Goal: Task Accomplishment & Management: Manage account settings

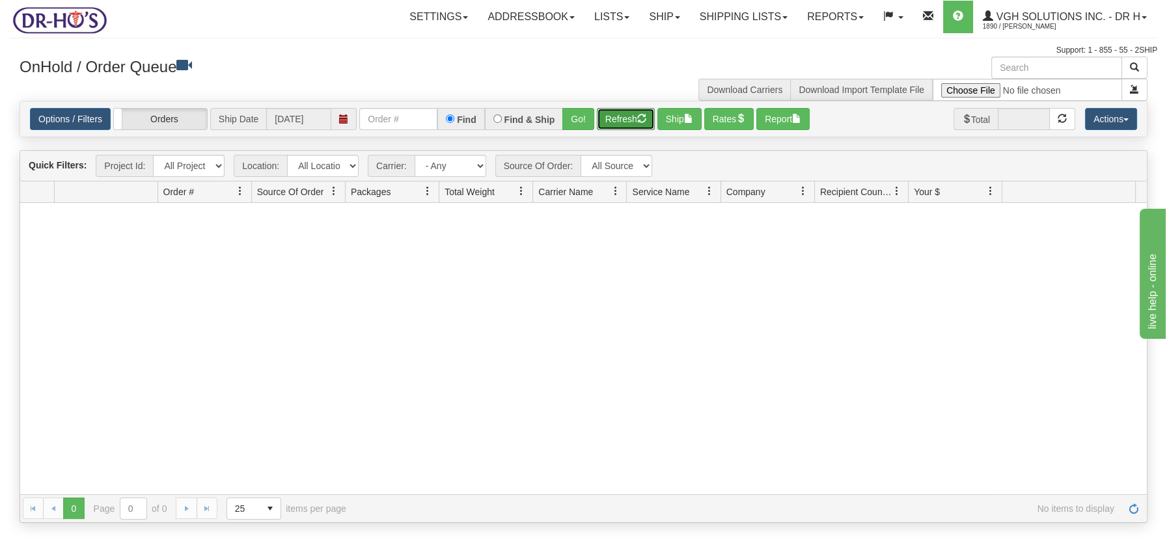
click at [635, 120] on button "Refresh" at bounding box center [626, 119] width 58 height 22
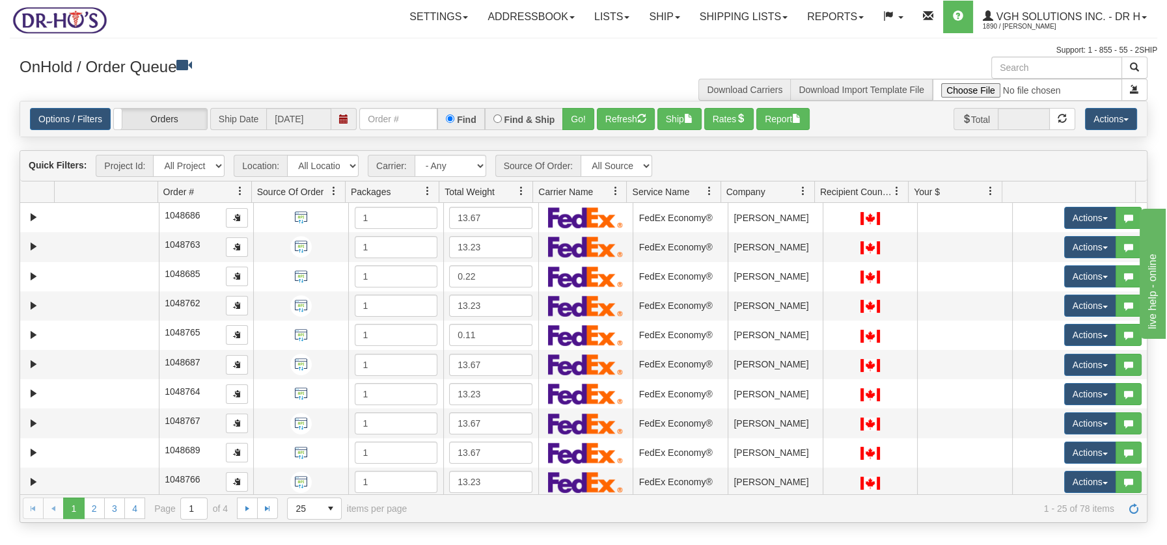
click at [517, 189] on span at bounding box center [521, 191] width 10 height 10
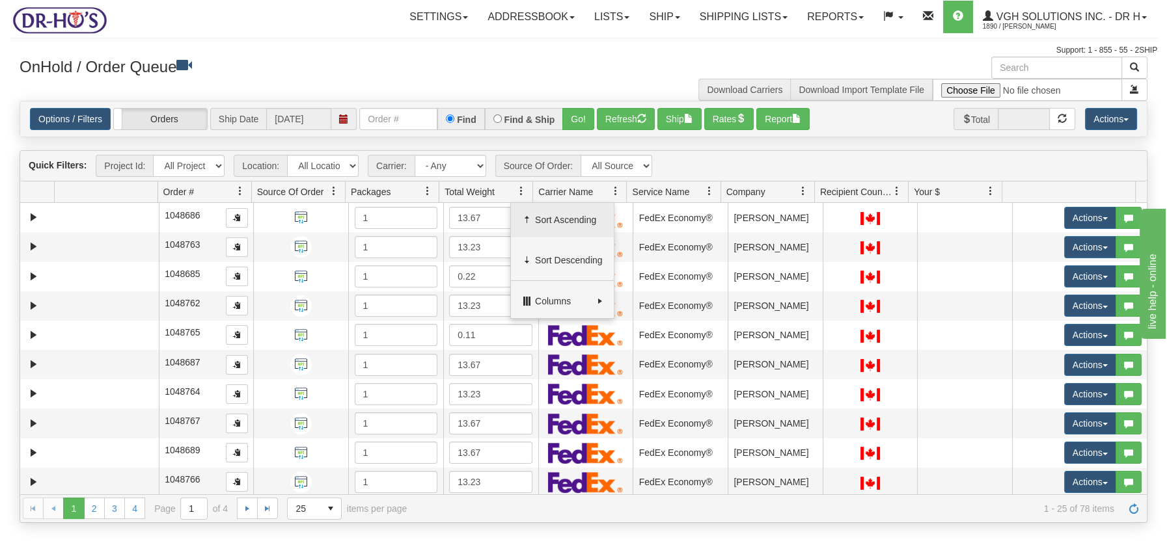
click at [541, 214] on span "Sort Ascending" at bounding box center [569, 219] width 68 height 13
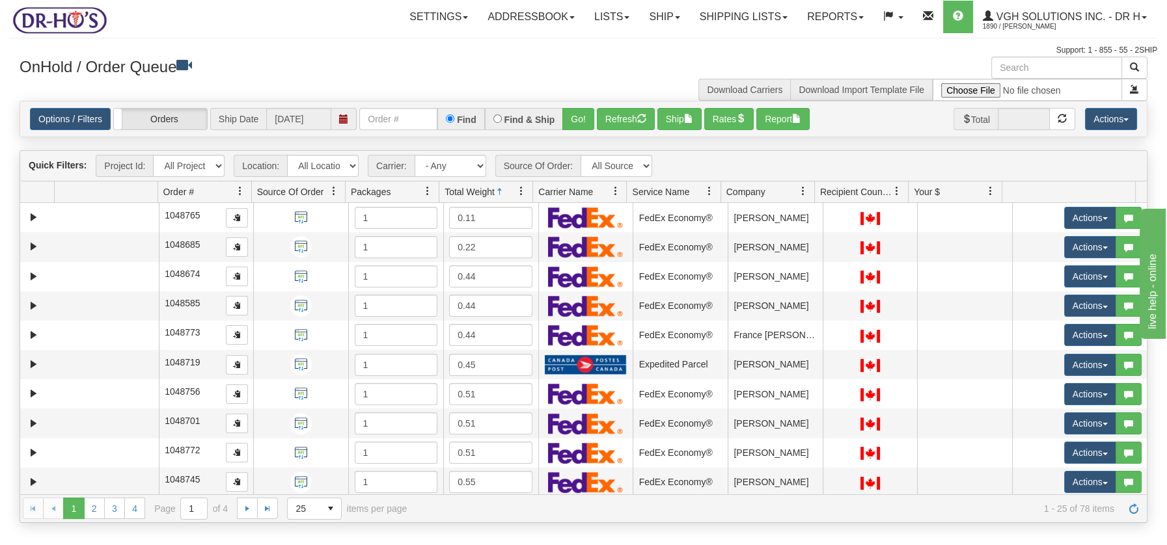
click at [521, 187] on span at bounding box center [521, 191] width 10 height 10
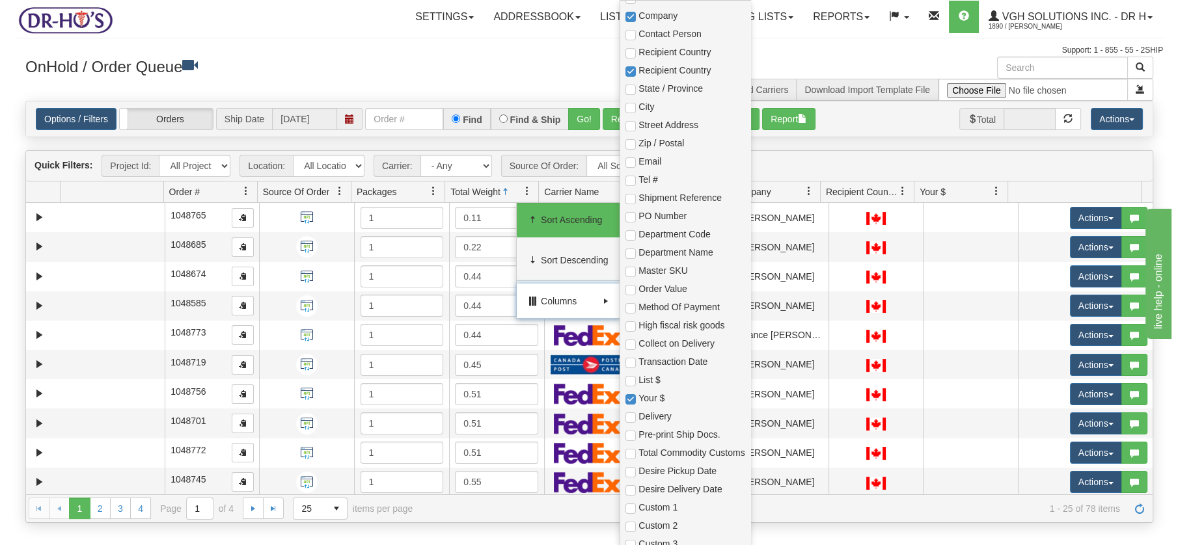
scroll to position [402, 0]
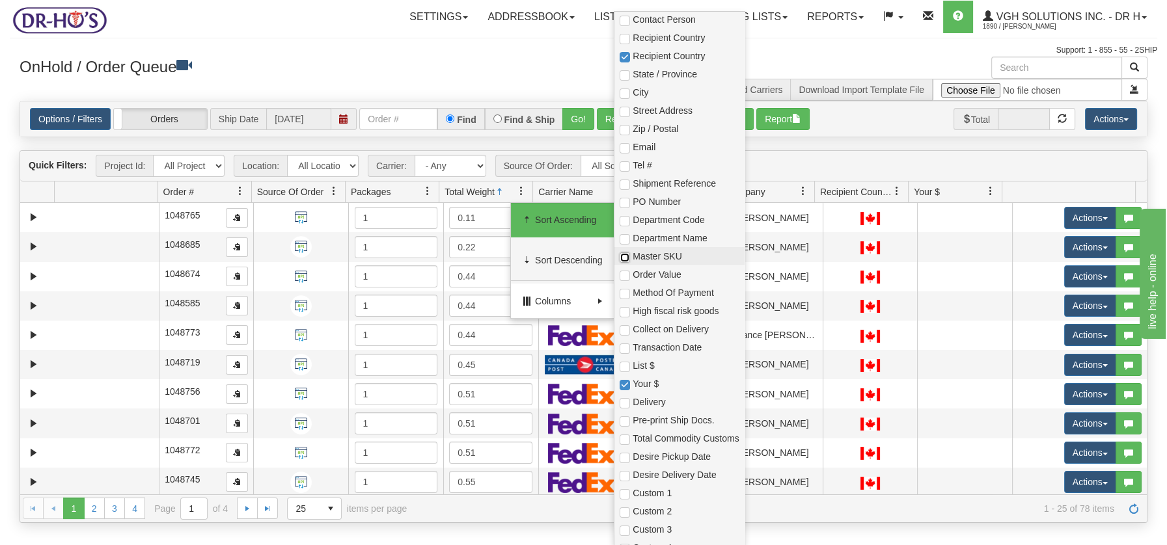
click at [623, 257] on input "checkbox" at bounding box center [625, 258] width 10 height 10
checkbox input "true"
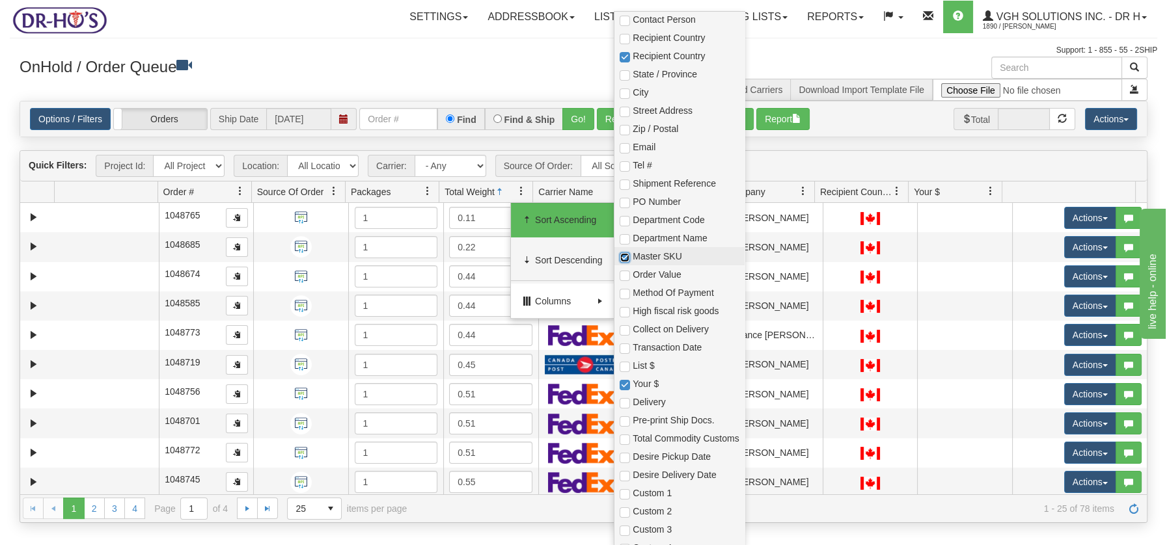
checkbox input "true"
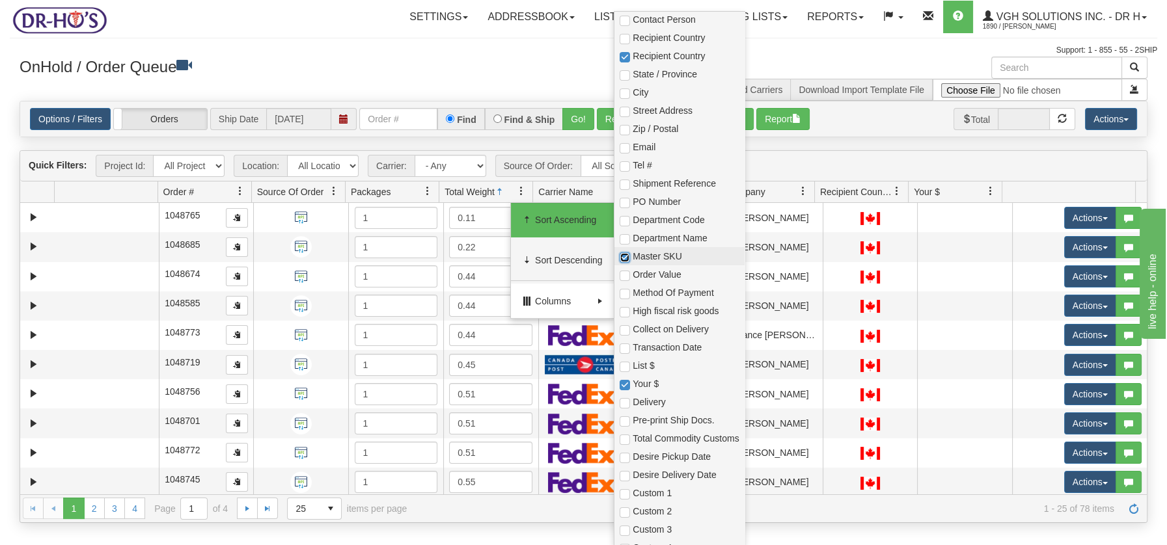
checkbox input "true"
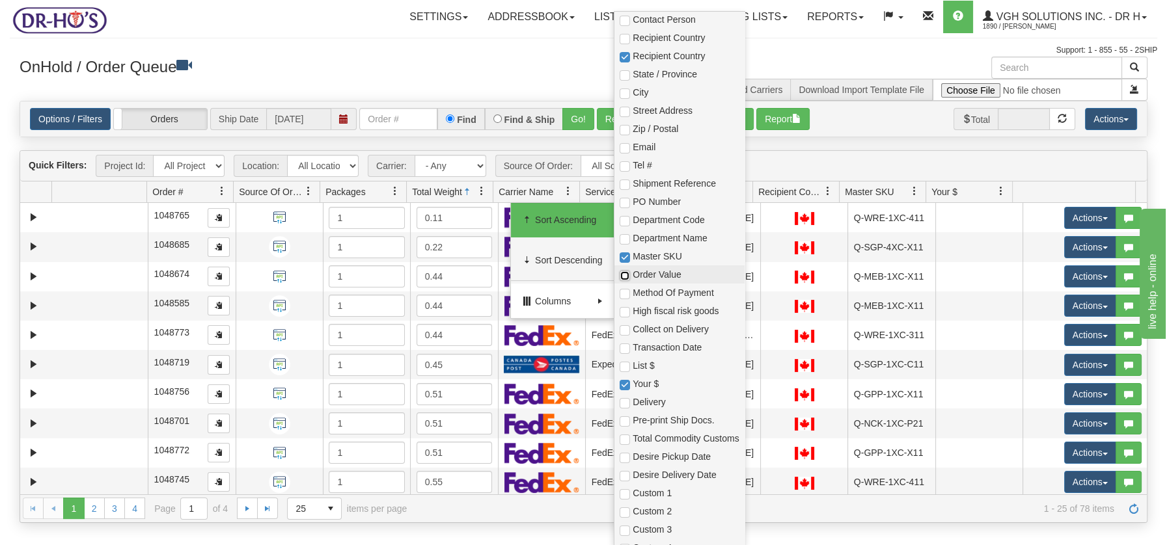
click at [623, 273] on input "checkbox" at bounding box center [625, 276] width 10 height 10
checkbox input "true"
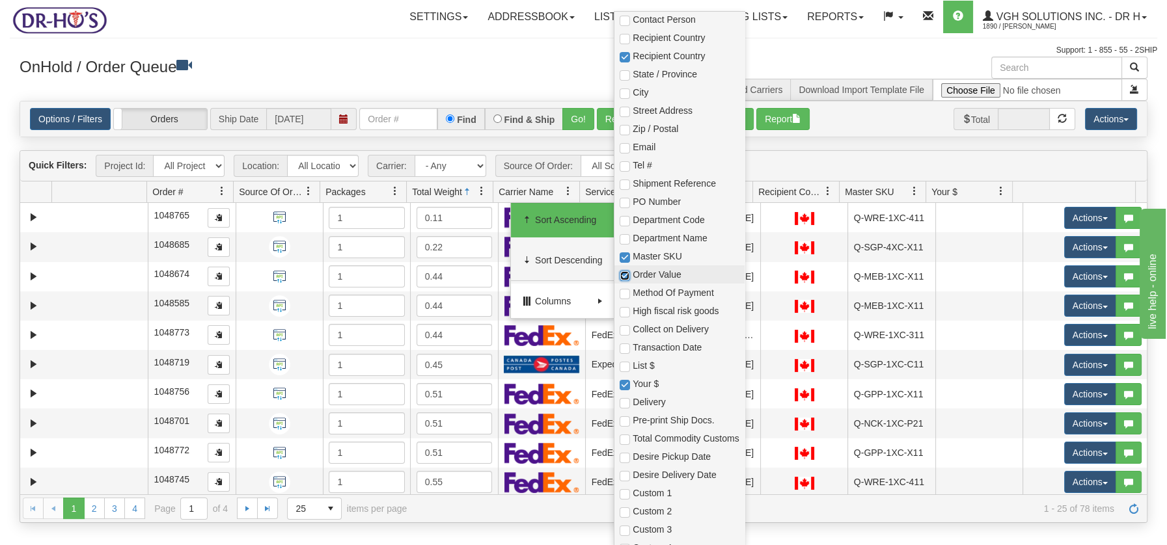
checkbox input "true"
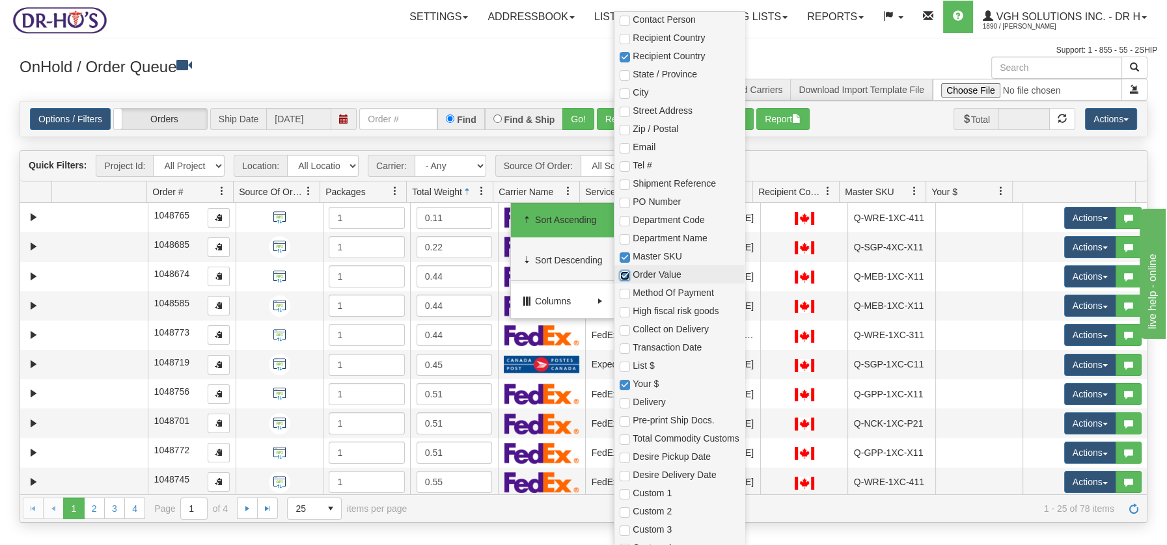
checkbox input "true"
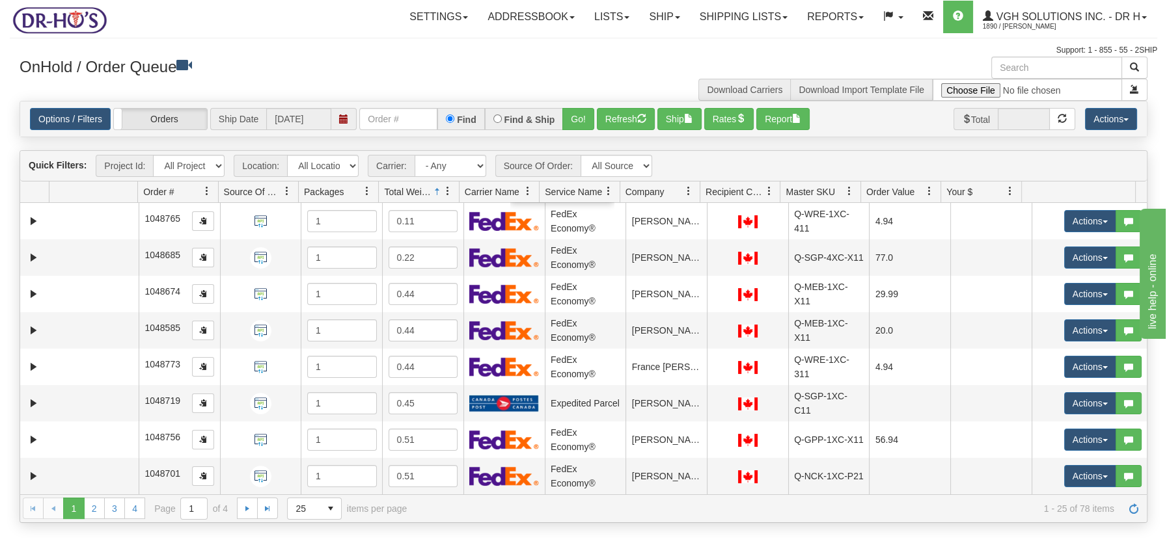
click at [419, 69] on h3 "OnHold / Order Queue" at bounding box center [297, 66] width 554 height 19
click at [1028, 65] on input "text" at bounding box center [1056, 68] width 131 height 22
click at [1049, 68] on input "text" at bounding box center [1056, 68] width 131 height 22
type input "1204672"
click at [1136, 62] on span "button" at bounding box center [1134, 66] width 9 height 9
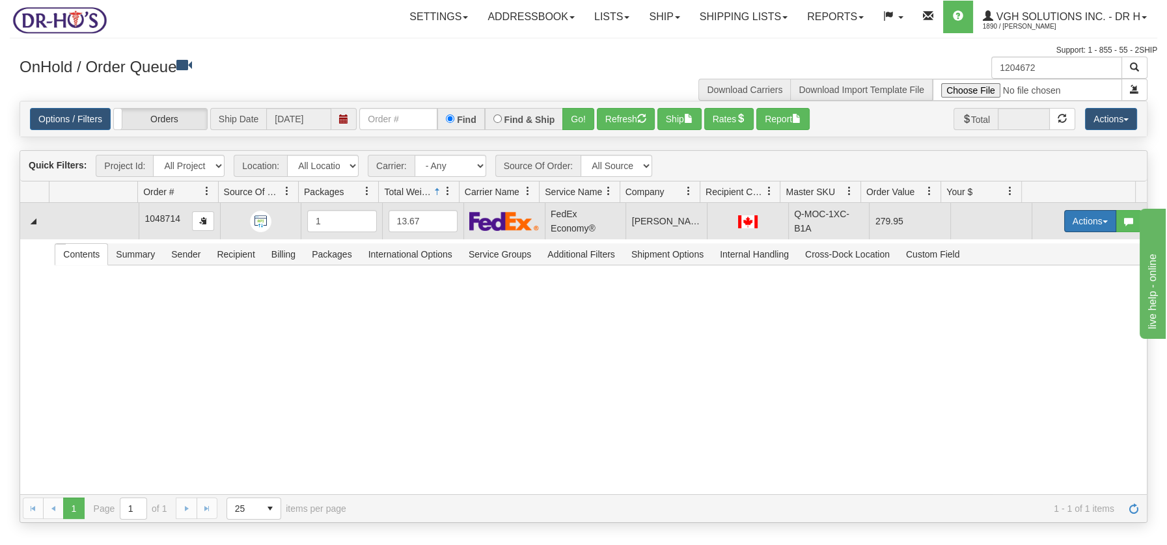
click at [1093, 223] on button "Actions" at bounding box center [1090, 221] width 52 height 22
click at [1027, 248] on span "Open" at bounding box center [1039, 246] width 31 height 10
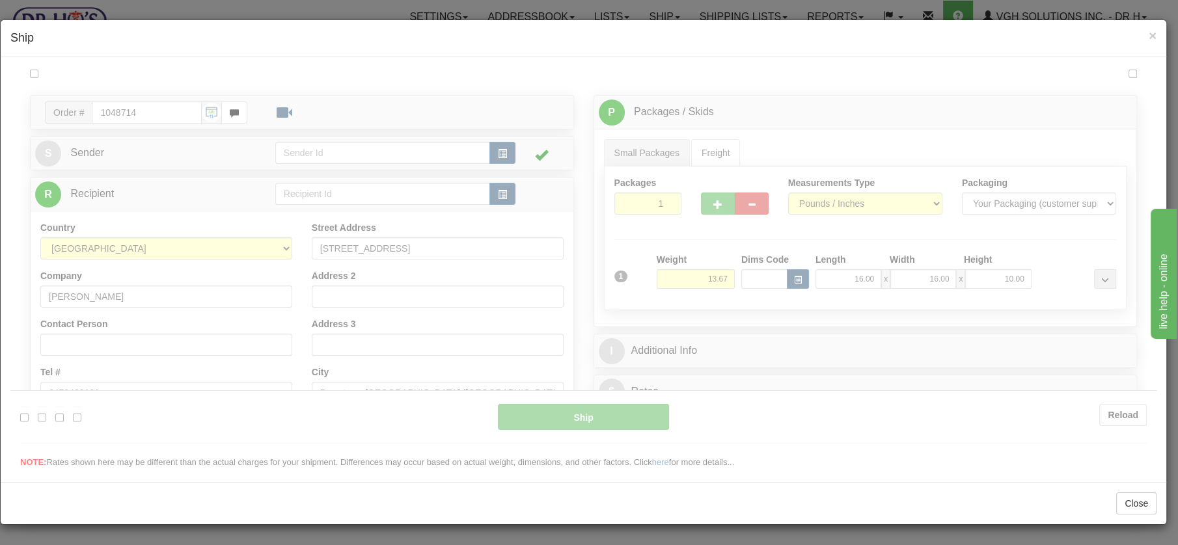
scroll to position [0, 0]
type input "20"
type input "09:00"
type input "16:00"
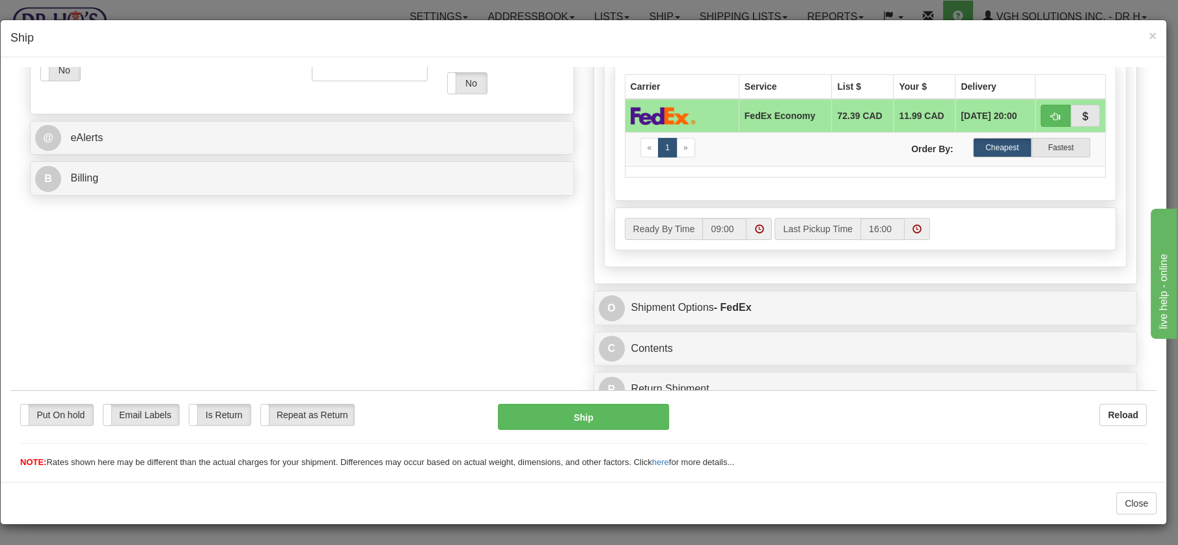
scroll to position [482, 0]
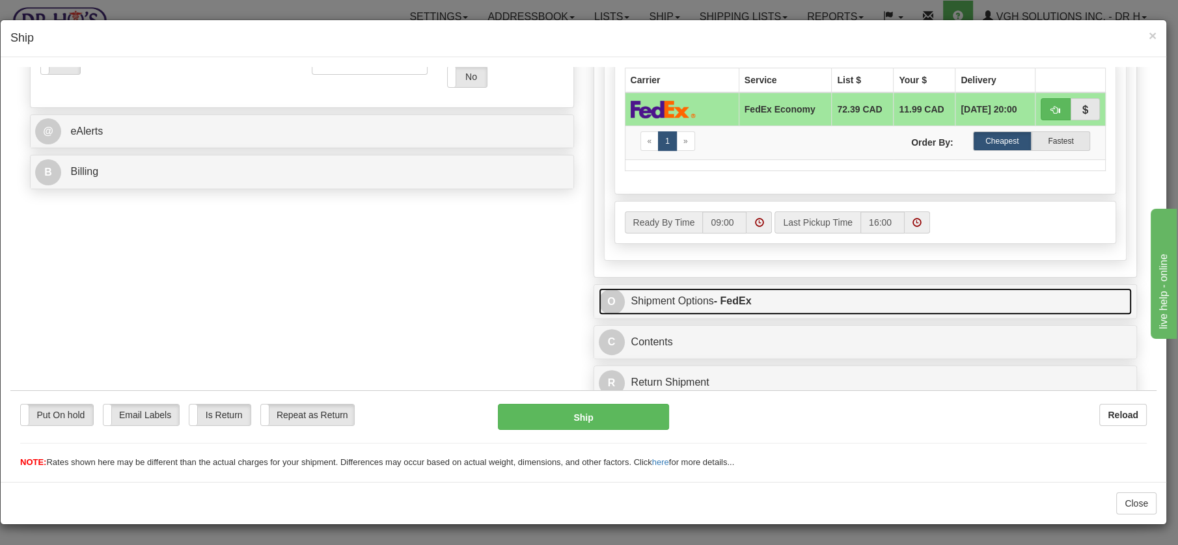
click at [651, 300] on link "O Shipment Options - FedEx" at bounding box center [866, 301] width 534 height 27
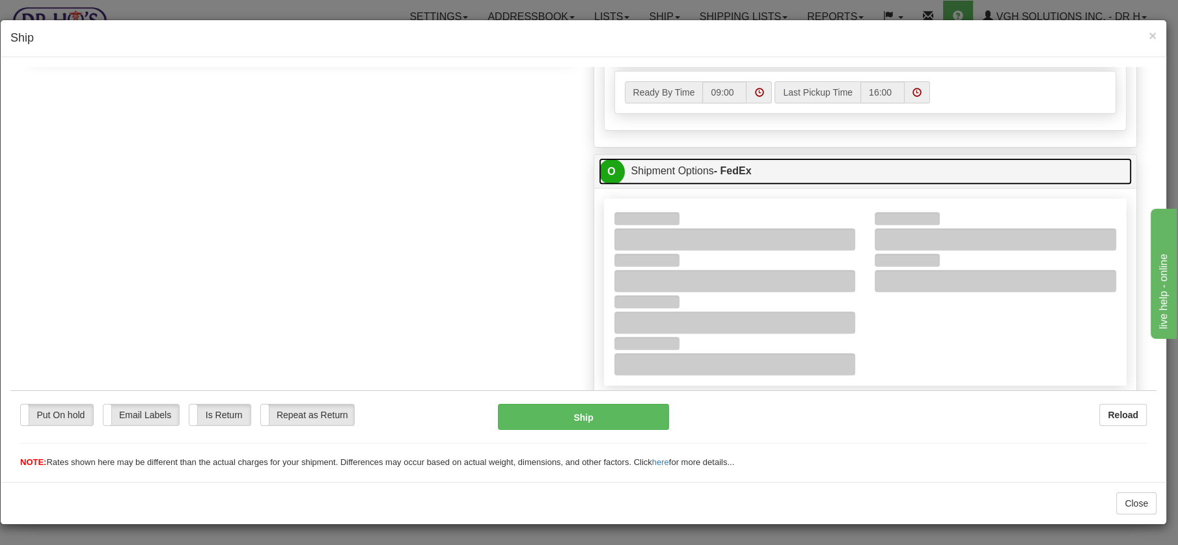
scroll to position [614, 0]
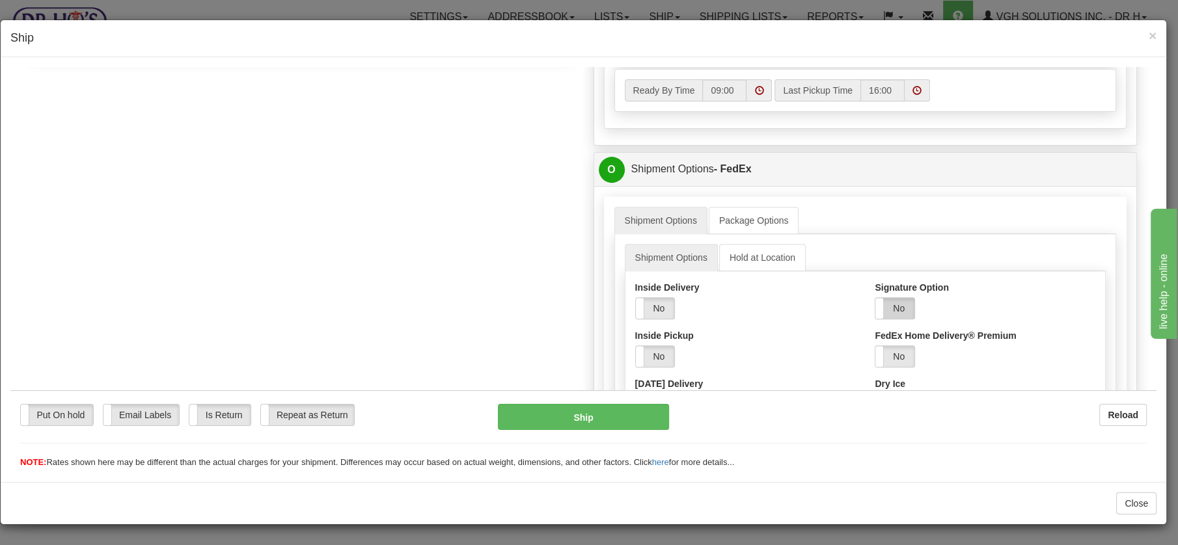
click at [886, 307] on label "No" at bounding box center [894, 307] width 39 height 21
click at [957, 351] on select "Adult Direct Indirect No Signature Required Service Default" at bounding box center [925, 356] width 100 height 22
select select "2"
click at [875, 345] on select "Adult Direct Indirect No Signature Required Service Default" at bounding box center [925, 356] width 100 height 22
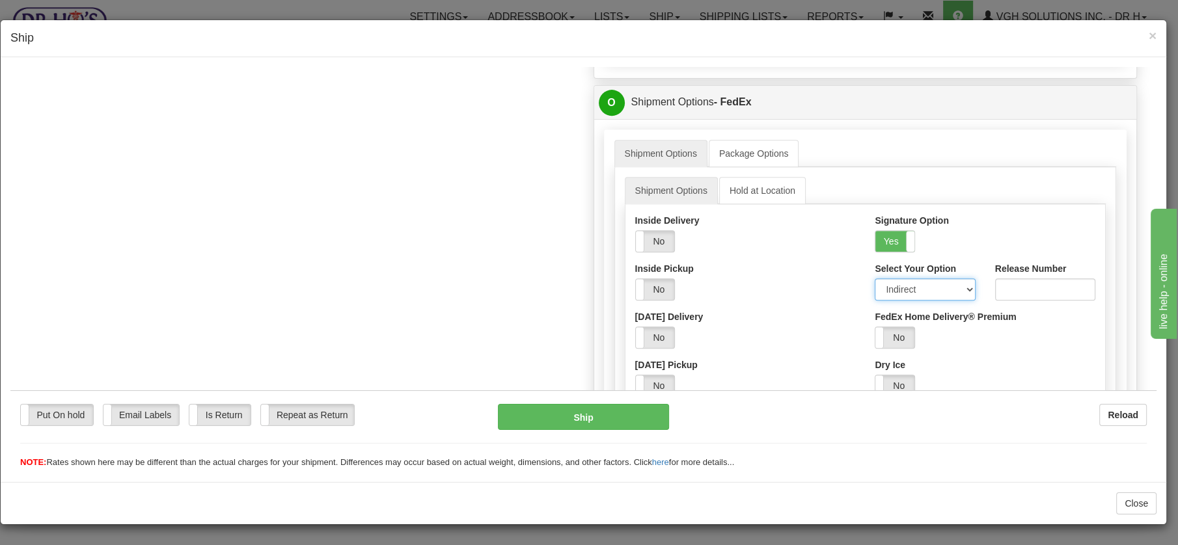
scroll to position [683, 0]
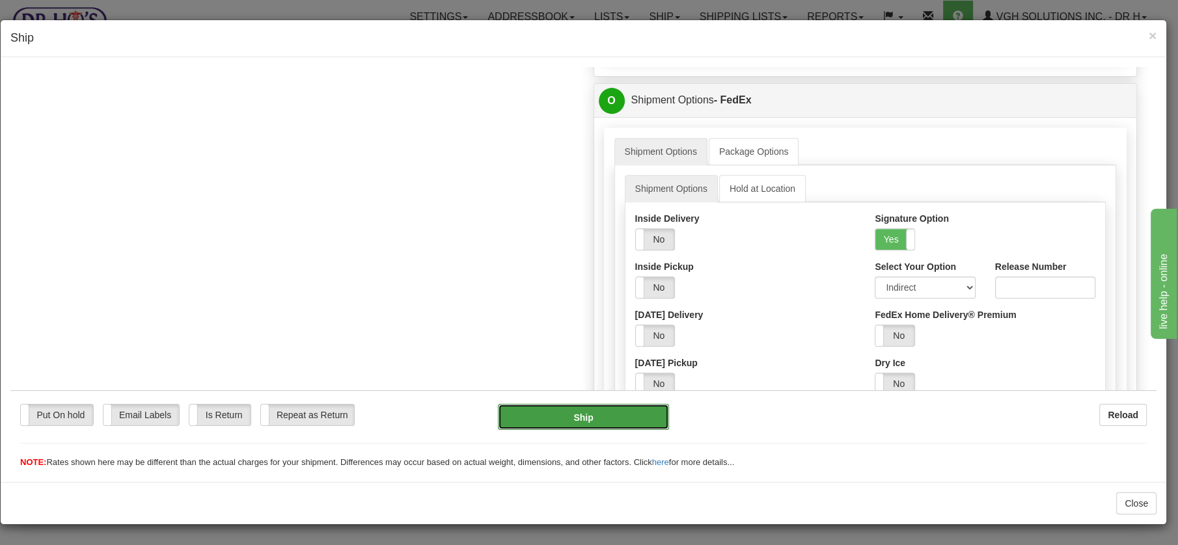
click at [574, 418] on button "Ship" at bounding box center [583, 417] width 171 height 26
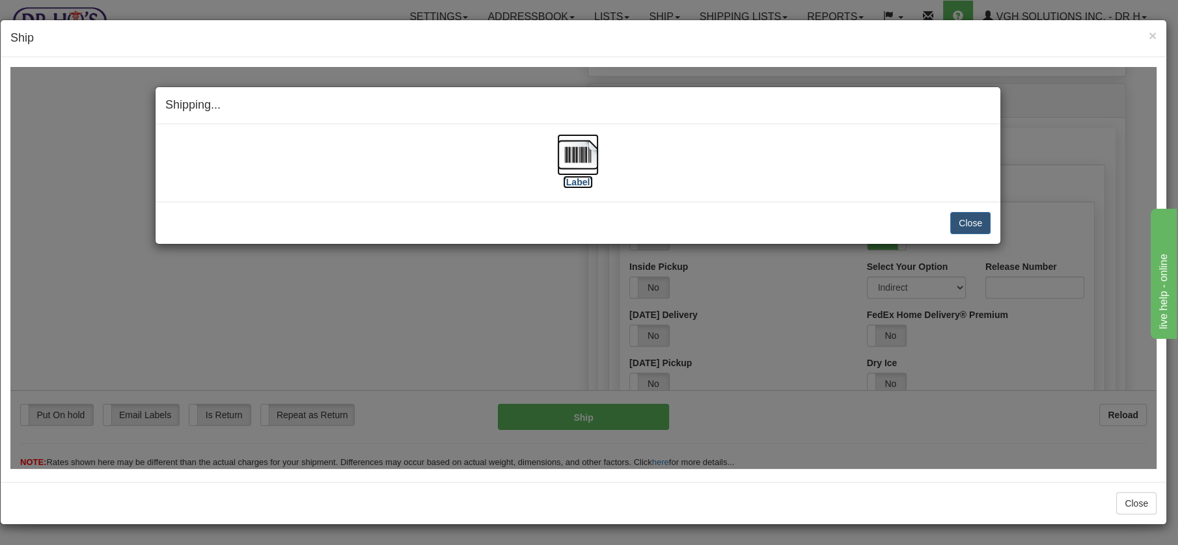
click at [578, 157] on img at bounding box center [578, 154] width 42 height 42
click at [970, 228] on button "Close" at bounding box center [970, 223] width 40 height 22
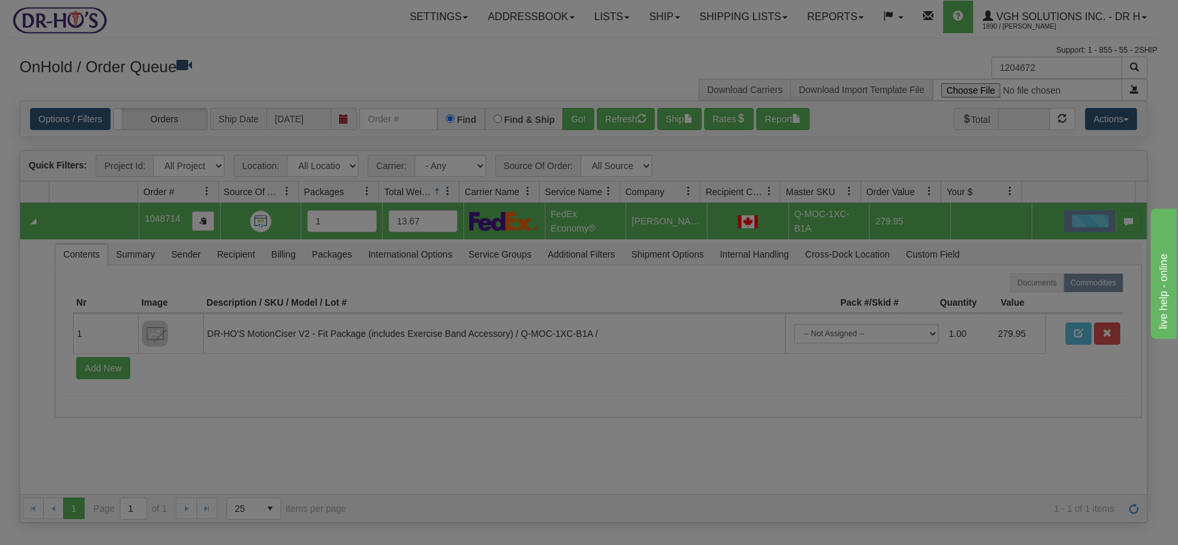
scroll to position [0, 0]
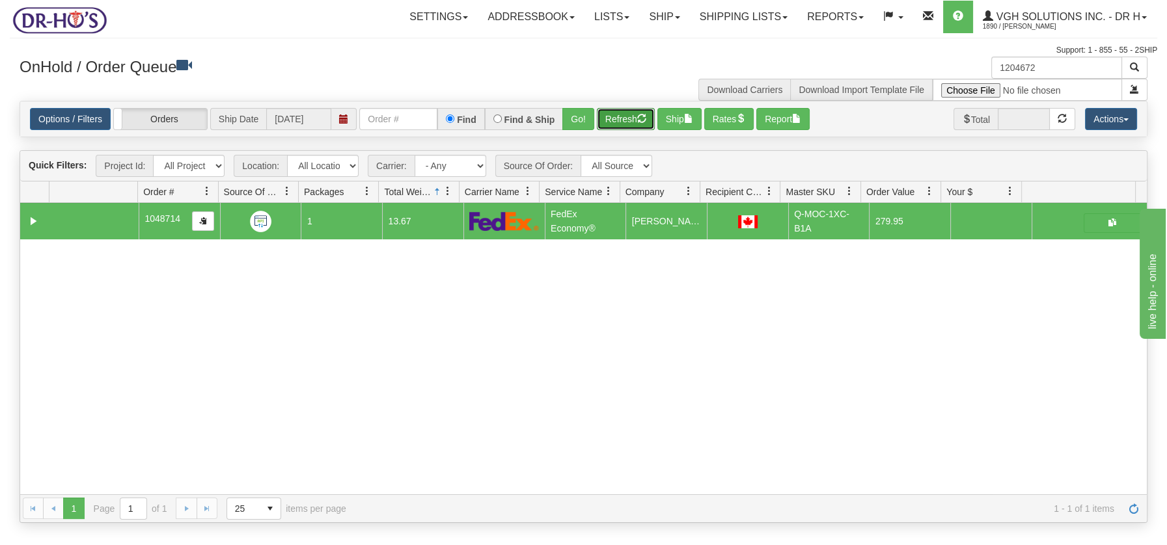
click at [622, 119] on button "Refresh" at bounding box center [626, 119] width 58 height 22
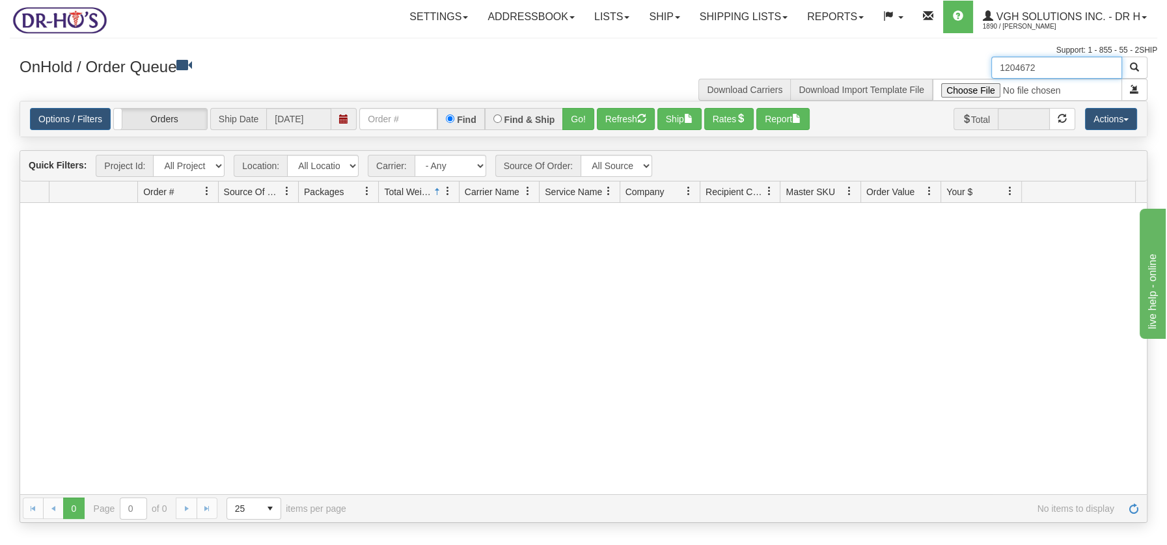
drag, startPoint x: 1053, startPoint y: 66, endPoint x: 950, endPoint y: 63, distance: 102.9
click at [951, 63] on div "1204672 Download Carriers Download Import Template File" at bounding box center [871, 79] width 574 height 44
drag, startPoint x: 668, startPoint y: 393, endPoint x: 665, endPoint y: 385, distance: 8.9
click at [668, 393] on div at bounding box center [583, 348] width 1127 height 291
click at [625, 119] on button "Refresh" at bounding box center [626, 119] width 58 height 22
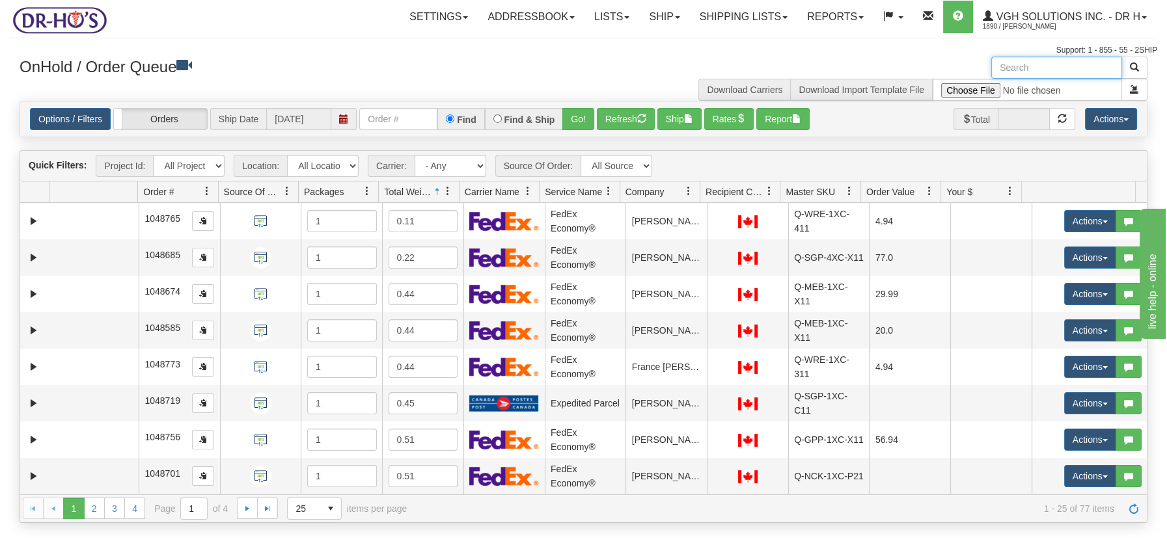
click at [1007, 66] on input "text" at bounding box center [1056, 68] width 131 height 22
type input "225219"
click at [1133, 68] on span "button" at bounding box center [1134, 66] width 9 height 9
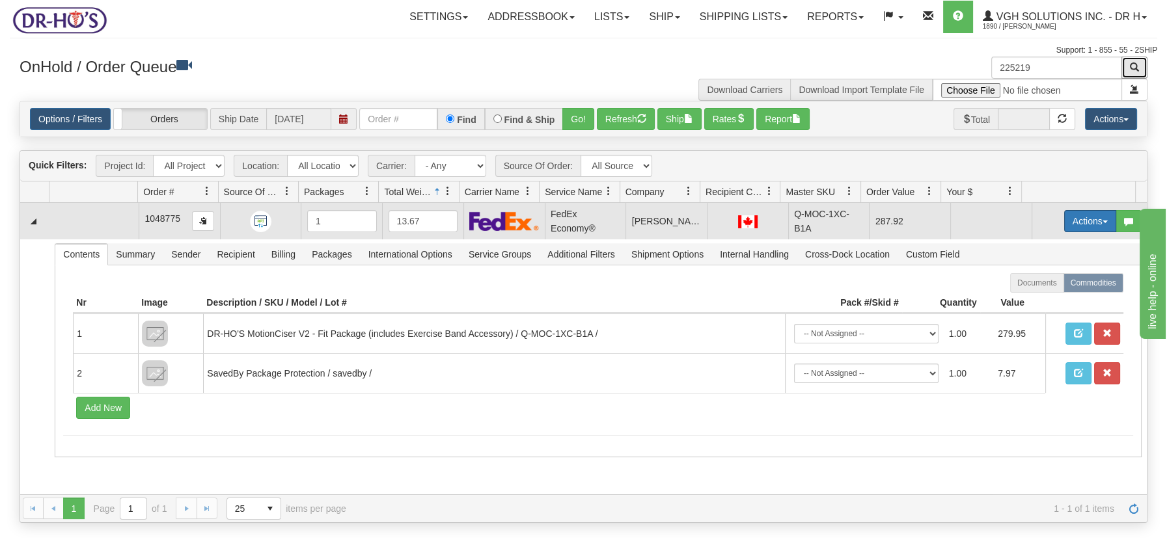
click at [1102, 221] on span "button" at bounding box center [1104, 222] width 5 height 3
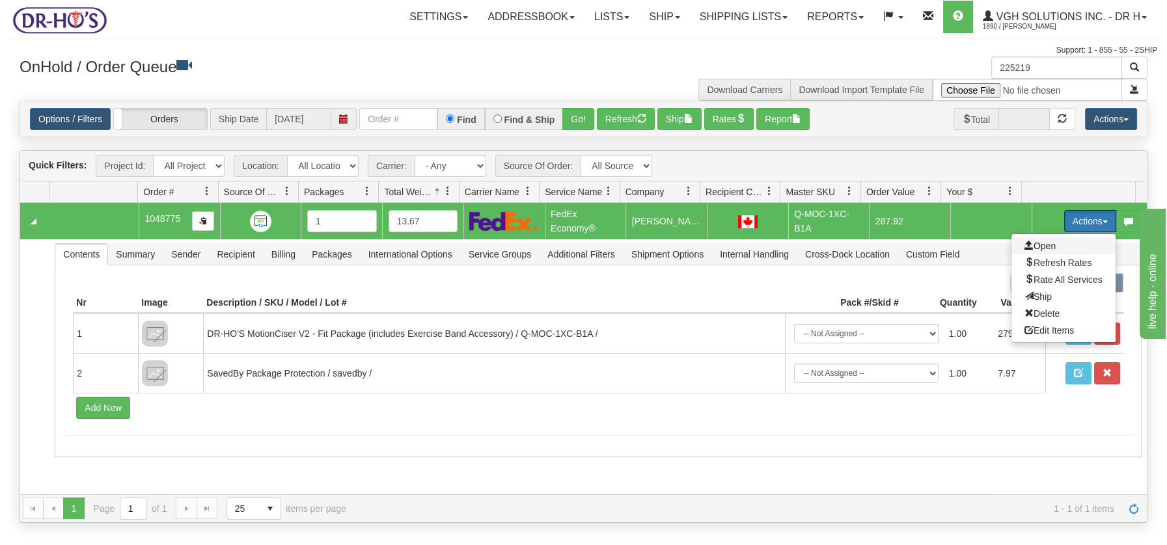
click at [1041, 245] on span "Open" at bounding box center [1039, 246] width 31 height 10
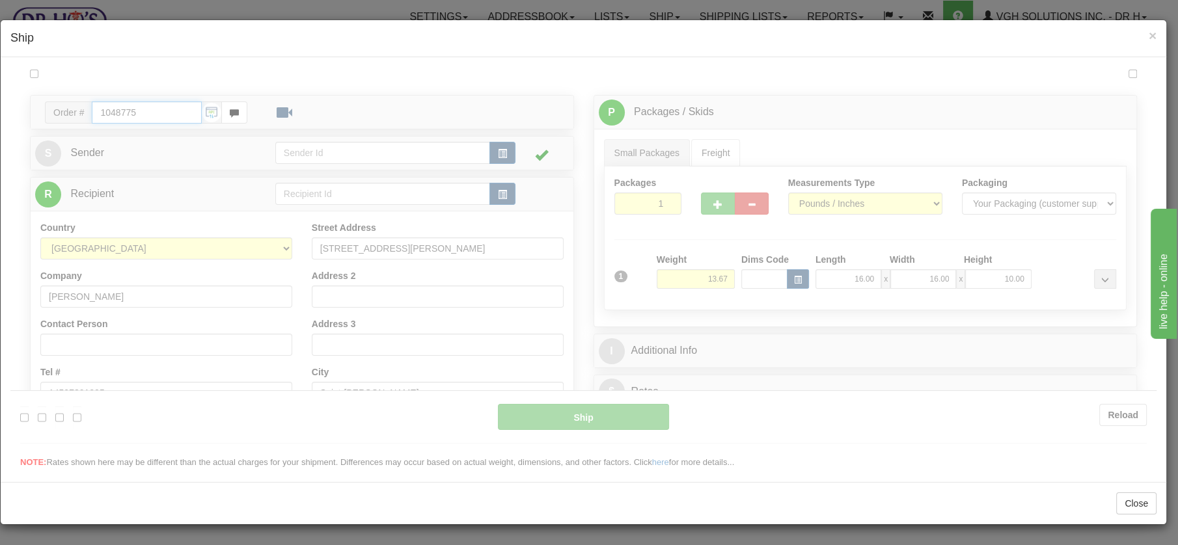
type input "20"
type input "09:00"
type input "16:00"
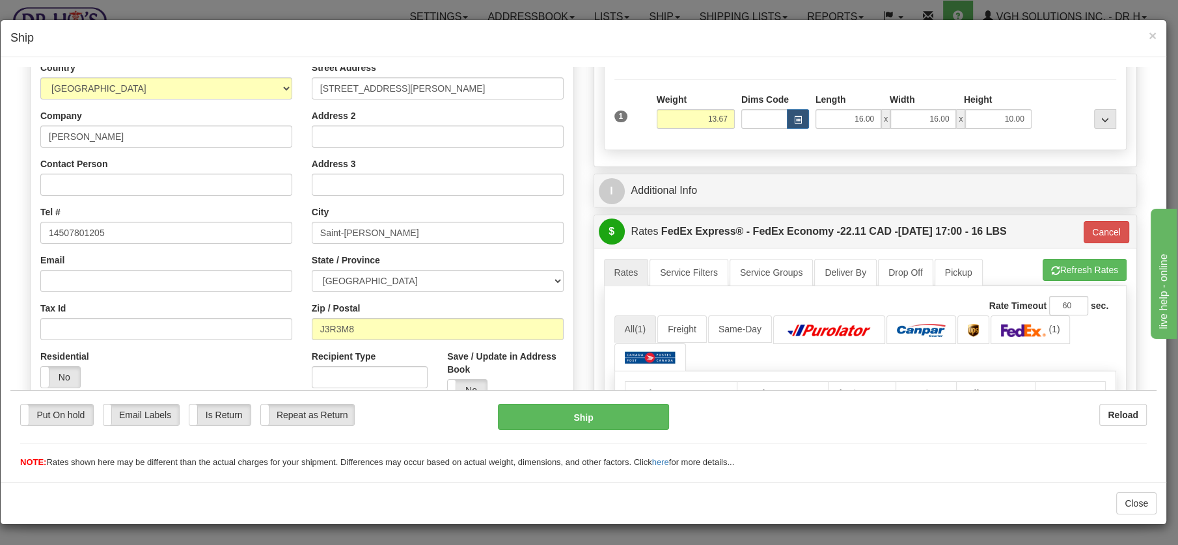
scroll to position [169, 0]
drag, startPoint x: 1148, startPoint y: 159, endPoint x: 116, endPoint y: 68, distance: 1036.2
drag, startPoint x: 400, startPoint y: 86, endPoint x: 303, endPoint y: 79, distance: 97.9
click at [303, 79] on div "Street Address 100 Rue McCarthy Address 2 Address 3 City Saint-Joseph-de-Sorel …" at bounding box center [437, 235] width 271 height 350
type input "3228 Rue Viger"
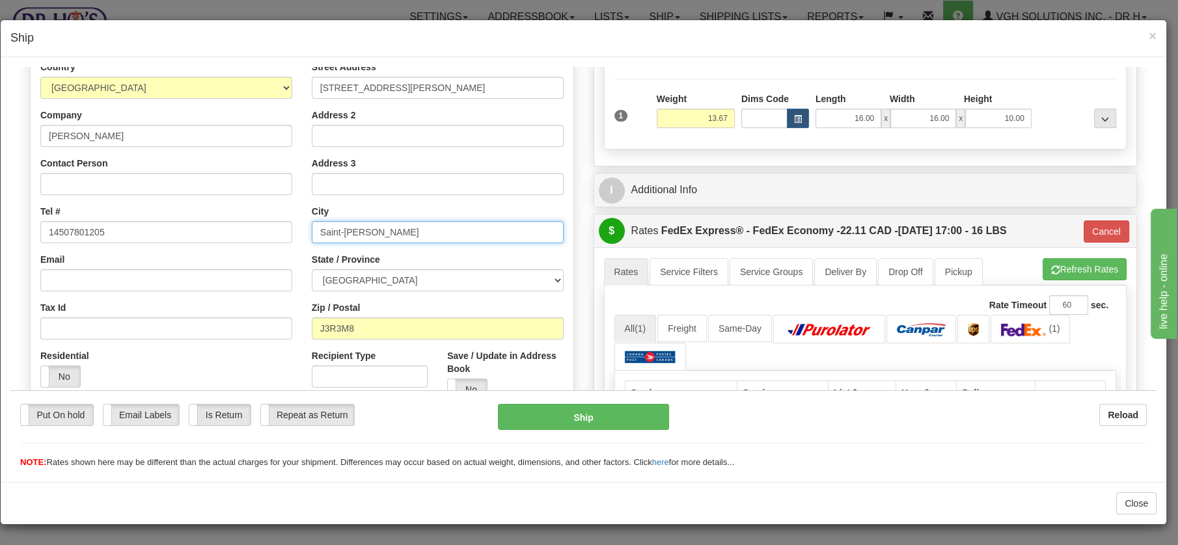
drag, startPoint x: 417, startPoint y: 234, endPoint x: 305, endPoint y: 239, distance: 112.0
click at [305, 239] on div "Street Address 3228 Rue Viger Address 2 Address 3 City Saint-Joseph-de-Sorel St…" at bounding box center [437, 235] width 271 height 350
type input "Sorel-Tracy"
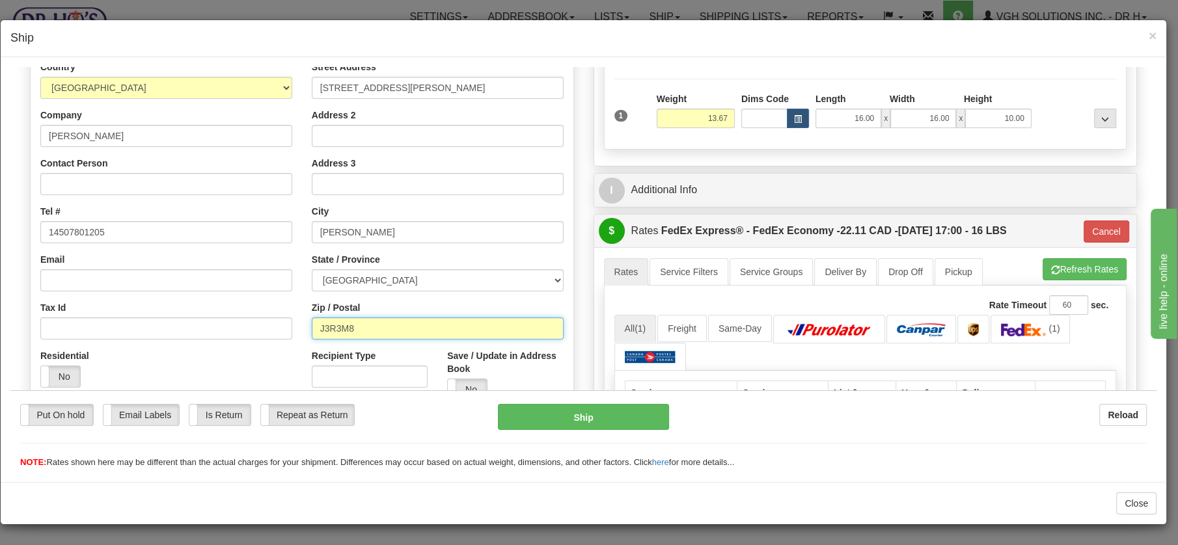
drag, startPoint x: 338, startPoint y: 327, endPoint x: 357, endPoint y: 327, distance: 18.9
click at [357, 327] on input "J3R3M8" at bounding box center [438, 328] width 252 height 22
type input "J3R3A5"
click at [1093, 220] on button "Cancel" at bounding box center [1107, 231] width 46 height 22
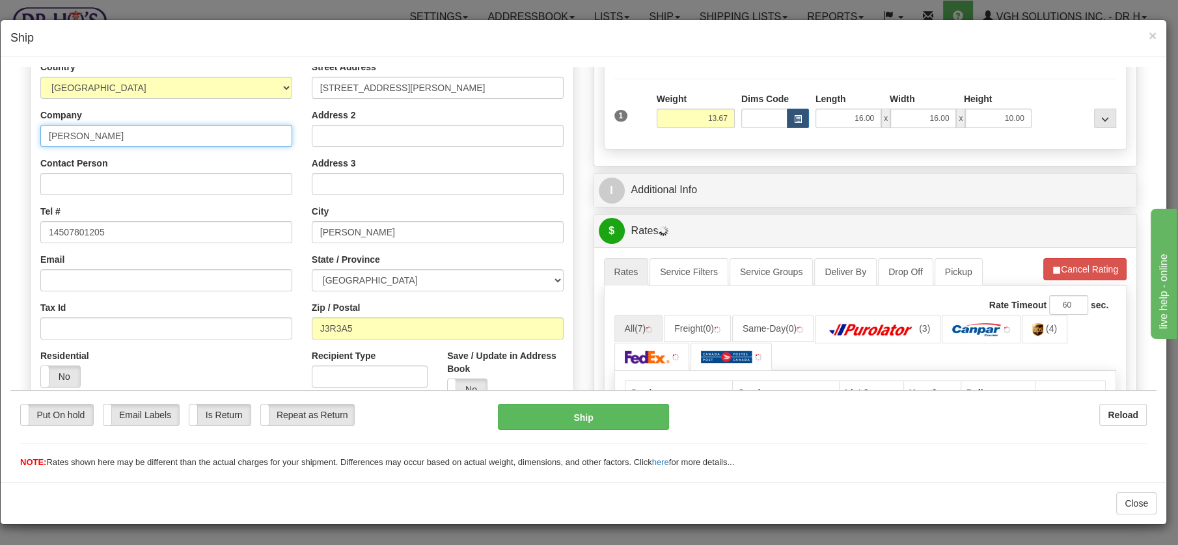
drag, startPoint x: 115, startPoint y: 133, endPoint x: 38, endPoint y: 135, distance: 76.2
click at [39, 135] on div "Country AFGHANISTAN ALAND ISLANDS ALBANIA ALGERIA AMERICAN SAMOA ANDORRA ANGOLA…" at bounding box center [166, 228] width 271 height 337
click at [1078, 260] on button "Refresh Rates" at bounding box center [1085, 269] width 84 height 22
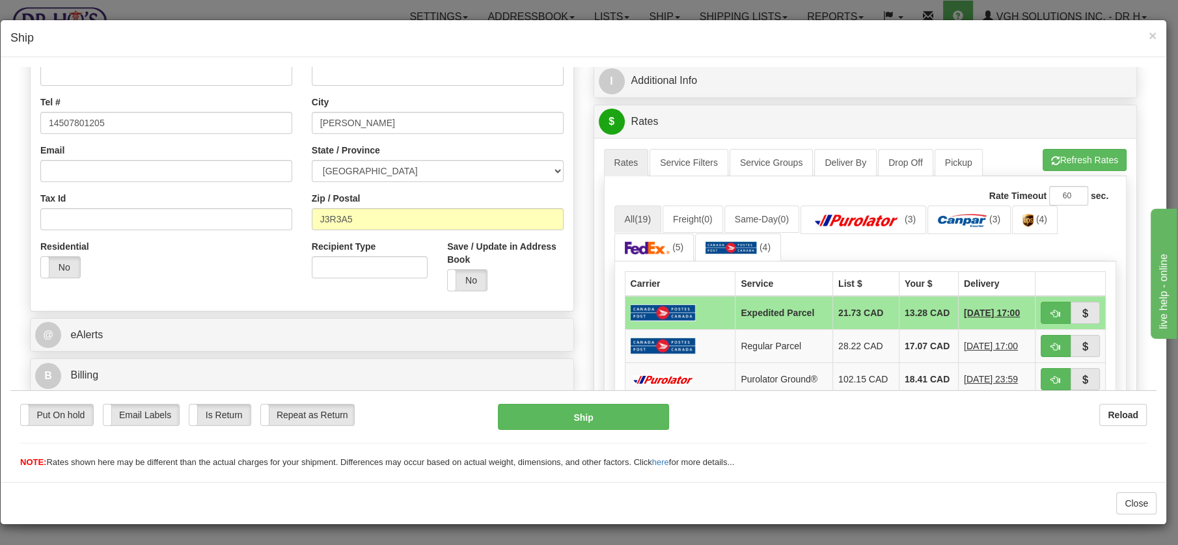
scroll to position [280, 0]
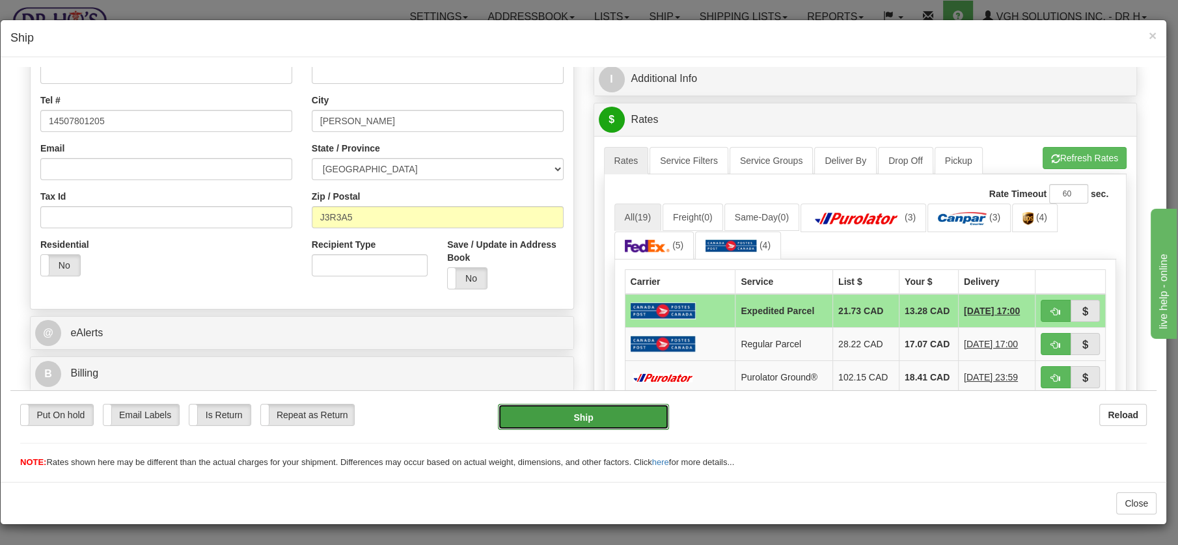
click at [575, 412] on button "Ship" at bounding box center [583, 417] width 171 height 26
type input "DOM.EP"
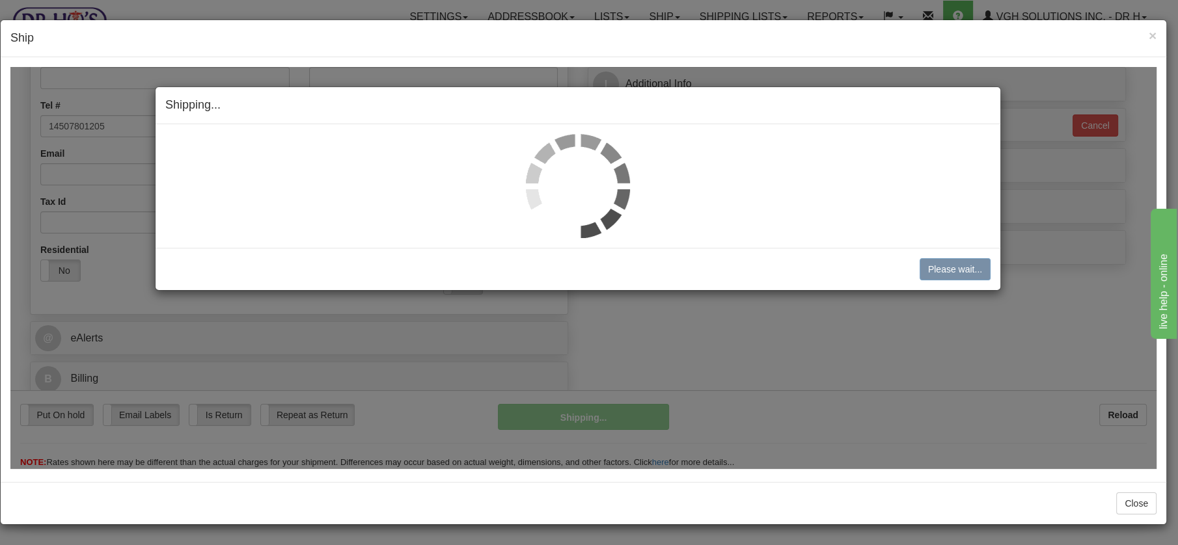
scroll to position [273, 0]
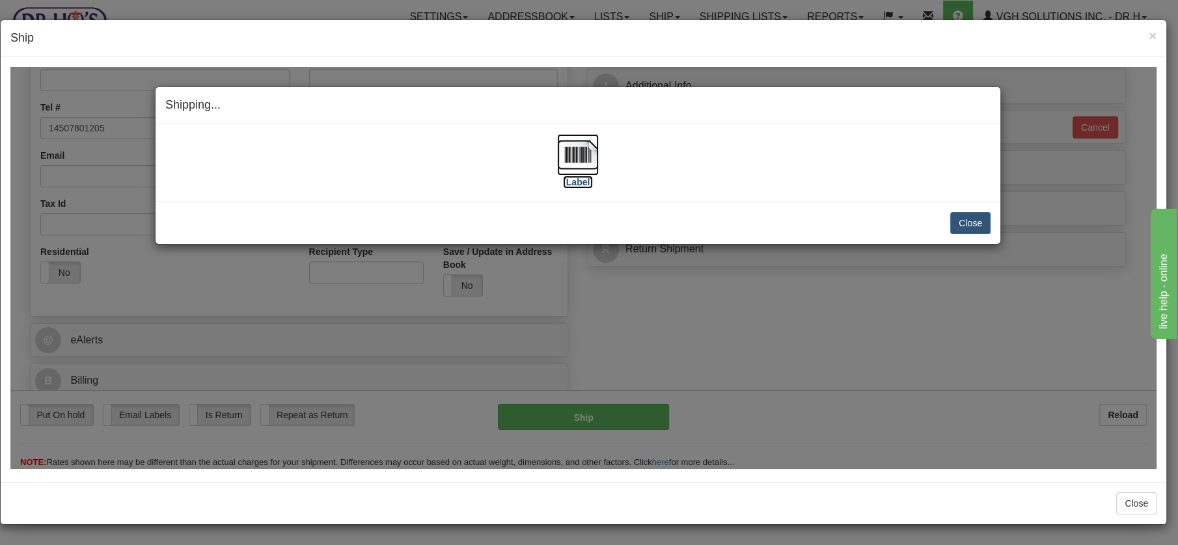
click at [583, 148] on img at bounding box center [578, 154] width 42 height 42
click at [958, 221] on button "Close" at bounding box center [970, 223] width 40 height 22
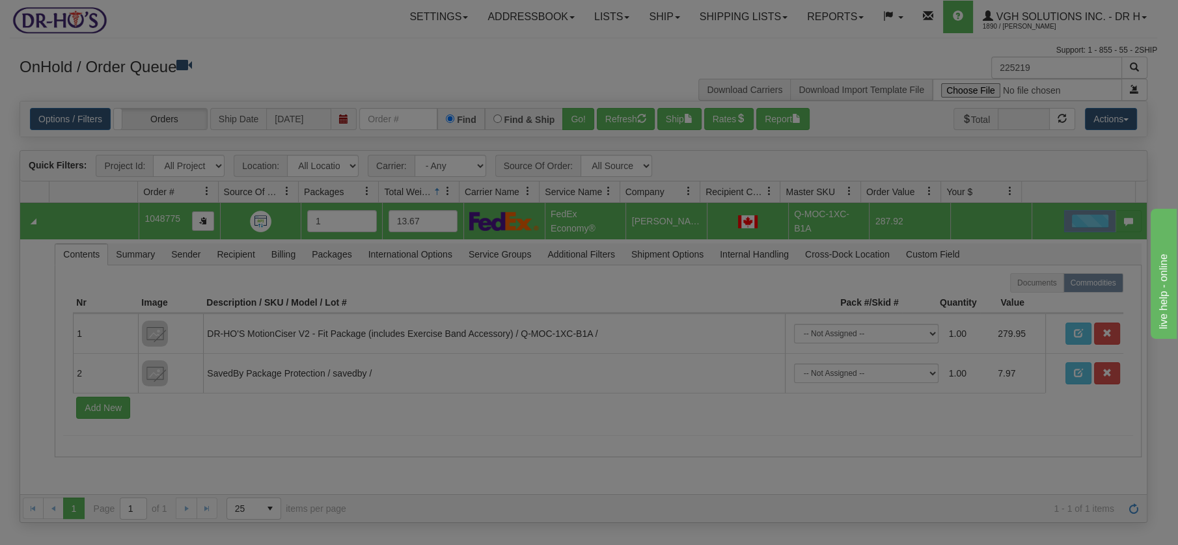
scroll to position [0, 0]
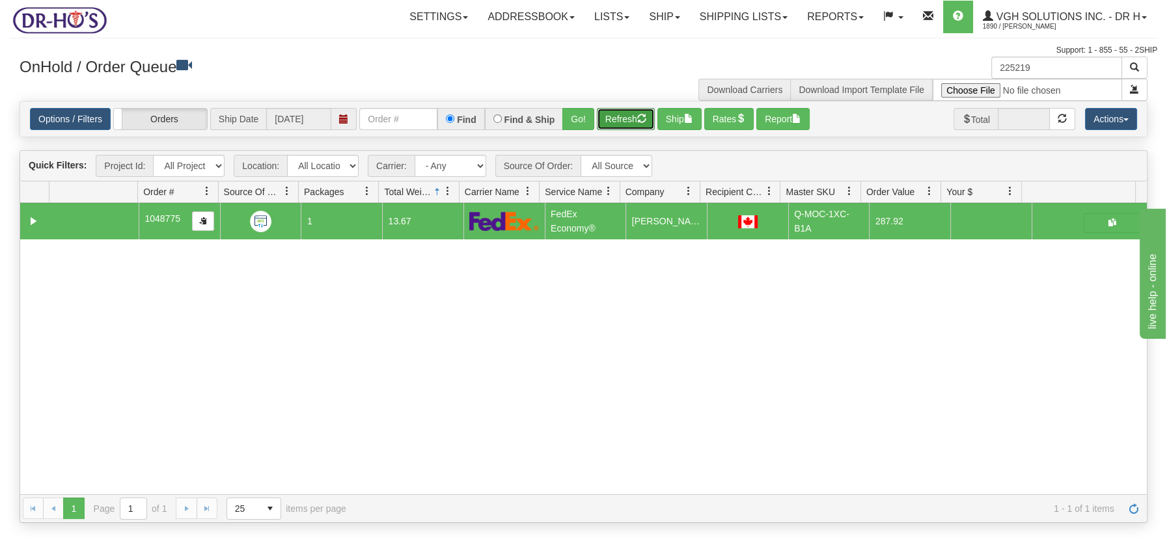
click at [629, 118] on button "Refresh" at bounding box center [626, 119] width 58 height 22
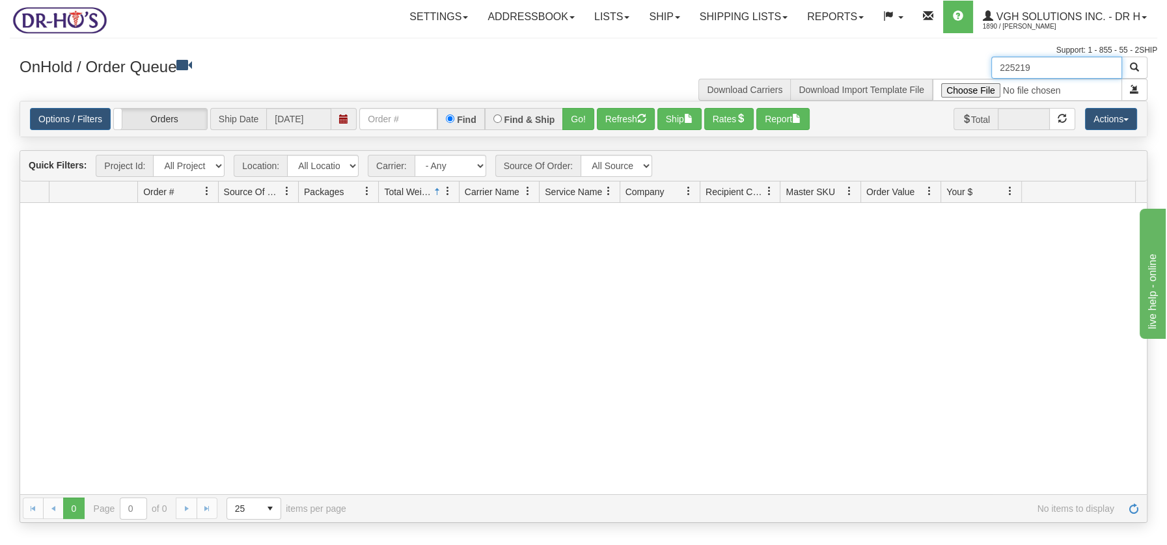
drag, startPoint x: 1039, startPoint y: 73, endPoint x: 968, endPoint y: 66, distance: 71.3
click at [971, 66] on div "225219 Download Carriers Download Import Template File" at bounding box center [871, 79] width 574 height 44
click at [628, 111] on button "Refresh" at bounding box center [626, 119] width 58 height 22
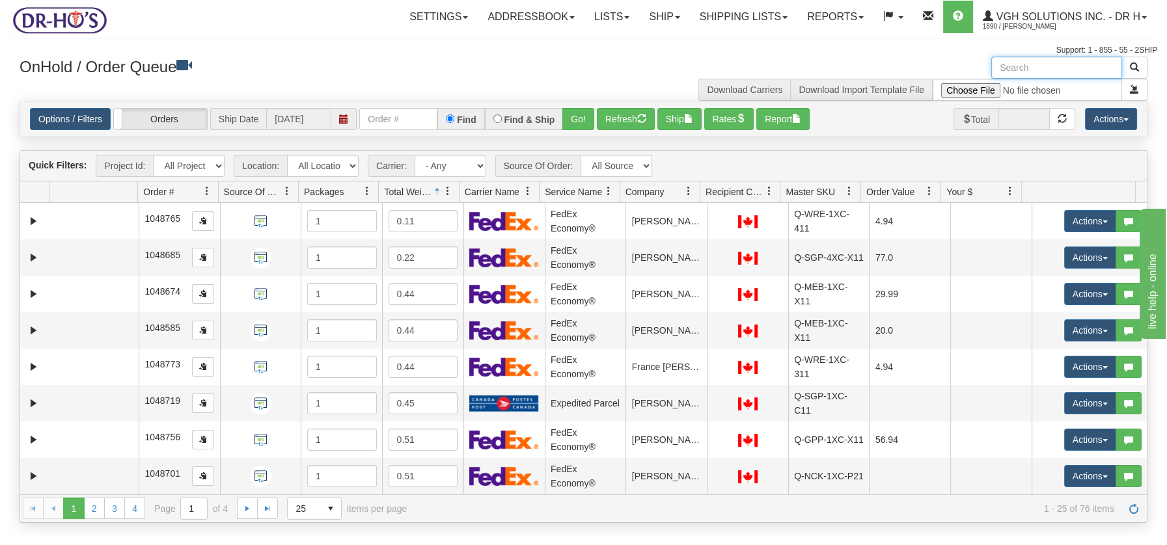
click at [1022, 70] on input "text" at bounding box center [1056, 68] width 131 height 22
type input "1204658"
click at [1134, 66] on span "button" at bounding box center [1134, 66] width 9 height 9
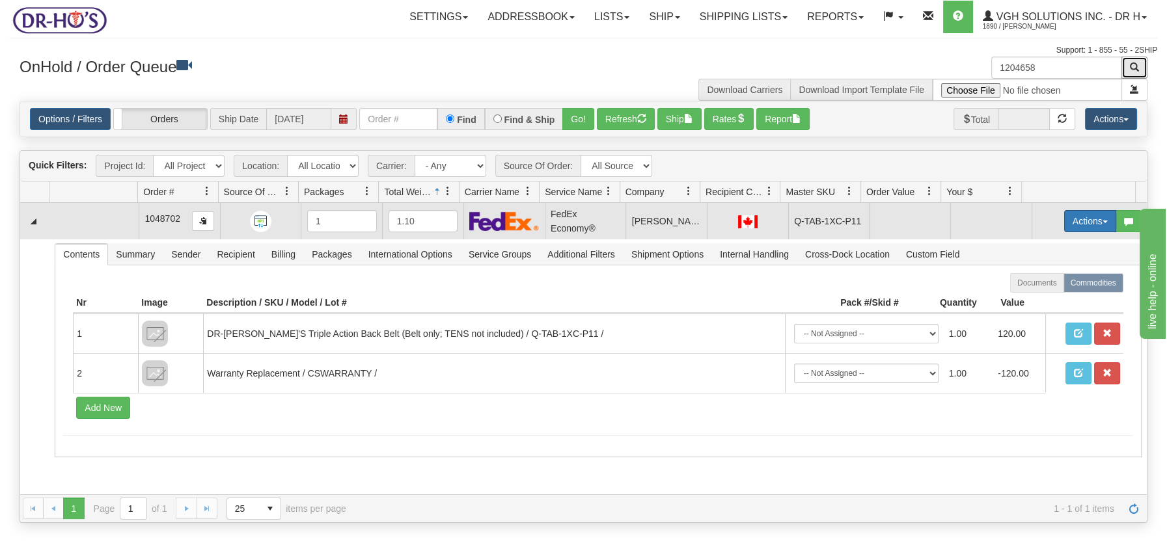
click at [1102, 221] on span "button" at bounding box center [1104, 222] width 5 height 3
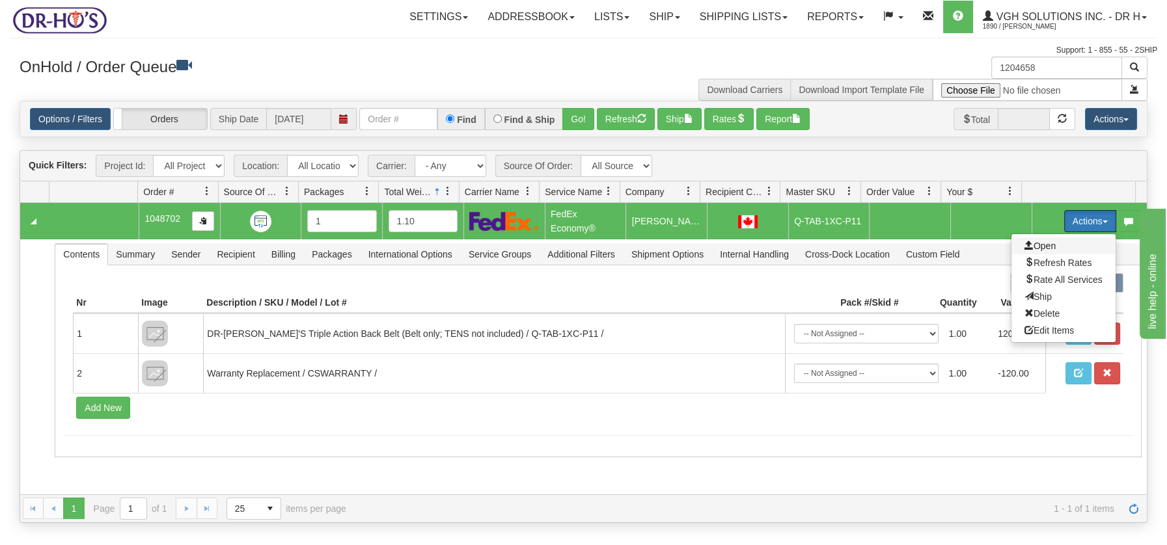
click at [1027, 243] on span "Open" at bounding box center [1039, 246] width 31 height 10
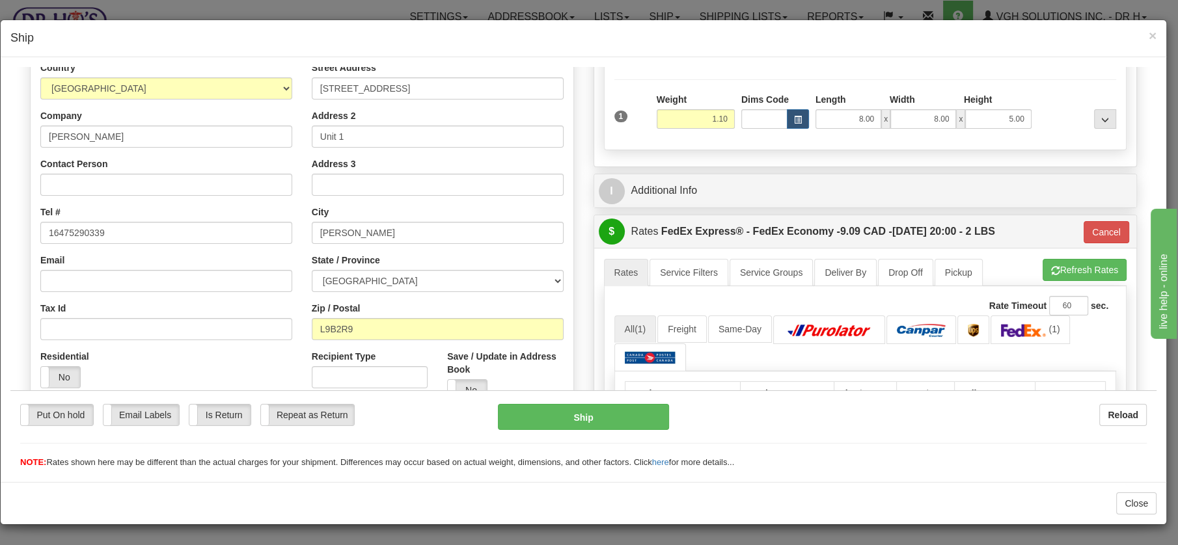
scroll to position [167, 0]
drag, startPoint x: 82, startPoint y: 135, endPoint x: 30, endPoint y: 133, distance: 52.1
click at [31, 133] on div "Country AFGHANISTAN ALAND ISLANDS ALBANIA ALGERIA AMERICAN SAMOA ANDORRA ANGOLA…" at bounding box center [166, 230] width 271 height 337
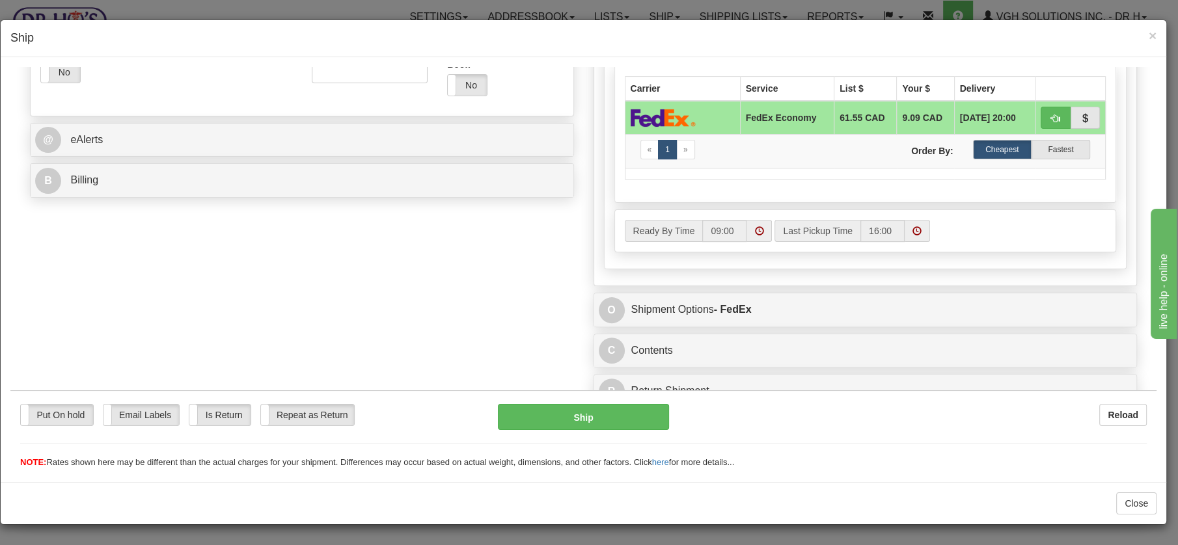
scroll to position [482, 0]
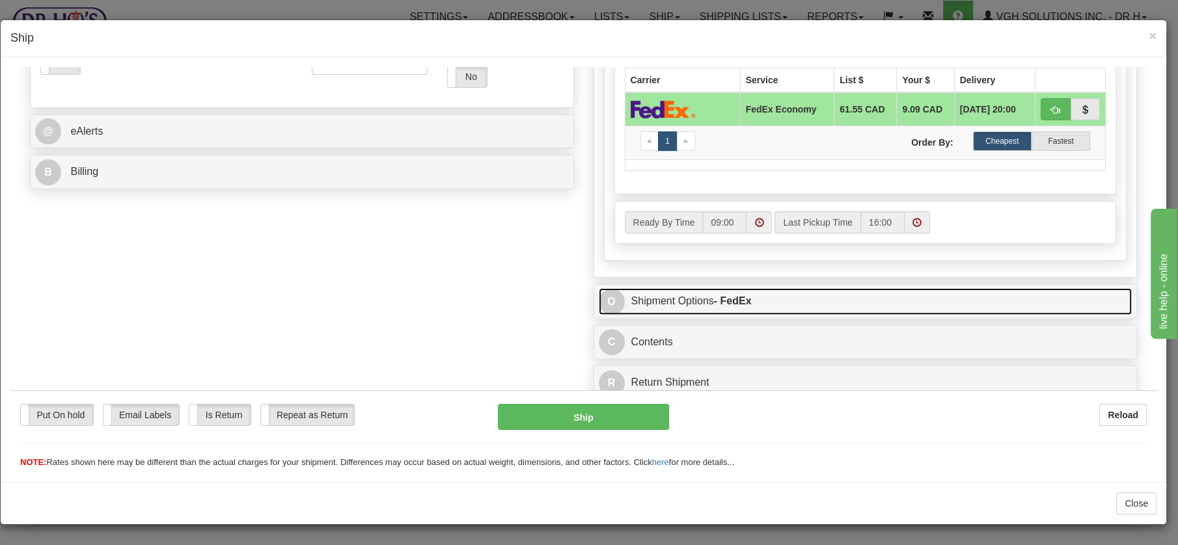
click at [659, 301] on link "O Shipment Options - FedEx" at bounding box center [866, 301] width 534 height 27
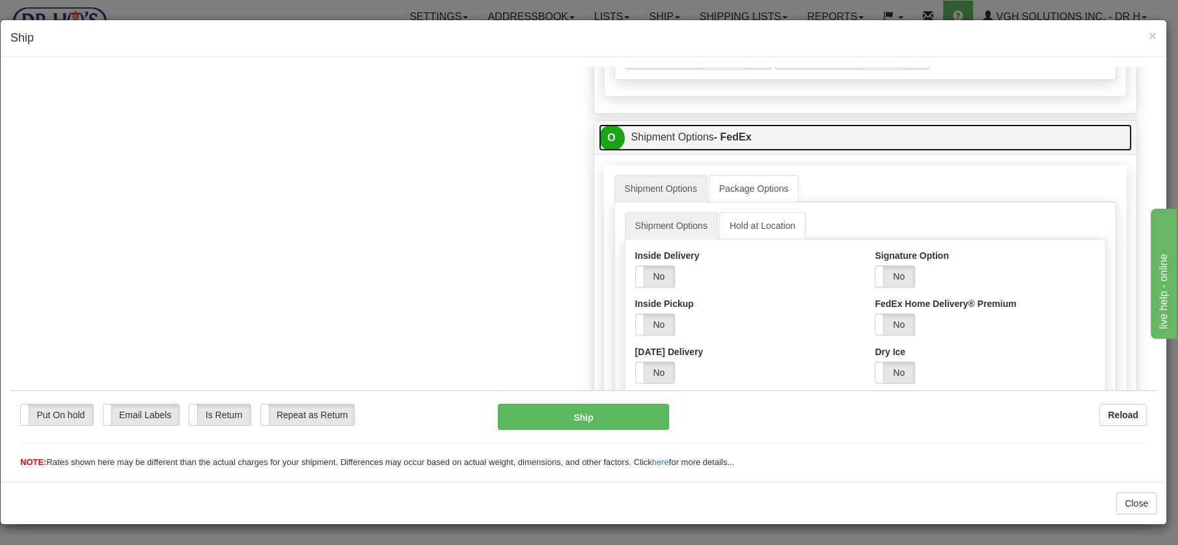
scroll to position [694, 0]
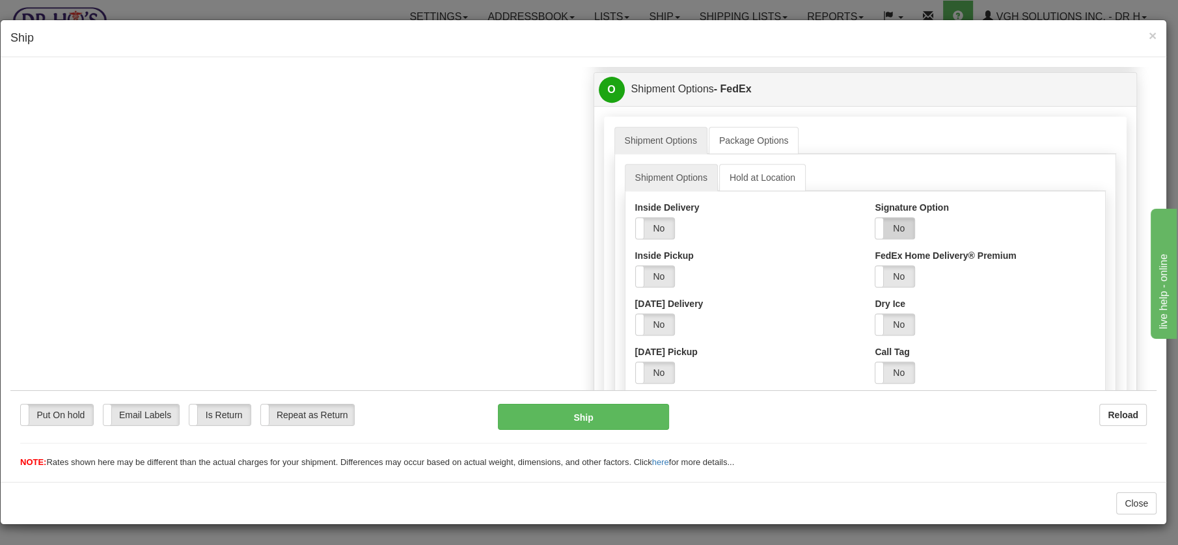
click at [896, 222] on label "No" at bounding box center [894, 227] width 39 height 21
drag, startPoint x: 957, startPoint y: 271, endPoint x: 948, endPoint y: 277, distance: 11.1
click at [957, 271] on select "Adult Direct Indirect No Signature Required Service Default" at bounding box center [925, 276] width 100 height 22
select select "2"
click at [875, 265] on select "Adult Direct Indirect No Signature Required Service Default" at bounding box center [925, 276] width 100 height 22
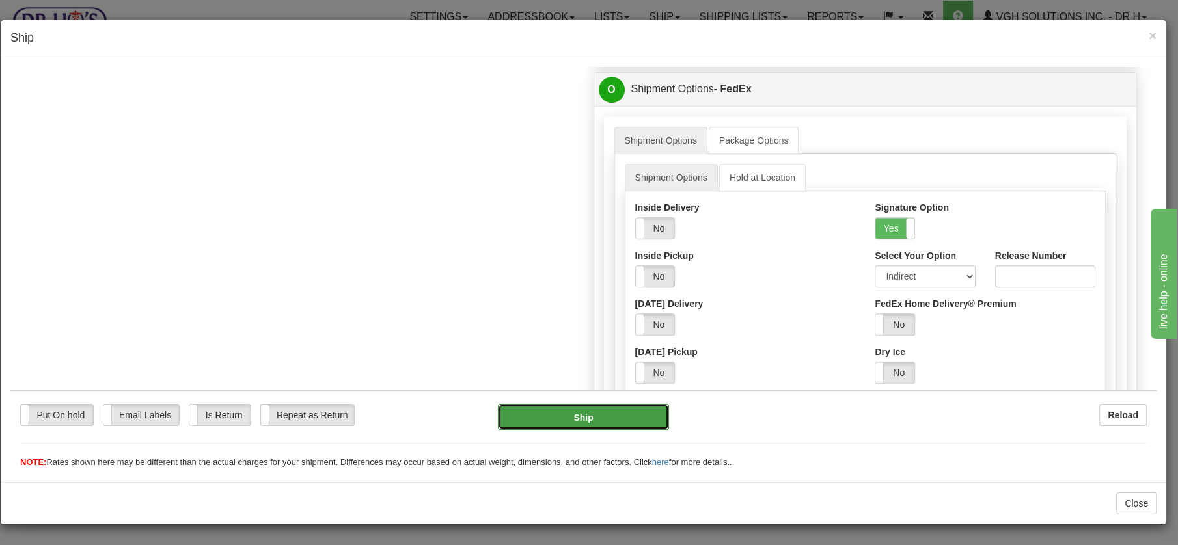
click at [598, 414] on button "Ship" at bounding box center [583, 417] width 171 height 26
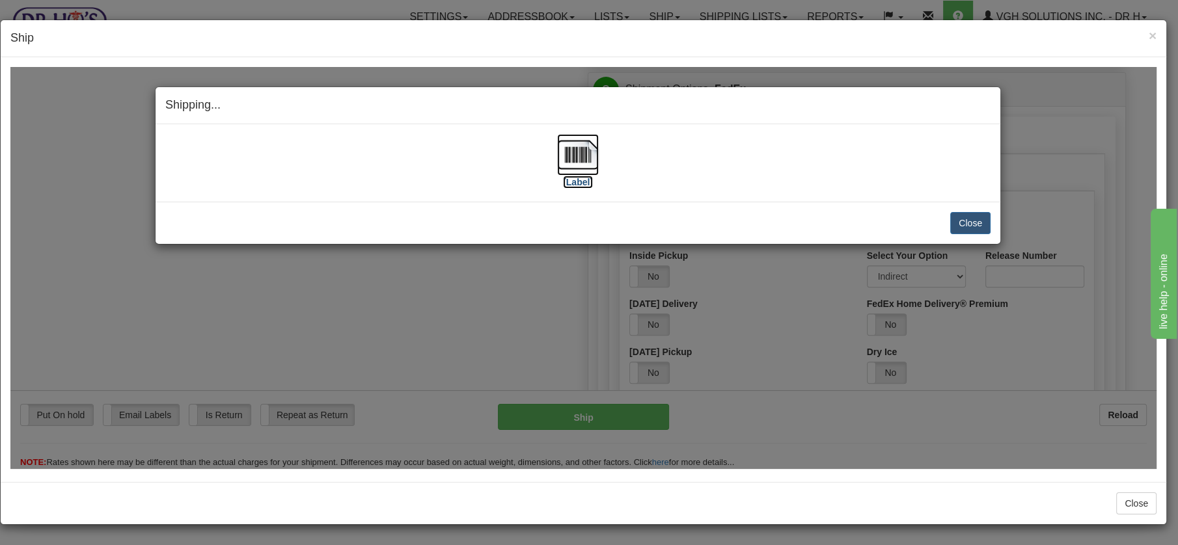
click at [579, 152] on img at bounding box center [578, 154] width 42 height 42
click at [961, 227] on button "Close" at bounding box center [970, 223] width 40 height 22
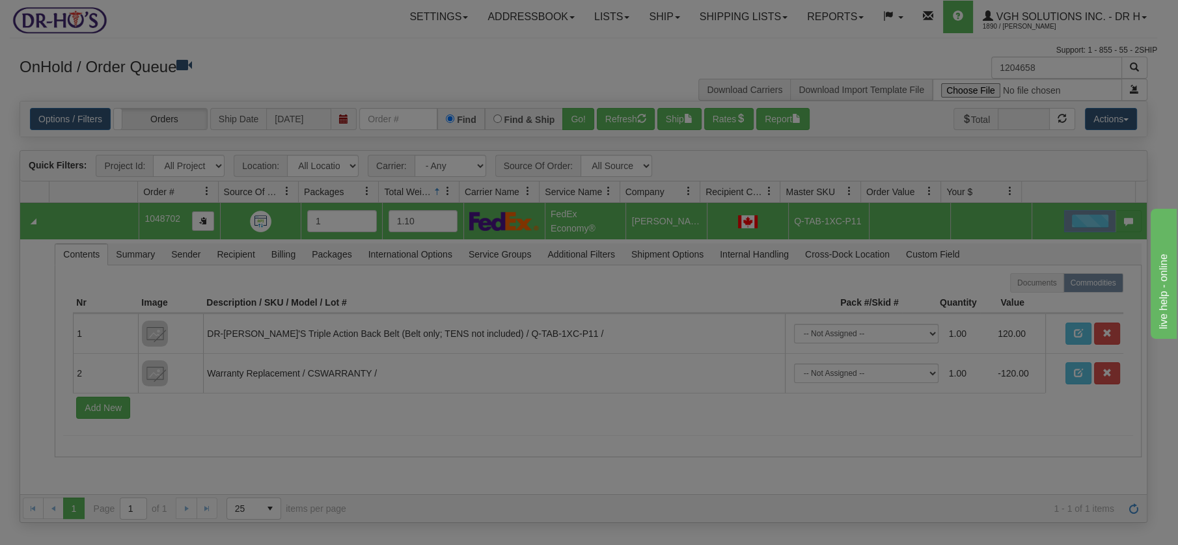
scroll to position [0, 0]
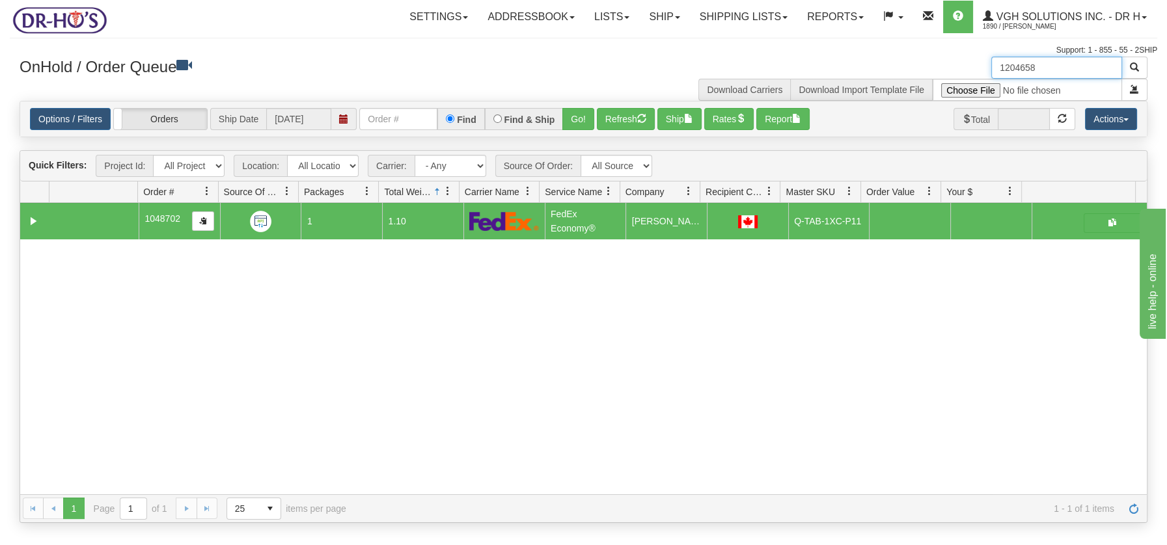
drag, startPoint x: 1045, startPoint y: 66, endPoint x: 955, endPoint y: 69, distance: 89.9
click at [966, 69] on div "1204658 Download Carriers Download Import Template File" at bounding box center [871, 79] width 574 height 44
click at [629, 119] on button "Refresh" at bounding box center [626, 119] width 58 height 22
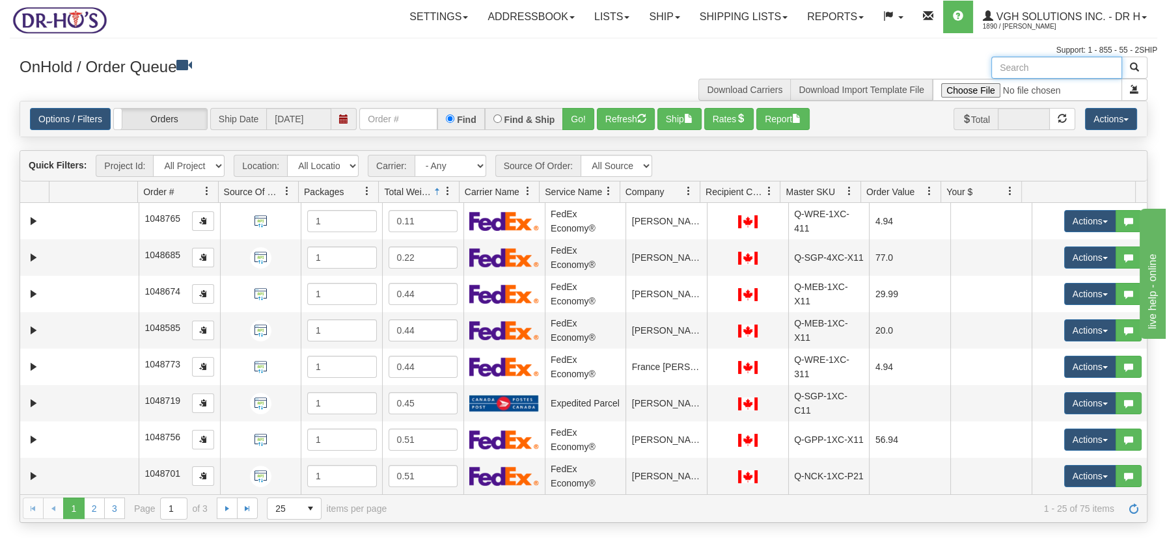
click at [1022, 70] on input "text" at bounding box center [1056, 68] width 131 height 22
type input "1204655"
click at [1140, 68] on button "button" at bounding box center [1134, 68] width 26 height 22
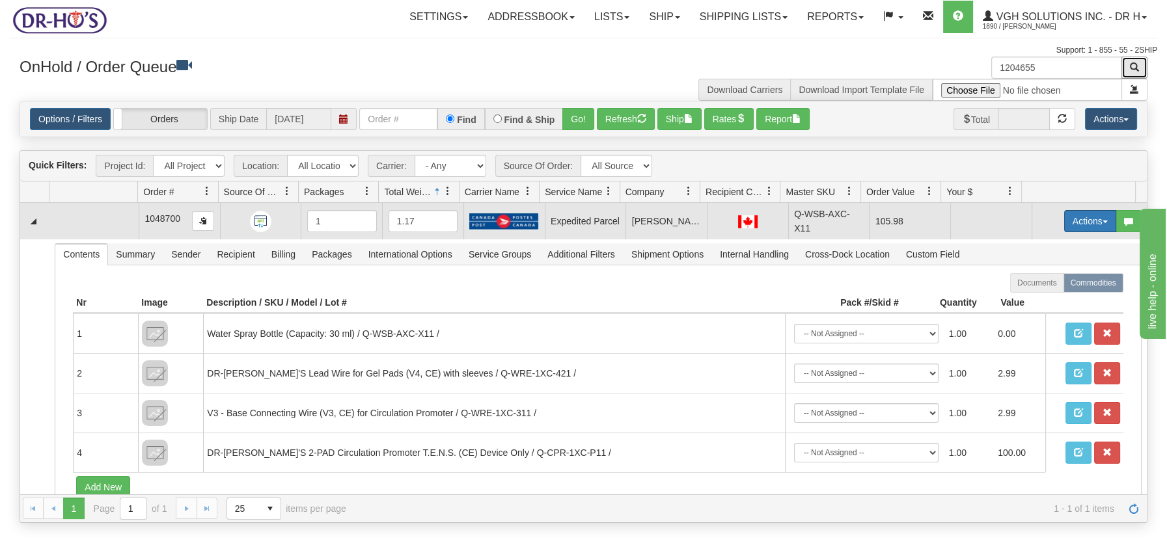
click at [1102, 221] on span "button" at bounding box center [1104, 222] width 5 height 3
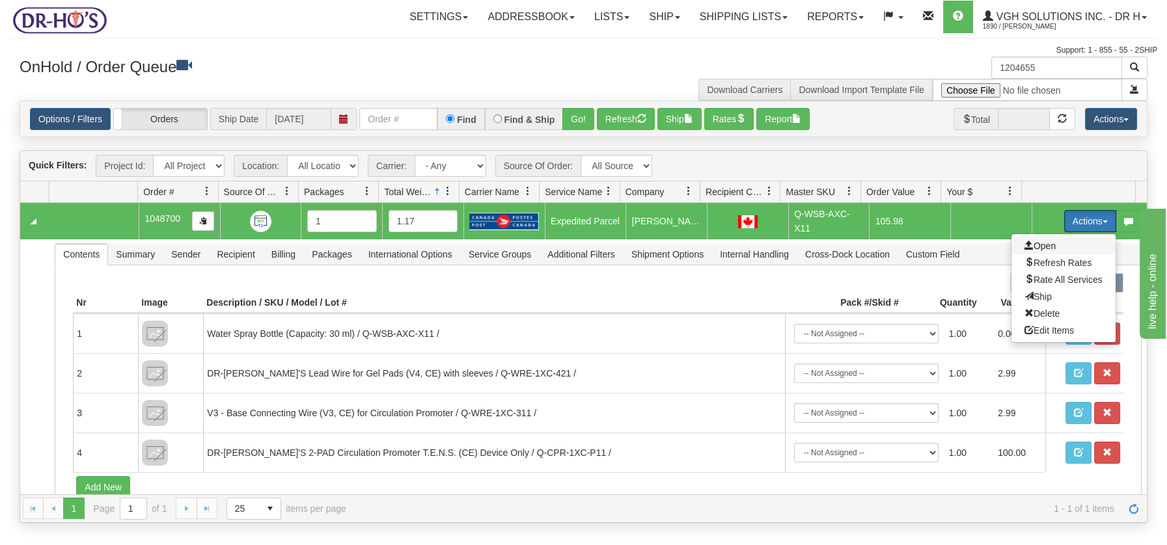
click at [1032, 243] on span "Open" at bounding box center [1039, 246] width 31 height 10
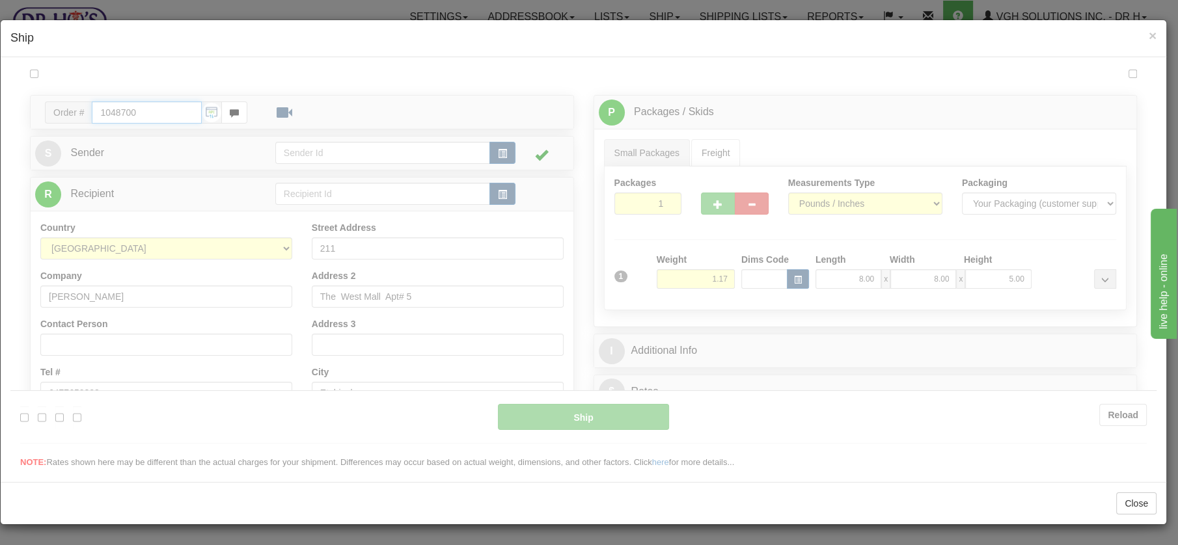
type input "DOM.EP"
type input "09:00"
type input "16:00"
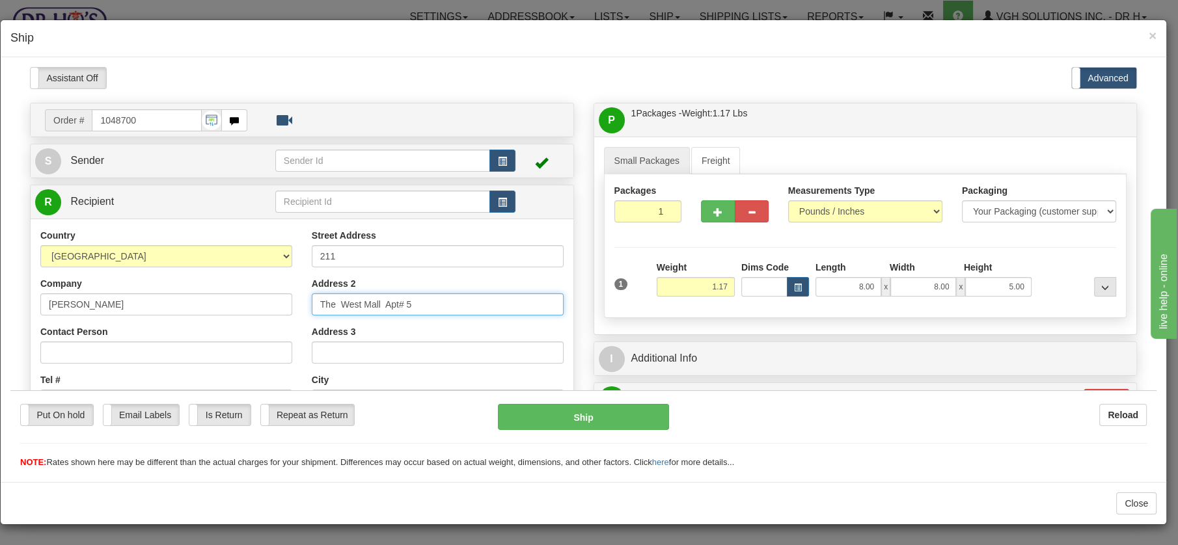
drag, startPoint x: 421, startPoint y: 304, endPoint x: 301, endPoint y: 297, distance: 119.9
click at [302, 297] on div "Street Address 211 Address 2 The West Mall Apt# 5 Address 3 City Etobicoke Stat…" at bounding box center [437, 403] width 271 height 350
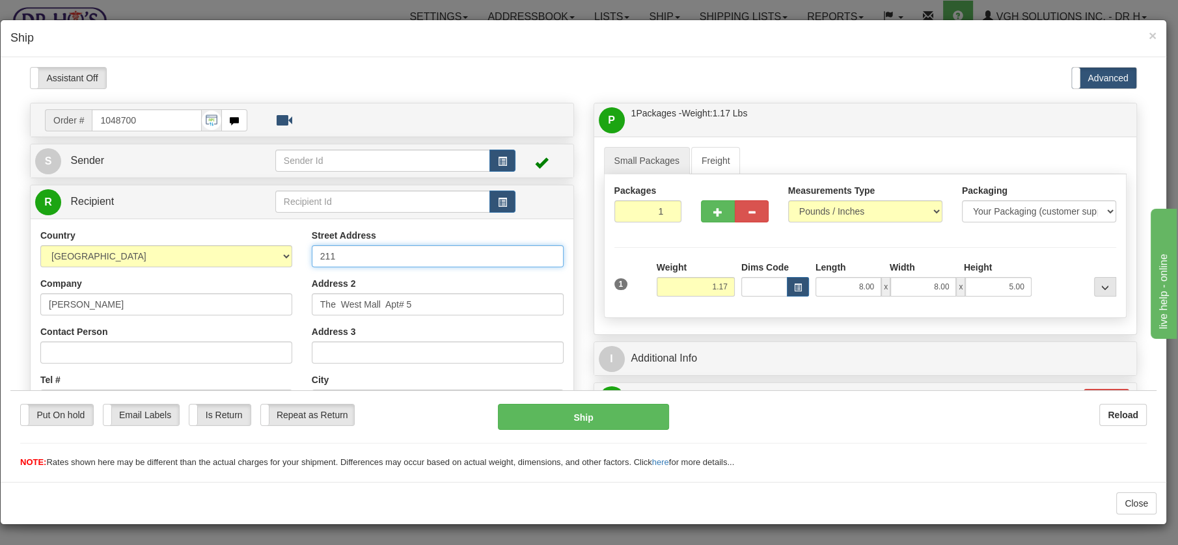
click at [345, 254] on input "211" at bounding box center [438, 256] width 252 height 22
paste input "The West Mall Apt# 5"
type input "211 The West Mall Apt# 5"
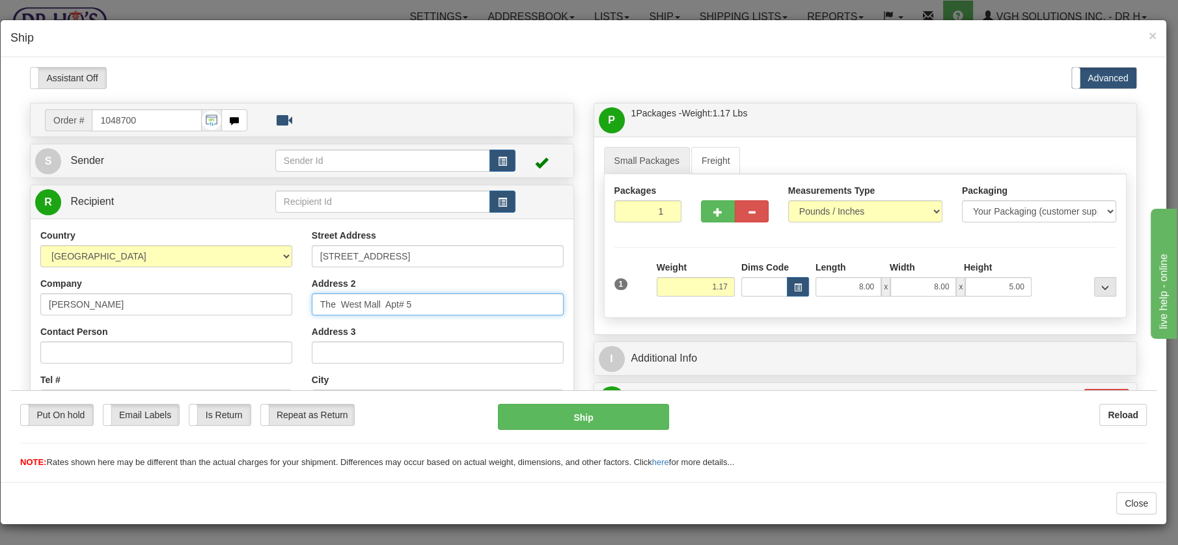
drag, startPoint x: 426, startPoint y: 303, endPoint x: 301, endPoint y: 295, distance: 124.6
click at [302, 295] on div "Street Address 211 The West Mall Apt# 5 Address 2 The West Mall Apt# 5 Address …" at bounding box center [437, 403] width 271 height 350
type input "BUZZER CODE 1005"
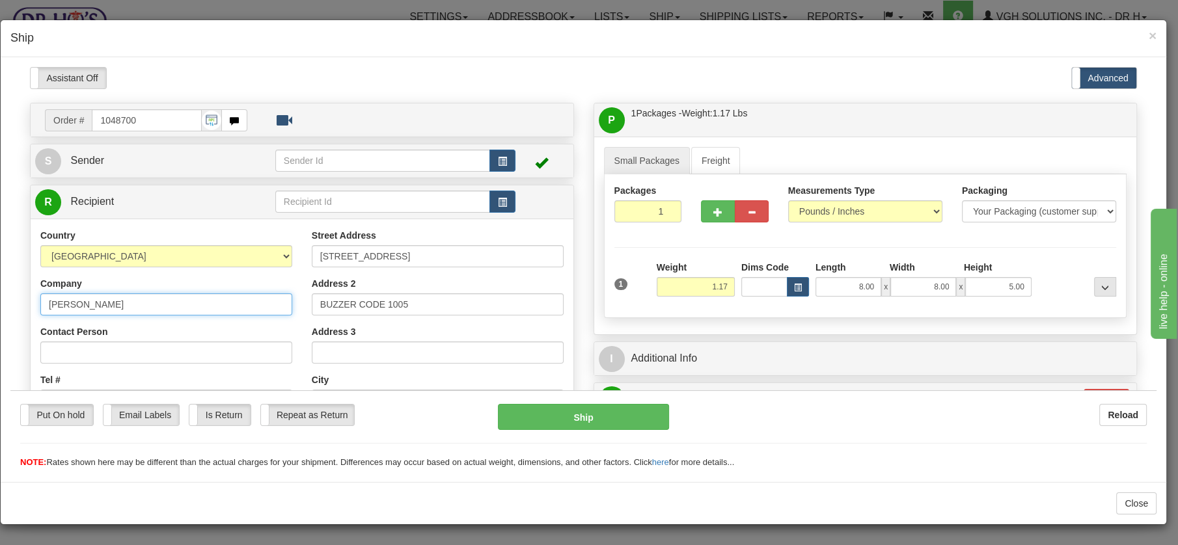
drag, startPoint x: 157, startPoint y: 301, endPoint x: 44, endPoint y: 299, distance: 113.3
click at [44, 299] on input "Michelle Kennedy" at bounding box center [166, 304] width 252 height 22
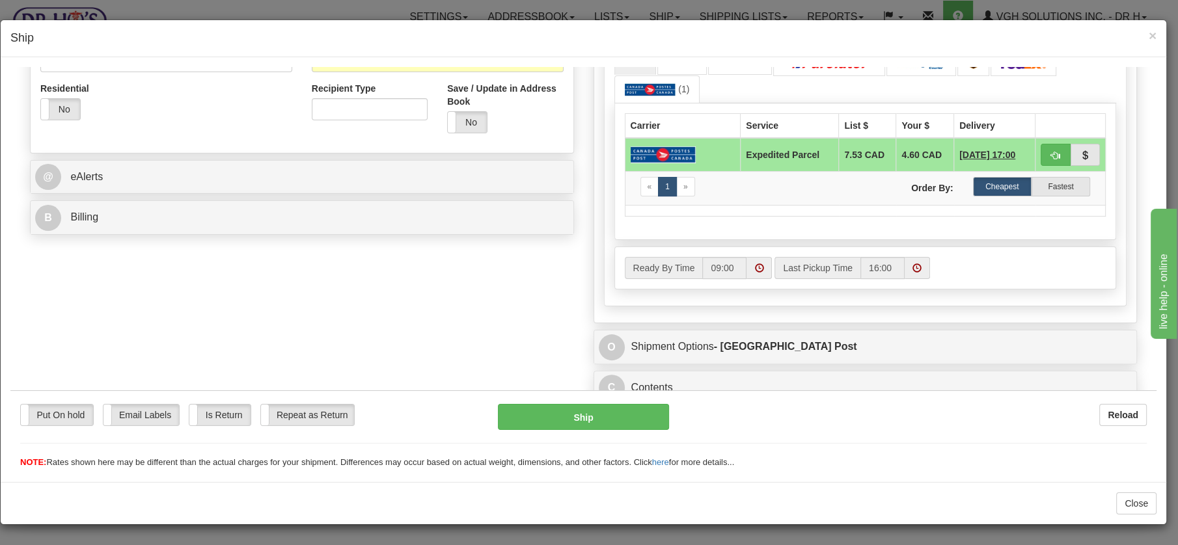
scroll to position [463, 0]
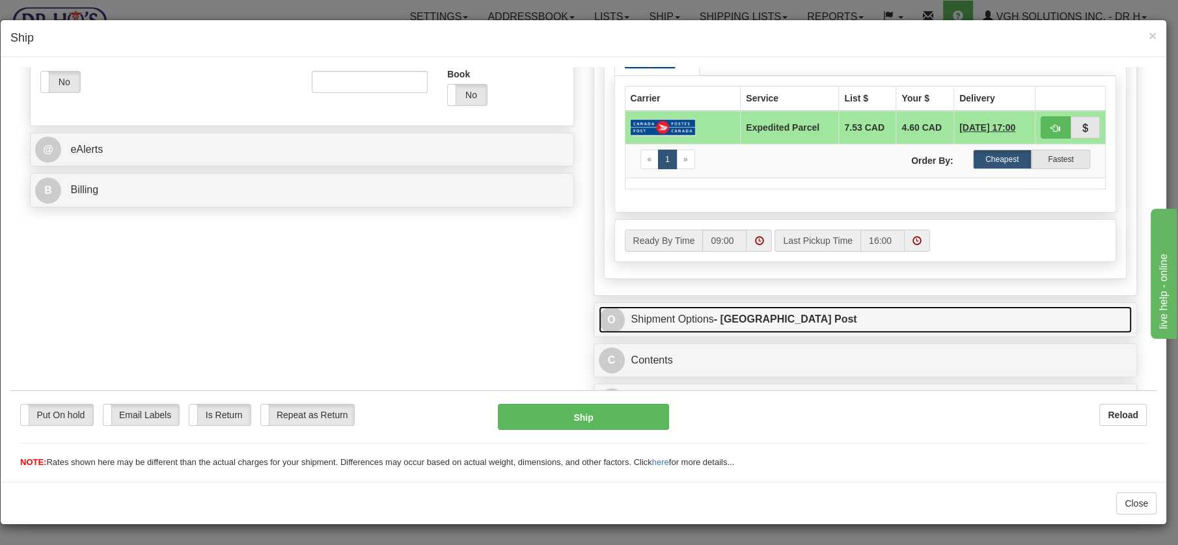
click at [659, 316] on link "O Shipment Options - Canada Post" at bounding box center [866, 319] width 534 height 27
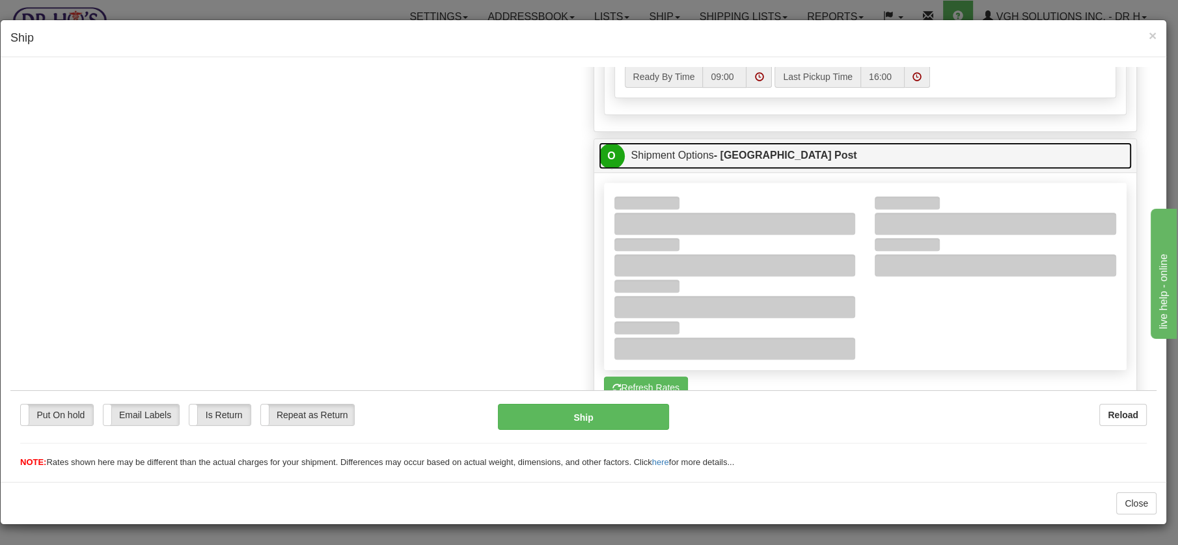
scroll to position [633, 0]
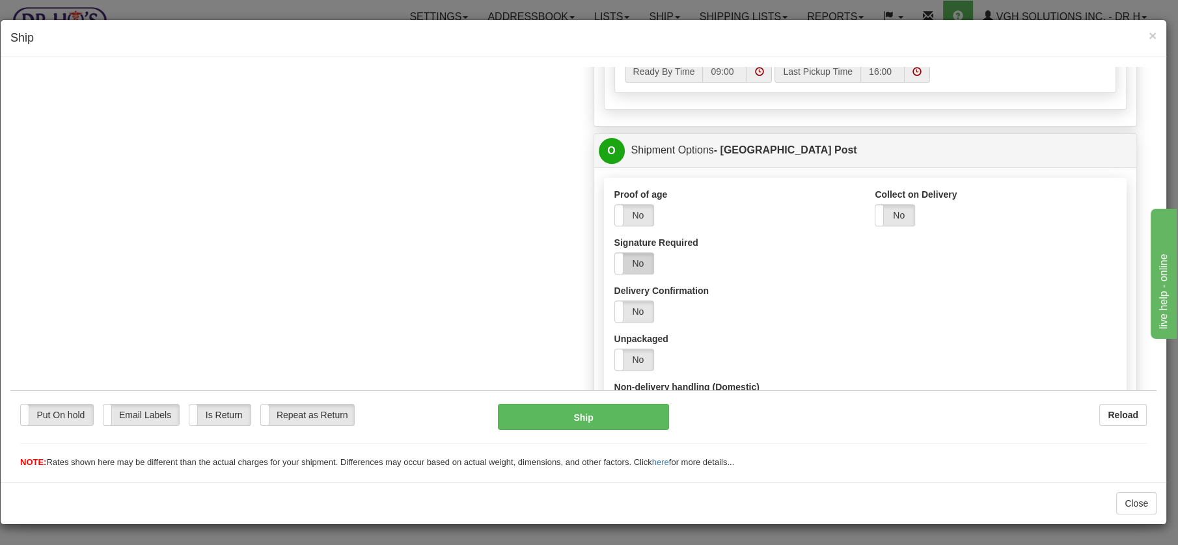
click at [633, 260] on label "No" at bounding box center [634, 263] width 39 height 21
click at [585, 415] on button "Ship" at bounding box center [583, 417] width 171 height 26
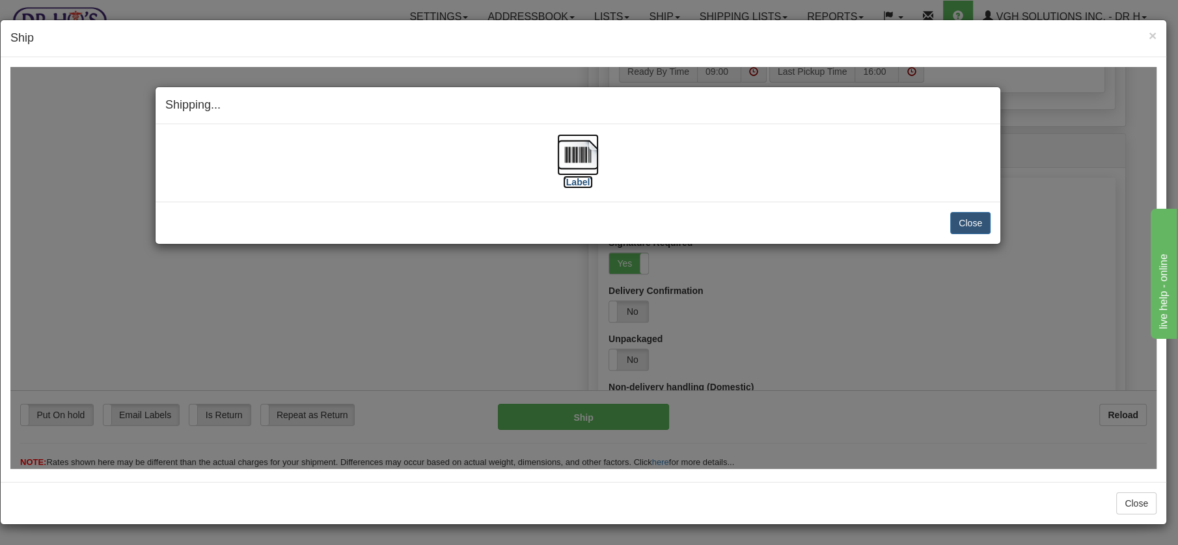
click at [582, 151] on img at bounding box center [578, 154] width 42 height 42
drag, startPoint x: 957, startPoint y: 215, endPoint x: 950, endPoint y: 213, distance: 7.6
click at [955, 214] on button "Close" at bounding box center [970, 223] width 40 height 22
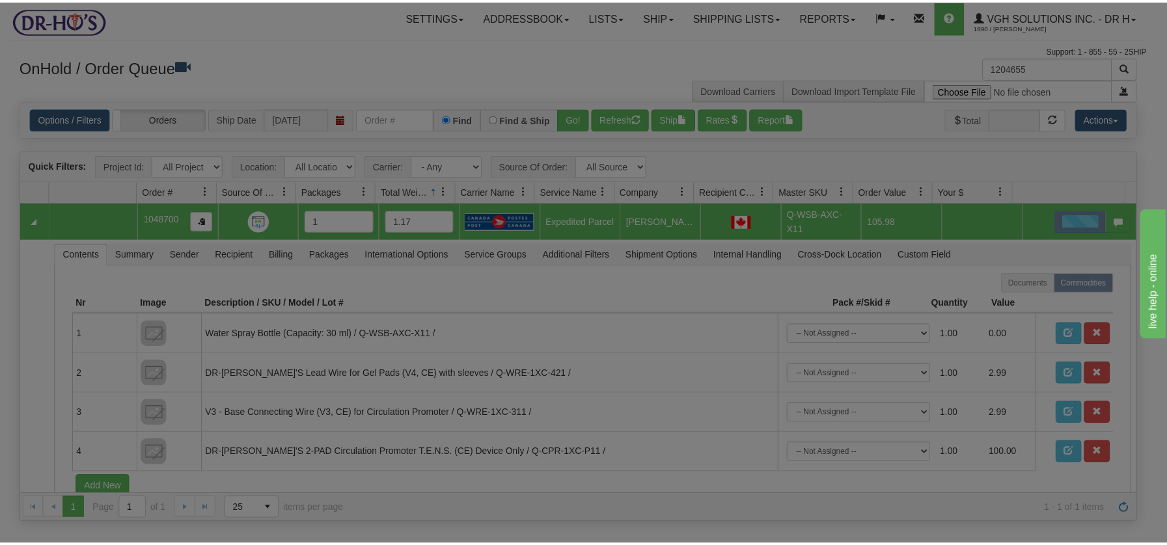
scroll to position [0, 0]
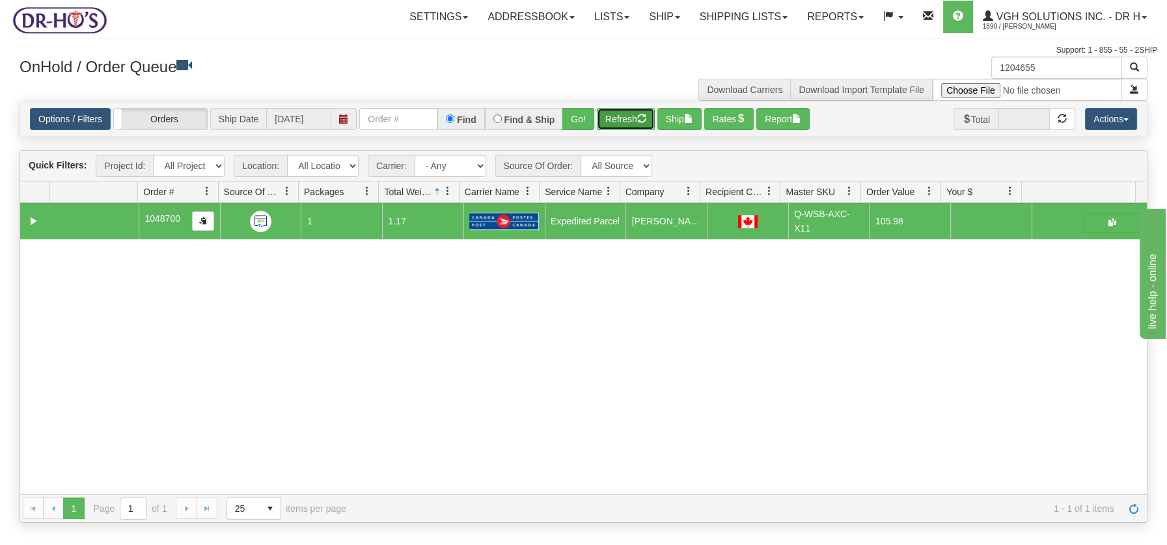
click at [619, 116] on button "Refresh" at bounding box center [626, 119] width 58 height 22
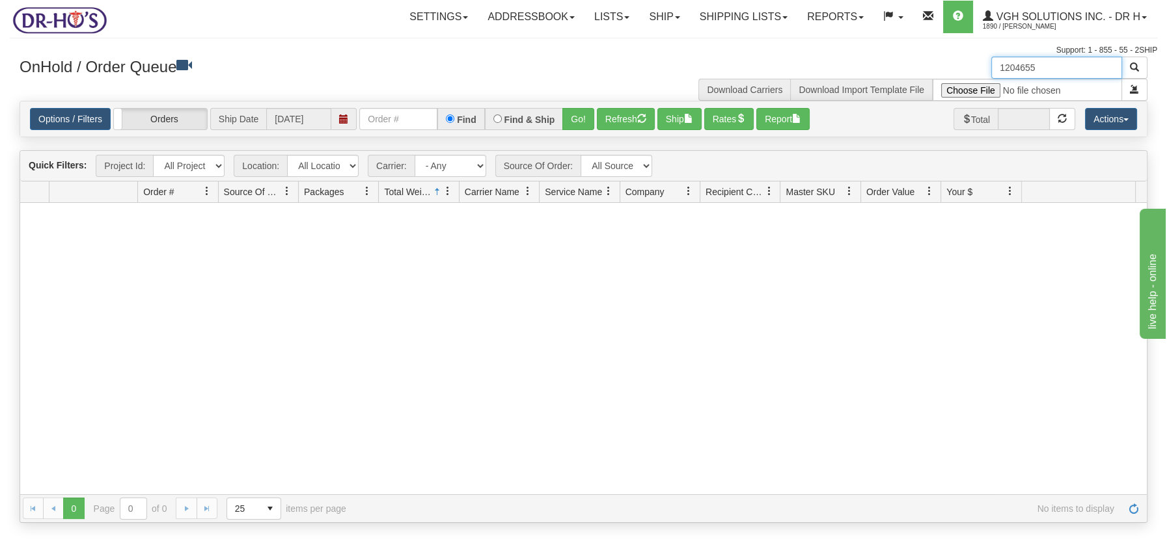
drag, startPoint x: 1020, startPoint y: 59, endPoint x: 976, endPoint y: 57, distance: 44.3
click at [976, 57] on div "1204655 Download Carriers Download Import Template File" at bounding box center [871, 79] width 574 height 44
click at [612, 119] on button "Refresh" at bounding box center [626, 119] width 58 height 22
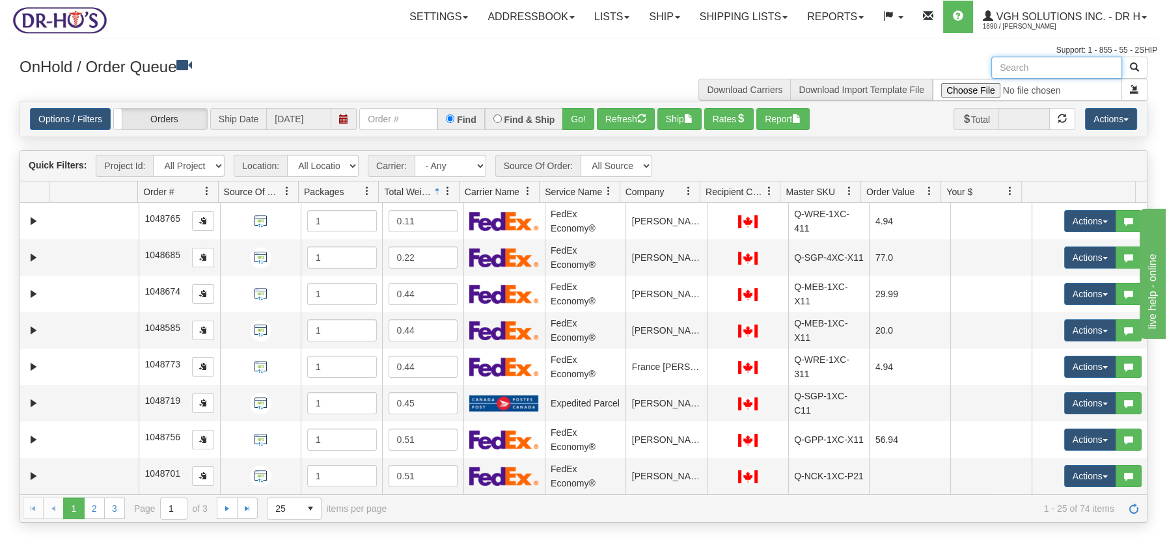
click at [1039, 62] on input "text" at bounding box center [1056, 68] width 131 height 22
drag, startPoint x: 1030, startPoint y: 69, endPoint x: 970, endPoint y: 61, distance: 59.8
click at [972, 61] on div "box Download Carriers Download Import Template File" at bounding box center [871, 79] width 574 height 44
type input "BOX"
click at [1136, 68] on span "button" at bounding box center [1134, 66] width 9 height 9
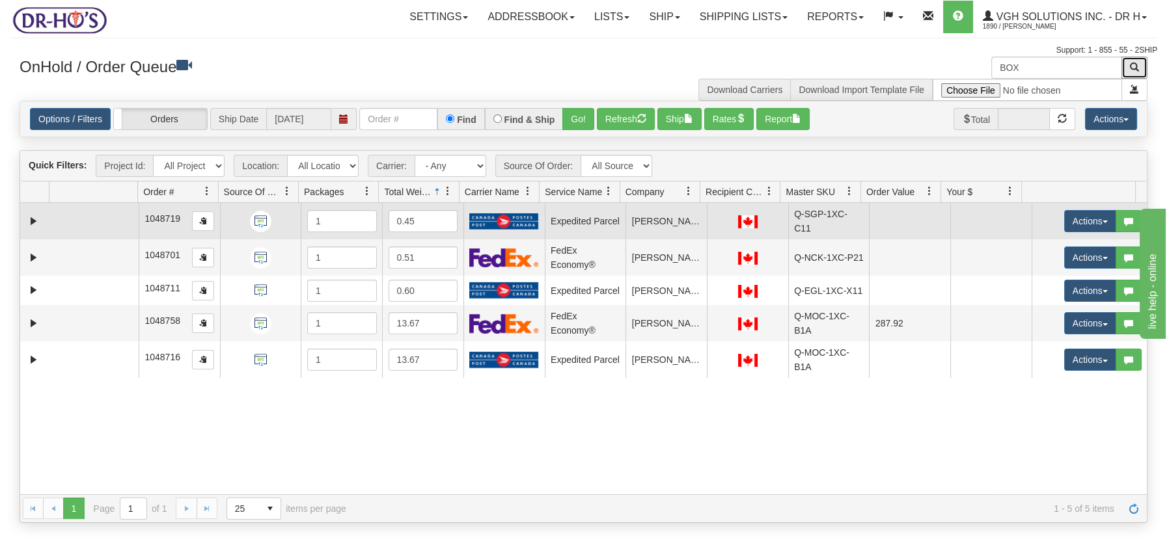
click at [86, 226] on td at bounding box center [93, 221] width 89 height 36
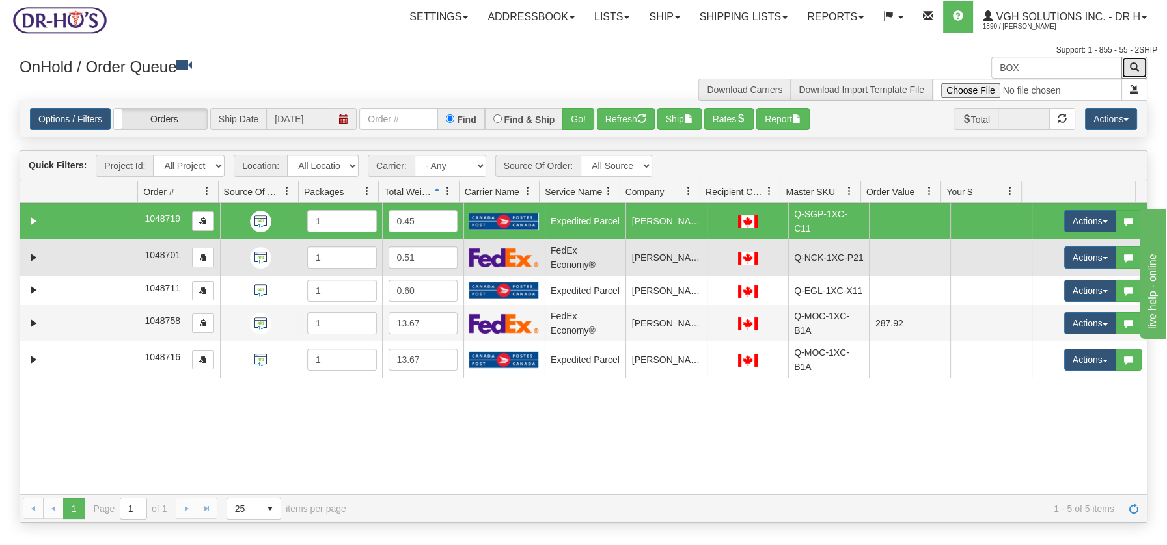
click at [81, 255] on td at bounding box center [93, 258] width 89 height 36
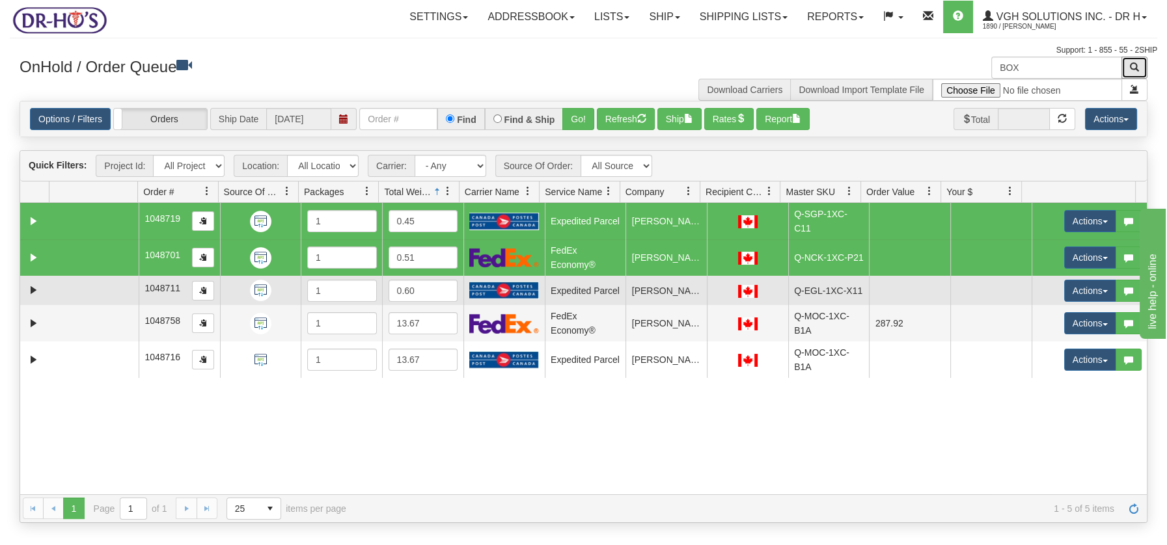
click at [83, 289] on td at bounding box center [93, 290] width 89 height 29
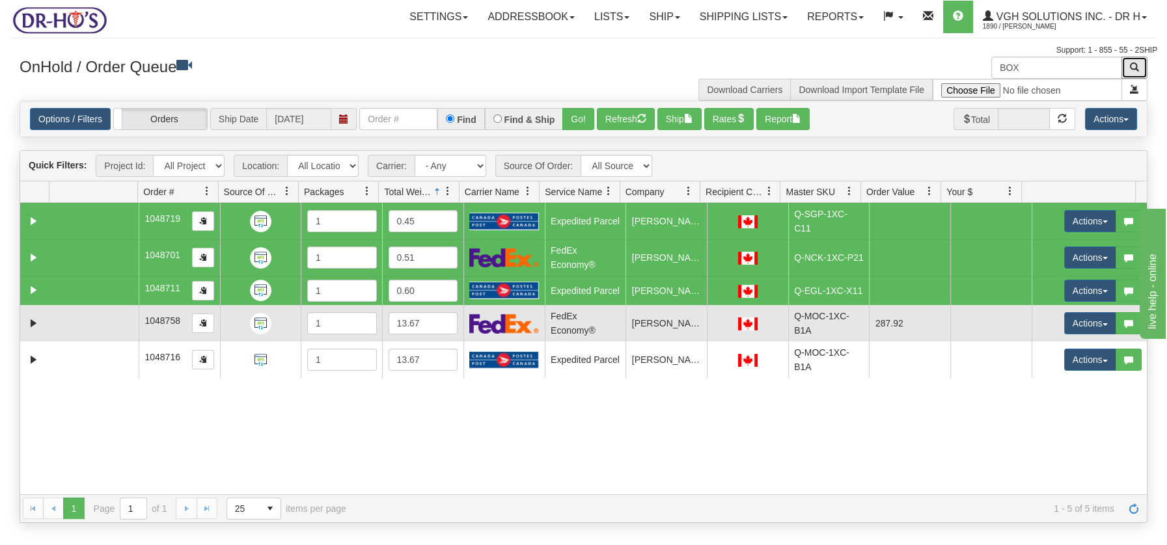
click at [87, 323] on td at bounding box center [93, 323] width 89 height 36
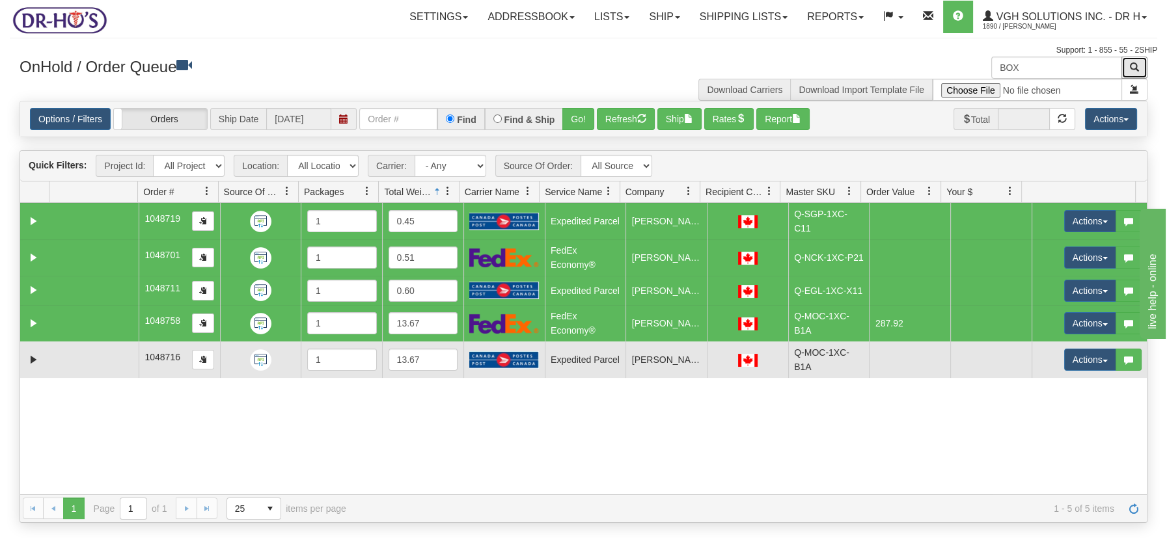
click at [84, 357] on td at bounding box center [93, 360] width 89 height 36
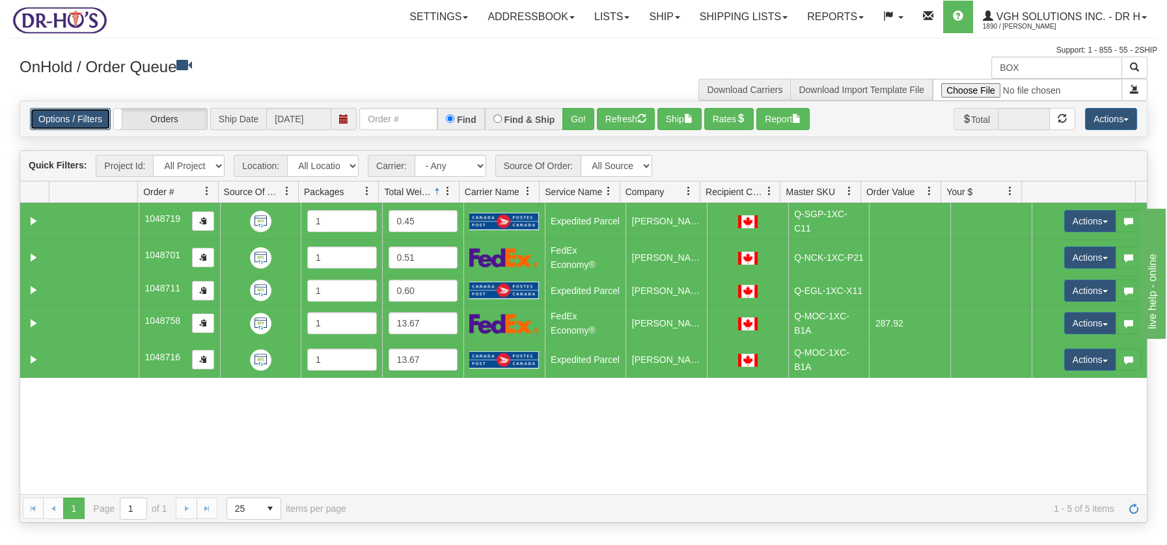
click at [101, 114] on link "Options / Filters" at bounding box center [70, 119] width 81 height 22
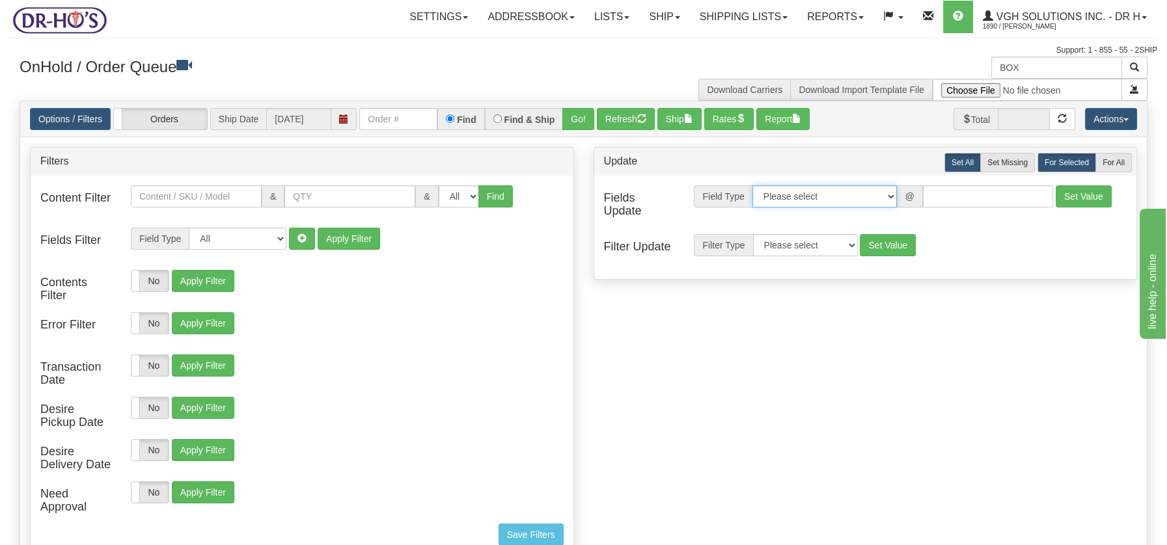
click at [890, 199] on select "Please select Contact Person Company Country Country & State/Province City Zip …" at bounding box center [824, 196] width 144 height 22
select select "94"
click at [752, 185] on select "Please select Contact Person Company Country Country & State/Province City Zip …" at bounding box center [824, 196] width 144 height 22
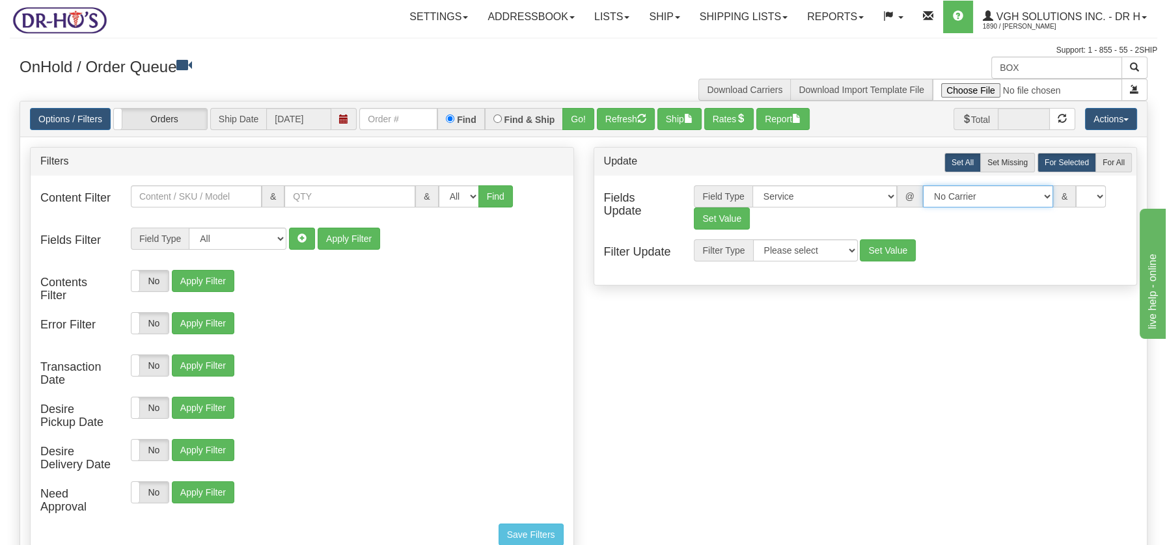
click at [1035, 196] on select "No Carrier FedEx Express® UPS Purolator Canpar Canada Post BeSwyft Kindersley. …" at bounding box center [988, 196] width 130 height 22
select select "20"
click at [923, 185] on select "No Carrier FedEx Express® UPS Purolator Canpar Canada Post BeSwyft Kindersley. …" at bounding box center [988, 196] width 130 height 22
click at [1116, 197] on select "CA -> US - USA.EP - Expedited Parcel USA CA -> US - USA.PW.ENV - Priority World…" at bounding box center [1061, 196] width 130 height 22
select select "DOM.EP"
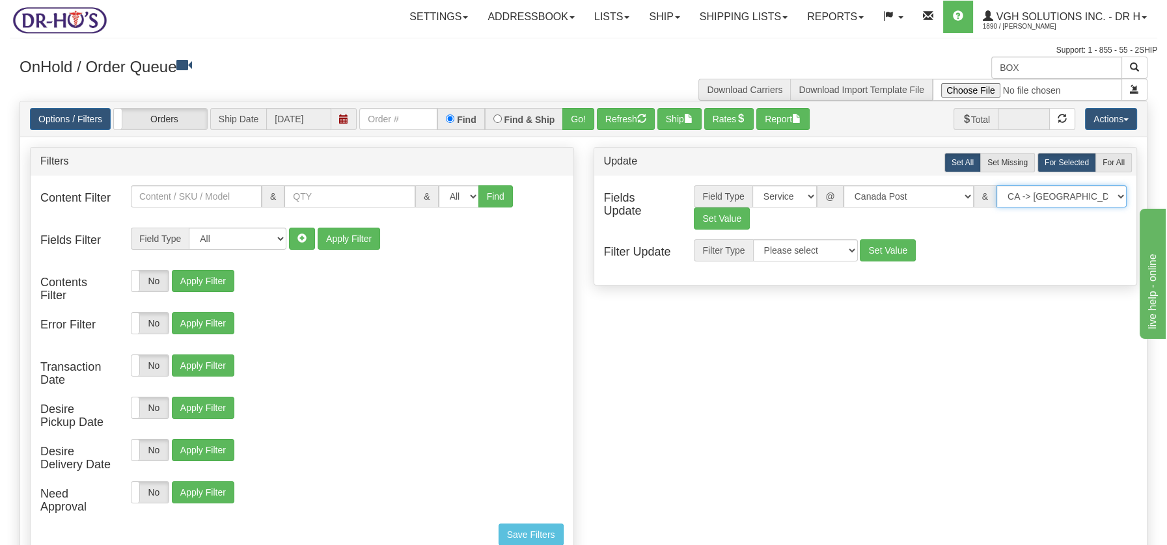
click at [996, 185] on select "CA -> US - USA.EP - Expedited Parcel USA CA -> US - USA.PW.ENV - Priority World…" at bounding box center [1061, 196] width 130 height 22
click at [719, 221] on button "Set Value" at bounding box center [722, 219] width 56 height 22
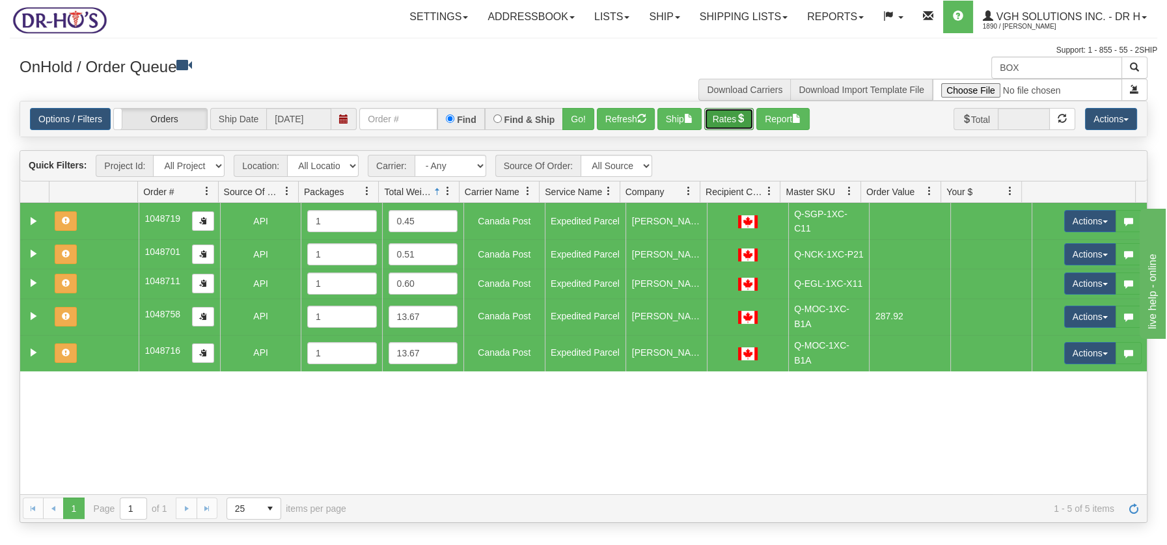
click at [745, 117] on span "button" at bounding box center [740, 118] width 9 height 9
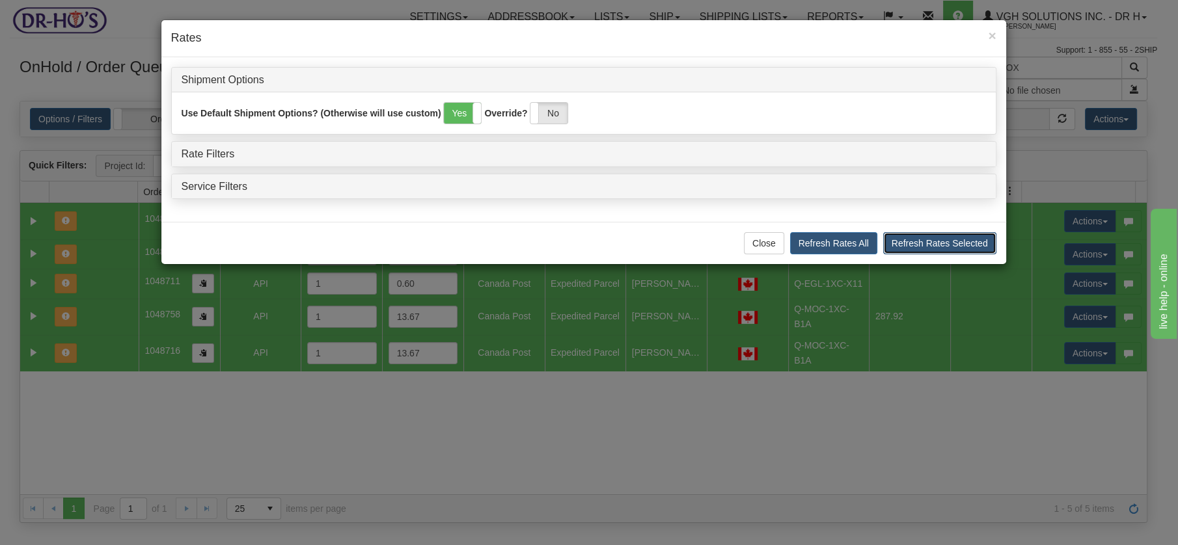
click at [934, 240] on button "Refresh Rates Selected" at bounding box center [939, 243] width 113 height 22
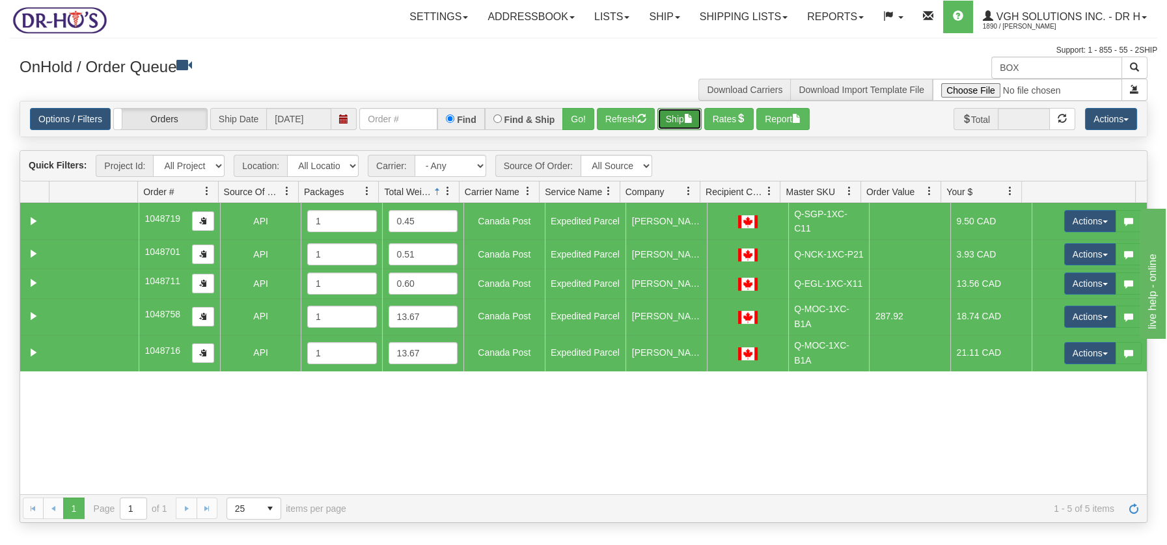
click at [690, 118] on span "button" at bounding box center [688, 118] width 9 height 9
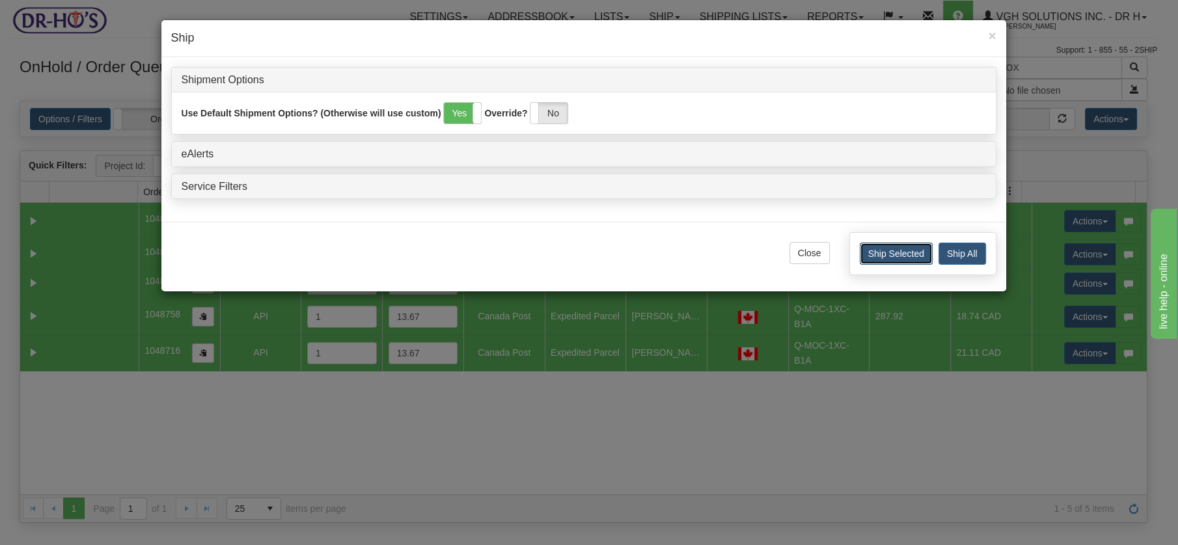
click at [892, 253] on button "Ship Selected" at bounding box center [896, 254] width 73 height 22
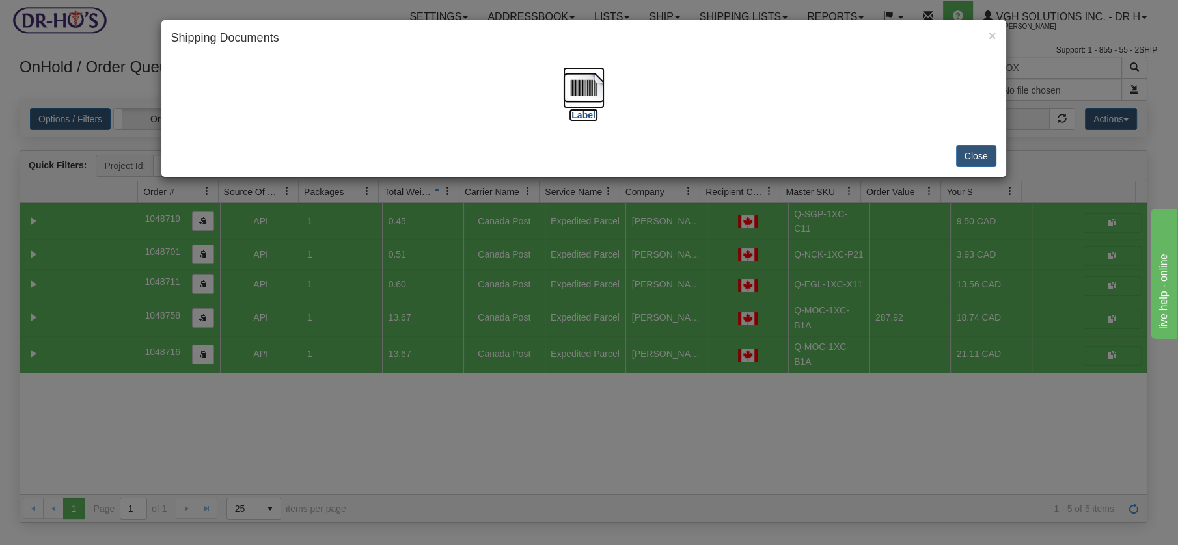
click at [581, 87] on img at bounding box center [584, 88] width 42 height 42
click at [986, 154] on button "Close" at bounding box center [976, 156] width 40 height 22
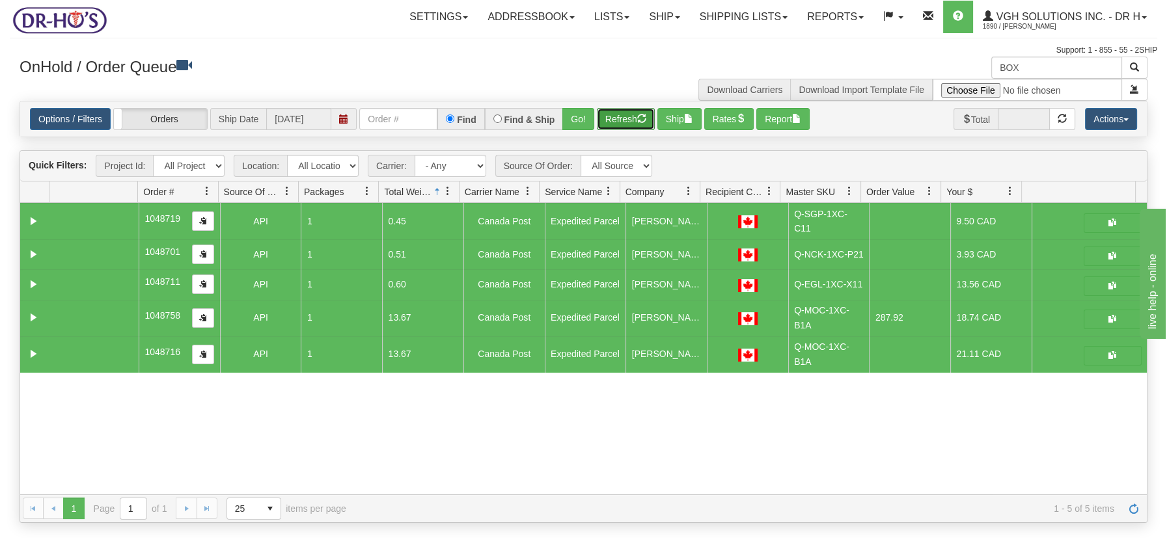
click at [612, 114] on button "Refresh" at bounding box center [626, 119] width 58 height 22
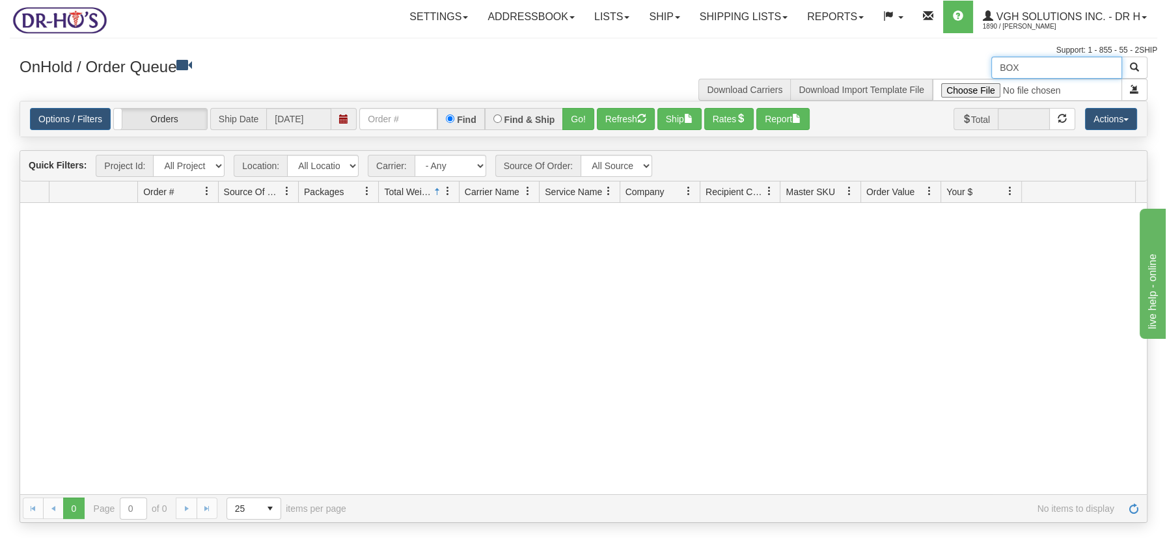
drag, startPoint x: 1023, startPoint y: 65, endPoint x: 988, endPoint y: 65, distance: 35.1
click at [988, 65] on div "BOX Download Carriers Download Import Template File" at bounding box center [871, 79] width 574 height 44
click at [630, 115] on button "Refresh" at bounding box center [626, 119] width 58 height 22
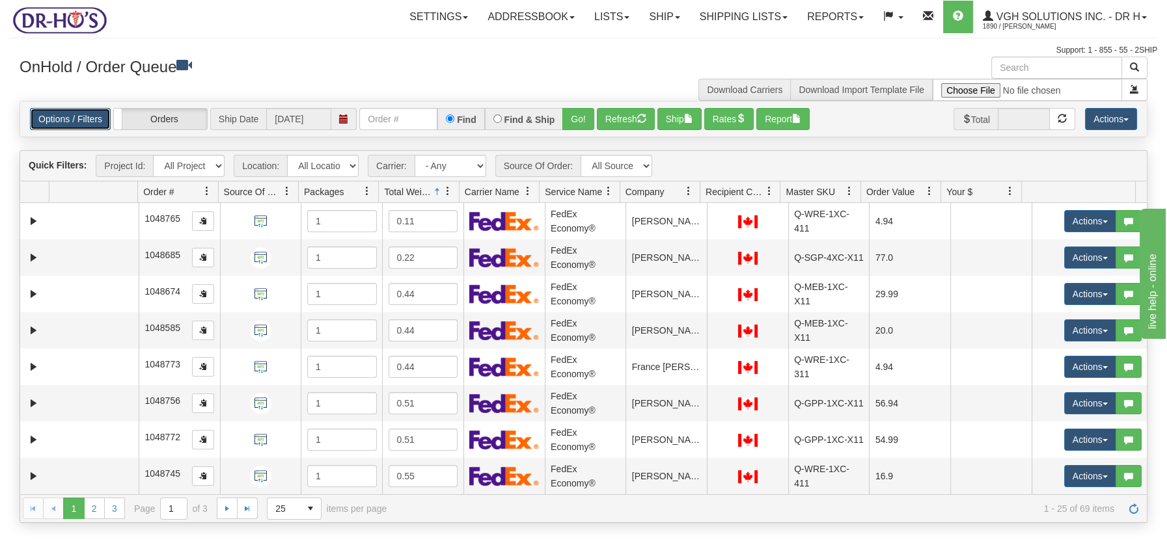
click at [74, 116] on link "Options / Filters" at bounding box center [70, 119] width 81 height 22
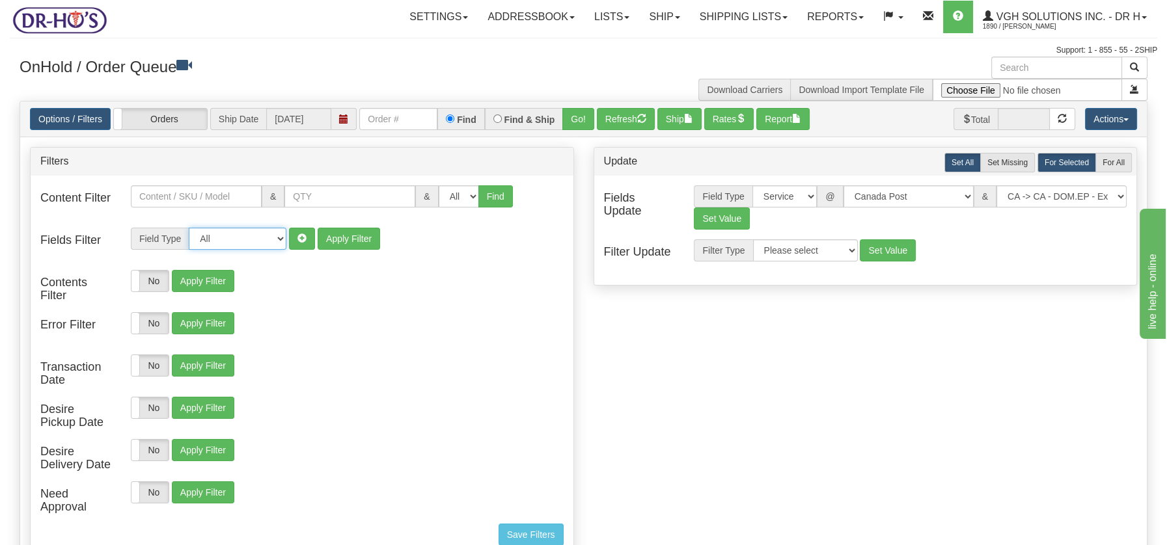
click at [281, 241] on select "All Contact Person Company Country Country & State/Province City Zip / Postal S…" at bounding box center [238, 239] width 98 height 22
select select "94"
click at [189, 228] on select "All Contact Person Company Country Country & State/Province City Zip / Postal S…" at bounding box center [238, 239] width 98 height 22
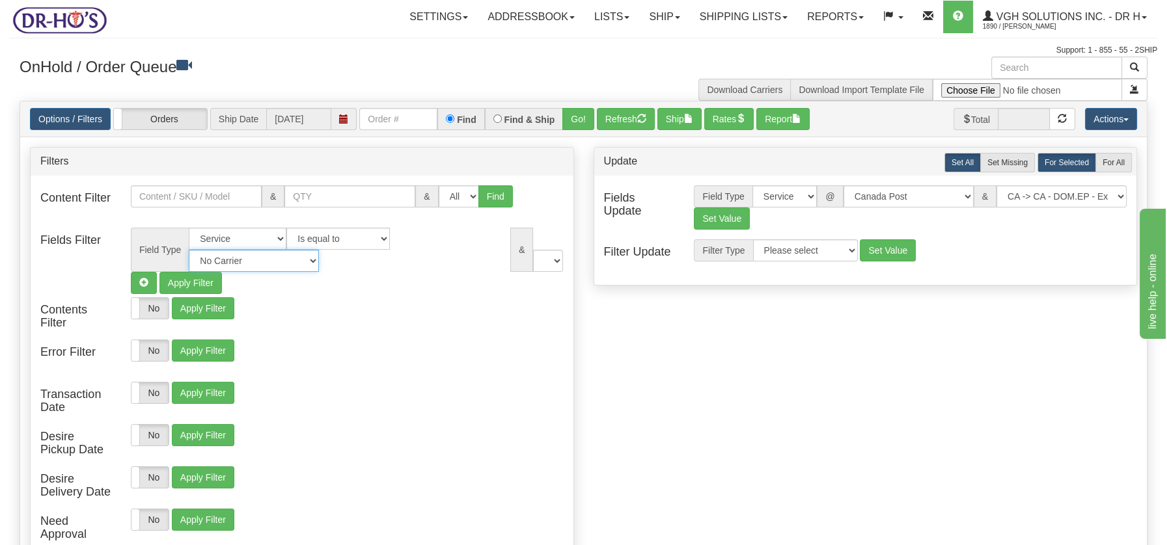
click at [319, 250] on select "No Carrier FedEx Express® UPS Purolator Canpar Canada Post BeSwyft Kindersley. …" at bounding box center [254, 261] width 130 height 22
select select "2"
click at [319, 250] on select "No Carrier FedEx Express® UPS Purolator Canpar Canada Post BeSwyft Kindersley. …" at bounding box center [254, 261] width 130 height 22
click at [559, 264] on select "US -> US - 70 - FedEx 1 Day® Freight US -> US - 03 - FedEx 2 Day® US -> US - 49…" at bounding box center [498, 261] width 130 height 22
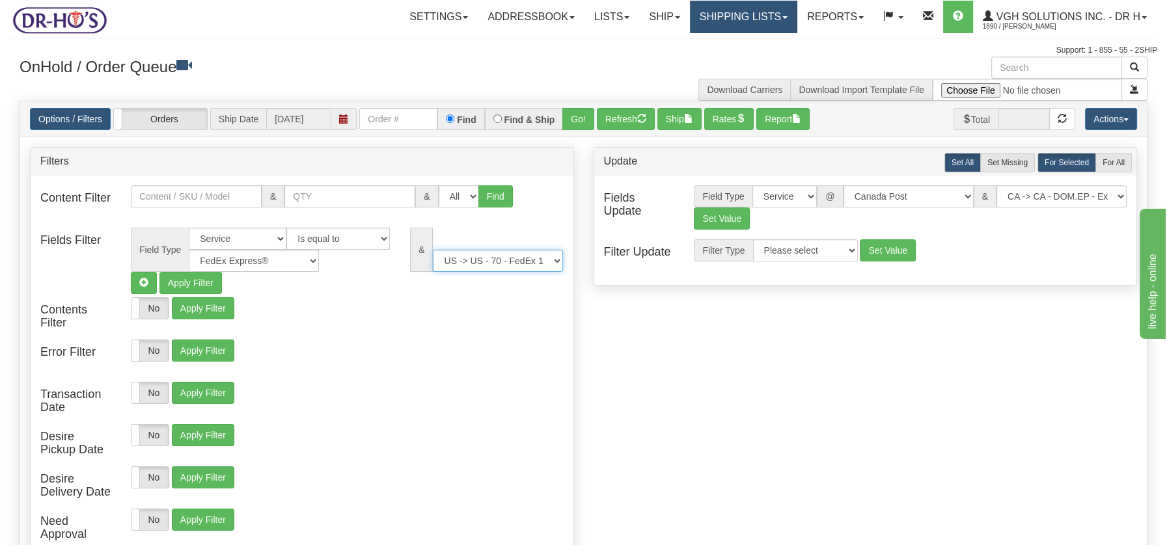
select select "05"
click at [433, 250] on select "US -> US - 70 - FedEx 1 Day® Freight US -> US - 03 - FedEx 2 Day® US -> US - 49…" at bounding box center [498, 261] width 130 height 22
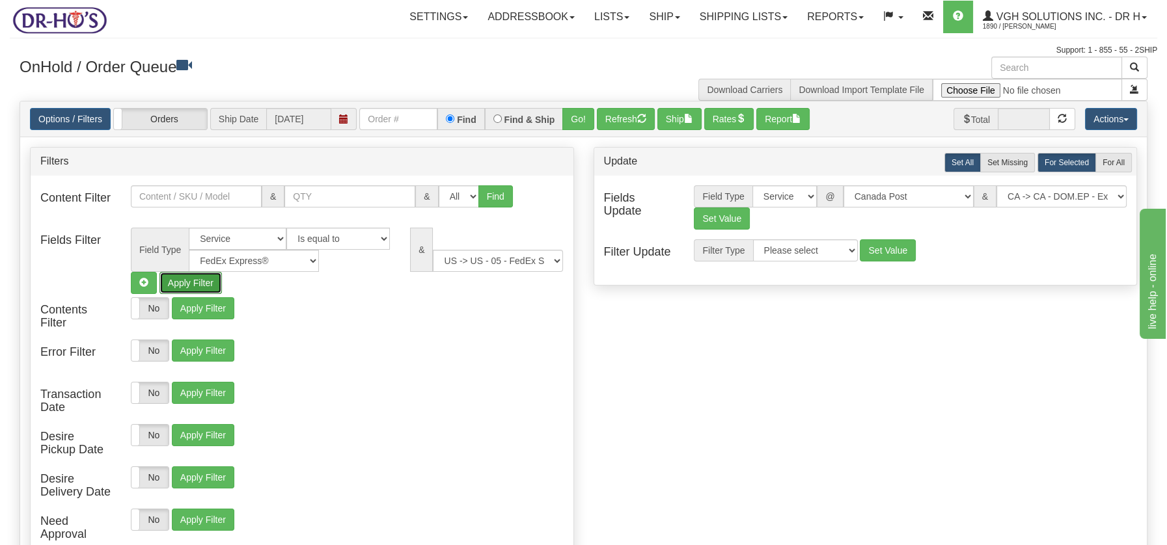
click at [178, 282] on button "Apply Filter" at bounding box center [190, 283] width 62 height 22
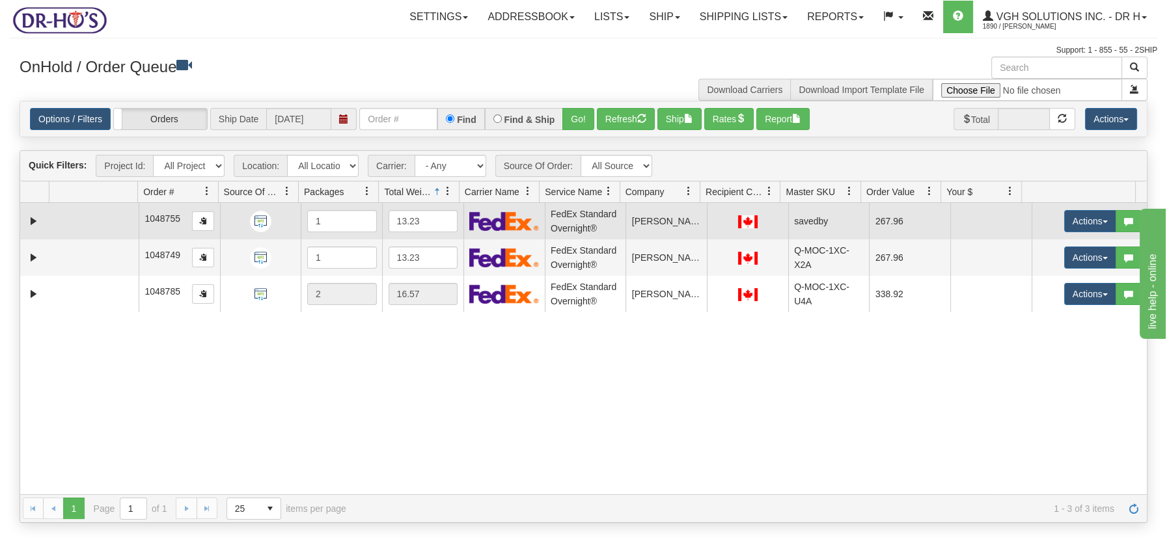
click at [122, 220] on td at bounding box center [93, 221] width 89 height 36
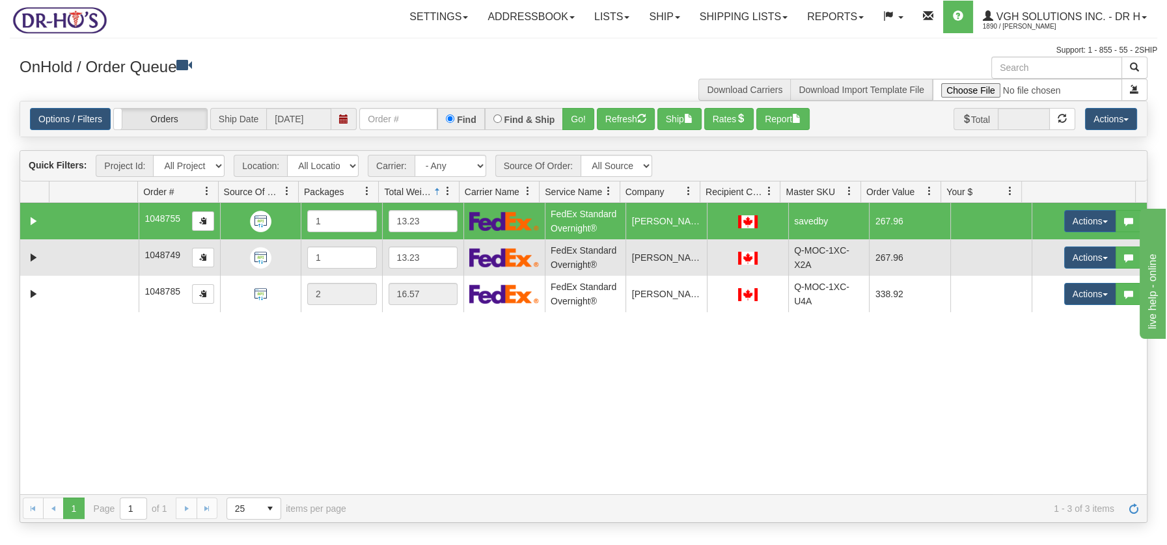
click at [96, 245] on td at bounding box center [93, 258] width 89 height 36
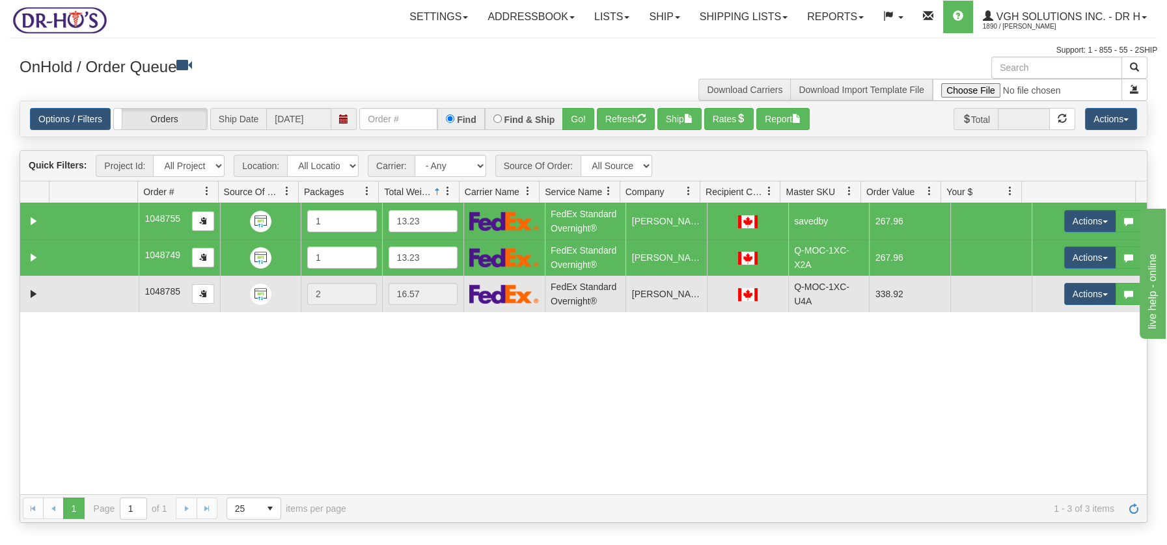
click at [96, 286] on td at bounding box center [93, 294] width 89 height 36
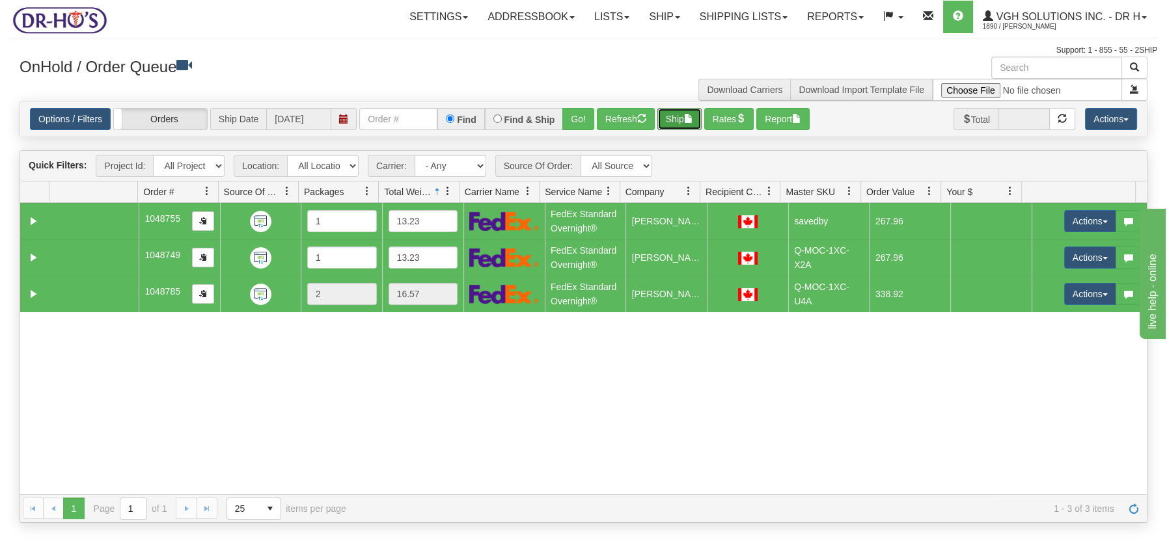
click at [688, 117] on span "button" at bounding box center [688, 118] width 9 height 9
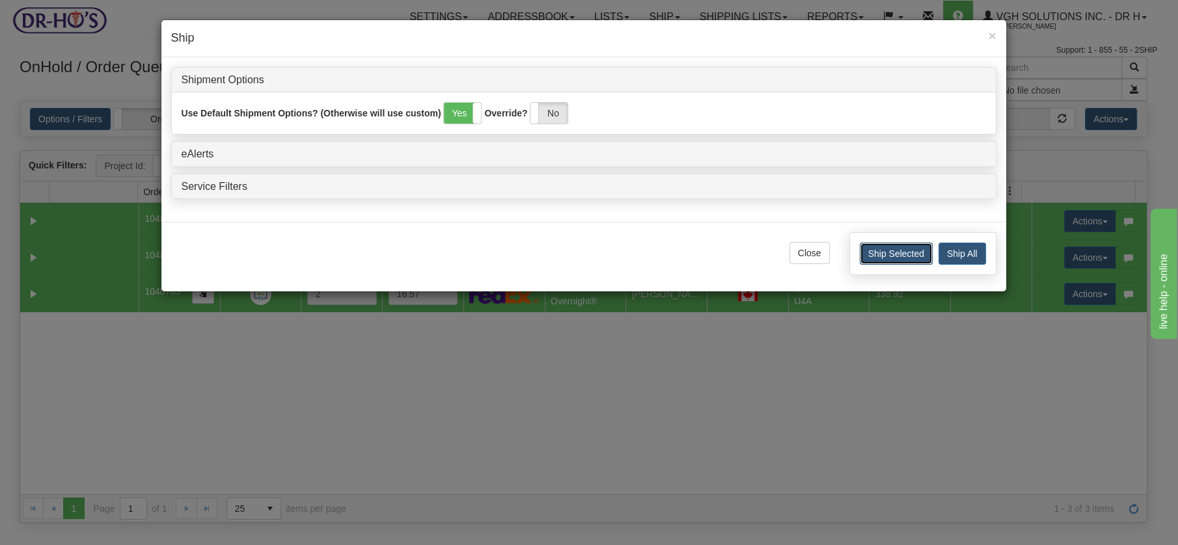
click at [881, 254] on button "Ship Selected" at bounding box center [896, 254] width 73 height 22
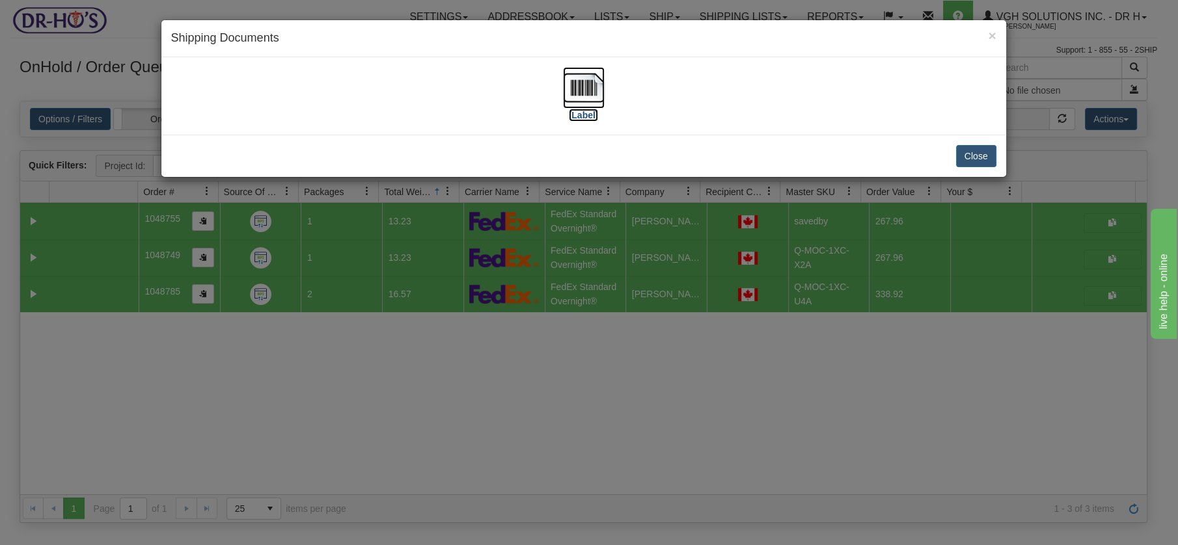
click at [576, 89] on img at bounding box center [584, 88] width 42 height 42
click at [984, 150] on button "Close" at bounding box center [976, 156] width 40 height 22
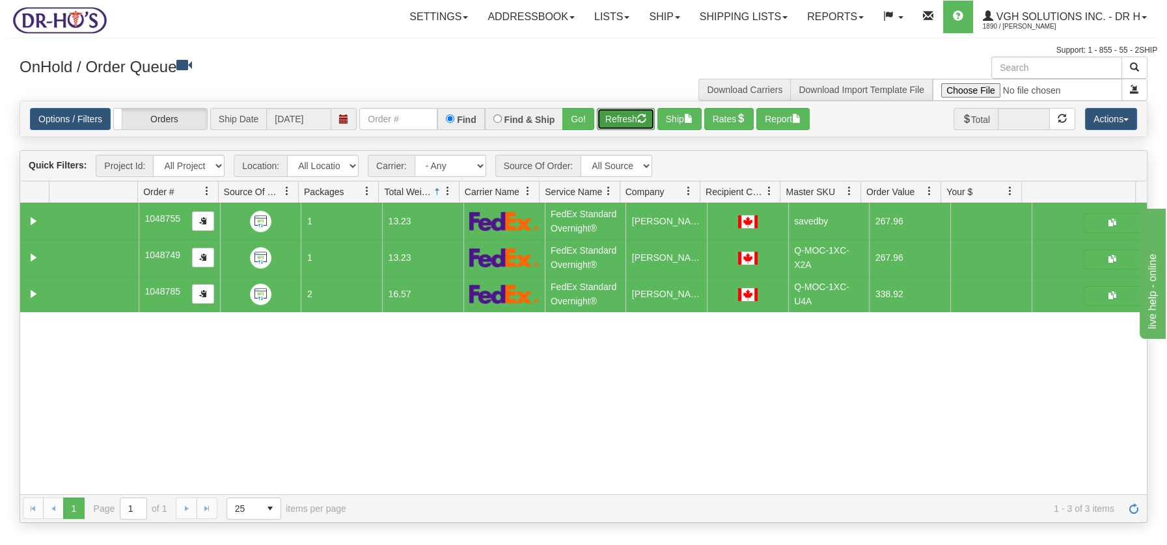
click at [614, 122] on button "Refresh" at bounding box center [626, 119] width 58 height 22
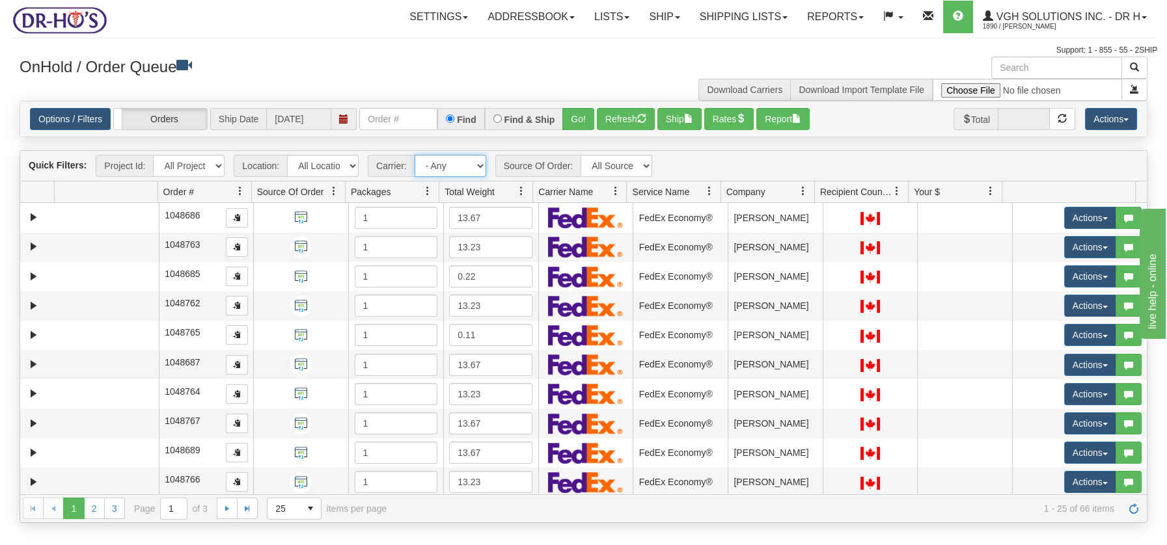
click at [476, 167] on select "- Any - Has NO carrier assigned - Has a carrier assigned FedEx Express® Canada …" at bounding box center [451, 166] width 72 height 22
select select "20"
click at [415, 155] on select "- Any - Has NO carrier assigned - Has a carrier assigned FedEx Express® Canada …" at bounding box center [451, 166] width 72 height 22
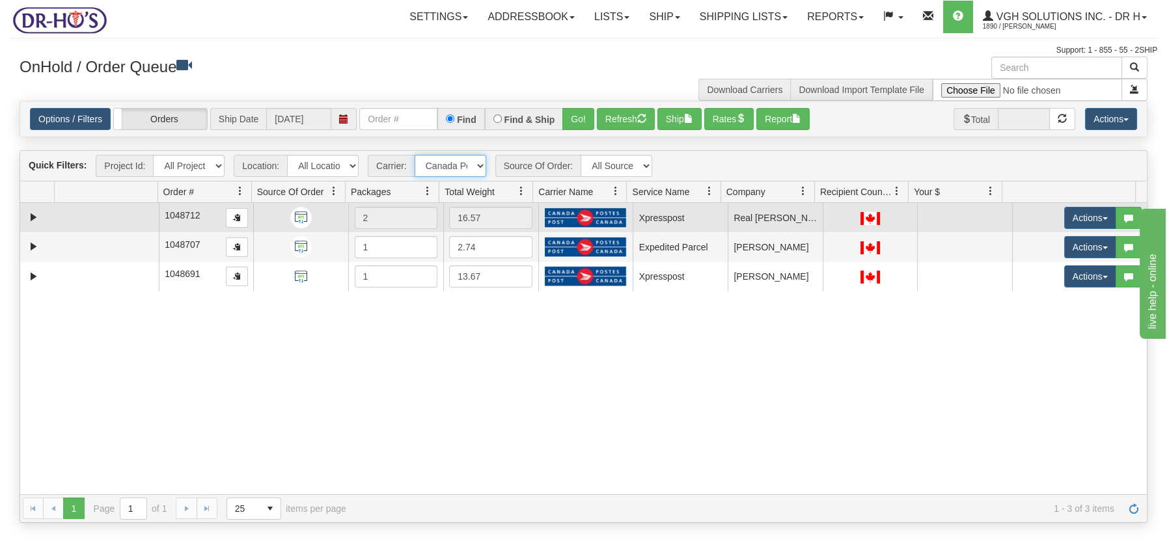
click at [126, 215] on td at bounding box center [106, 217] width 104 height 29
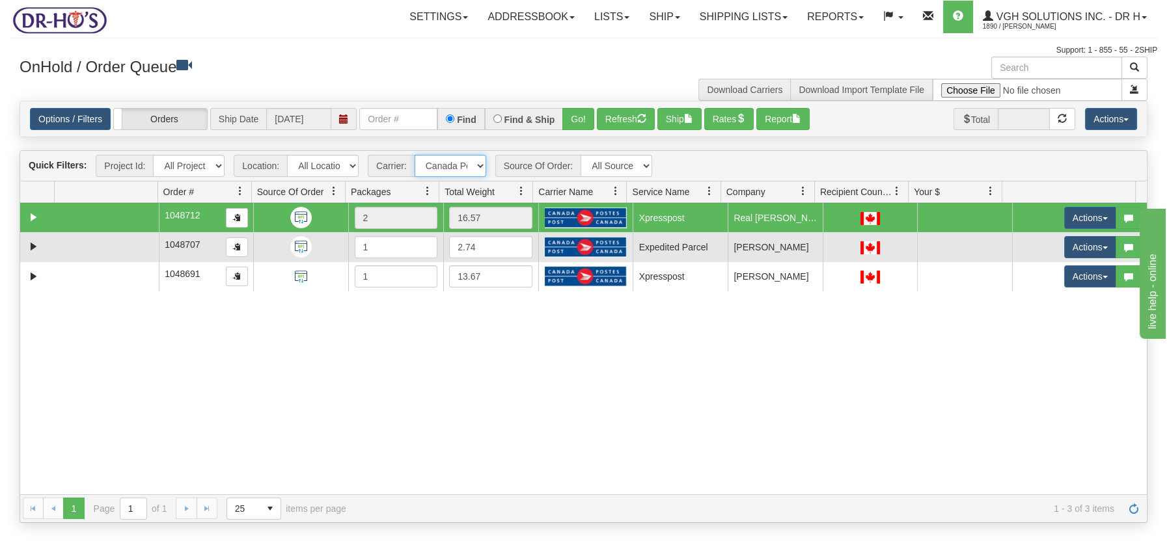
click at [116, 251] on td at bounding box center [106, 246] width 104 height 29
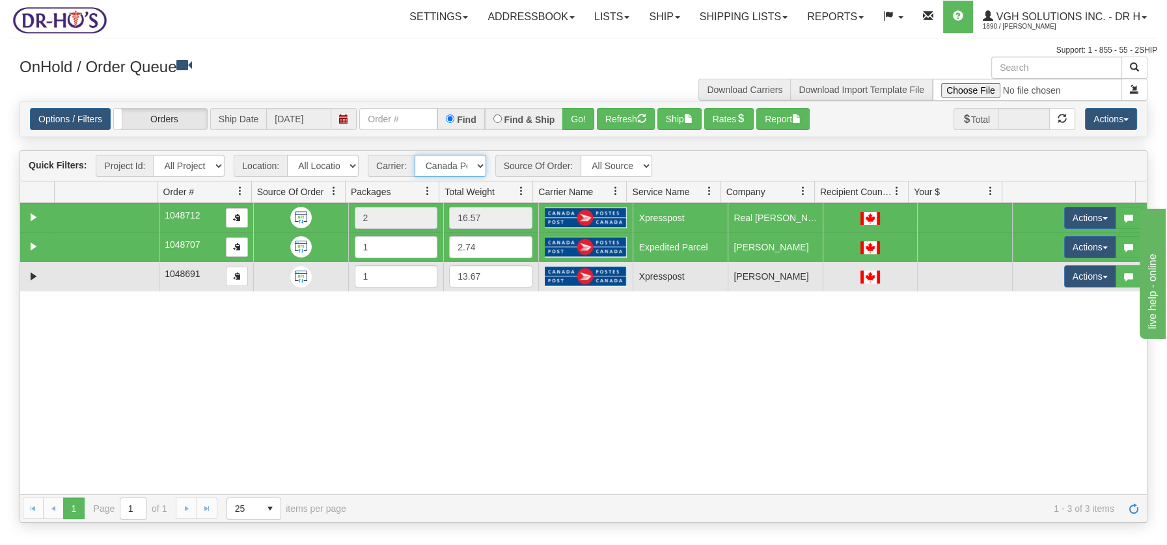
click at [109, 281] on td at bounding box center [106, 276] width 104 height 29
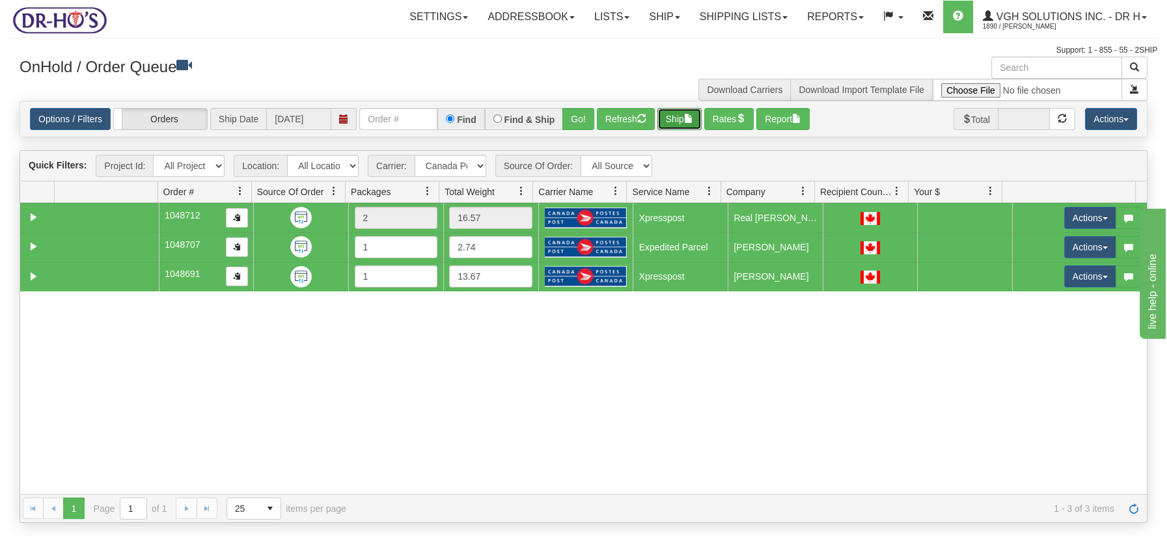
click at [689, 118] on span "button" at bounding box center [688, 118] width 9 height 9
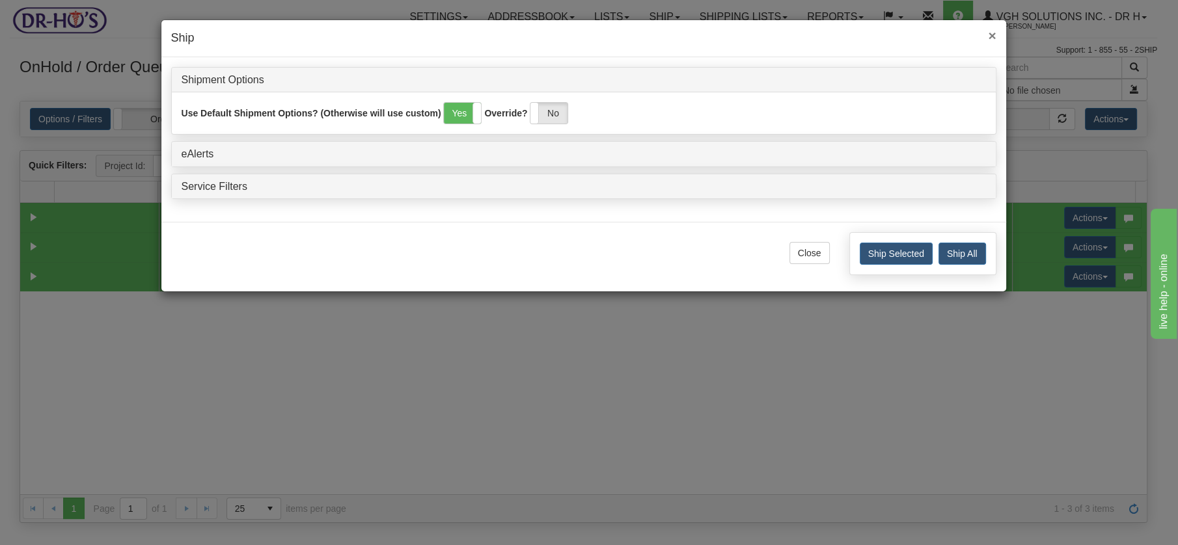
click at [993, 33] on span "×" at bounding box center [992, 35] width 8 height 15
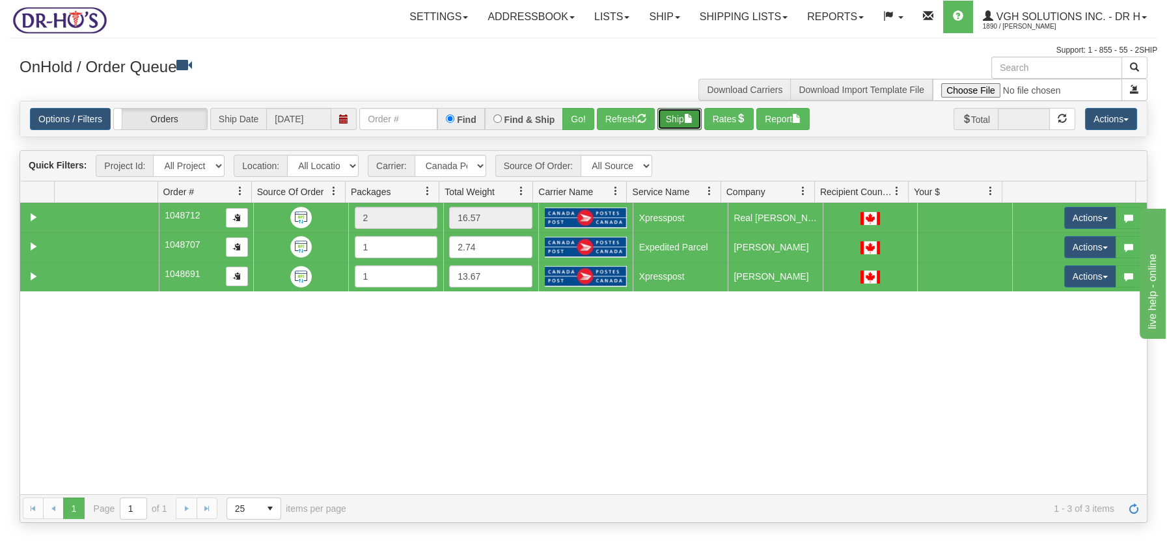
click at [428, 191] on span at bounding box center [427, 191] width 10 height 10
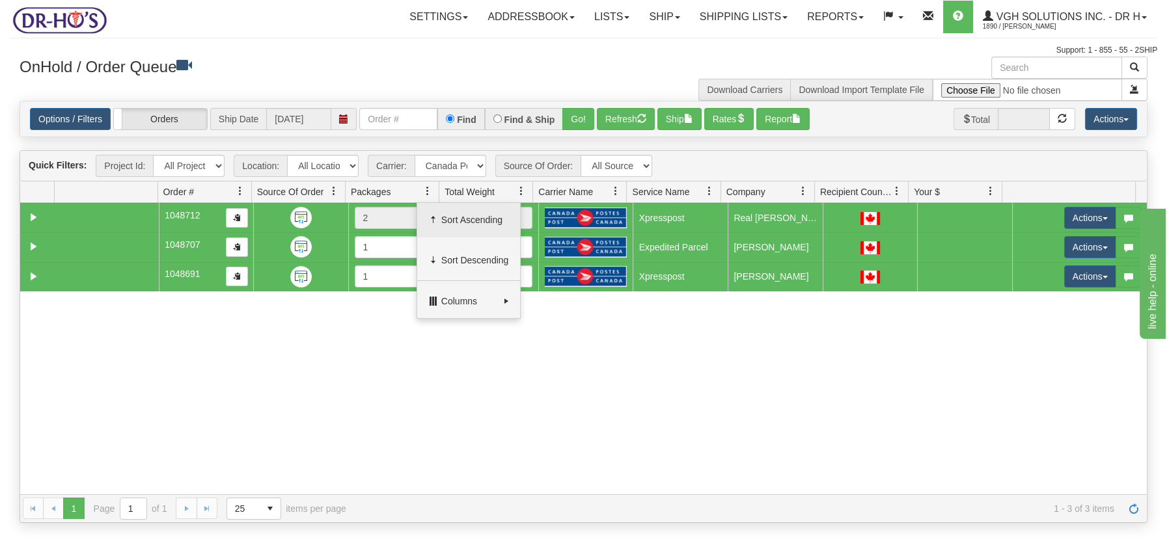
click at [449, 213] on span "Sort Ascending" at bounding box center [475, 219] width 68 height 13
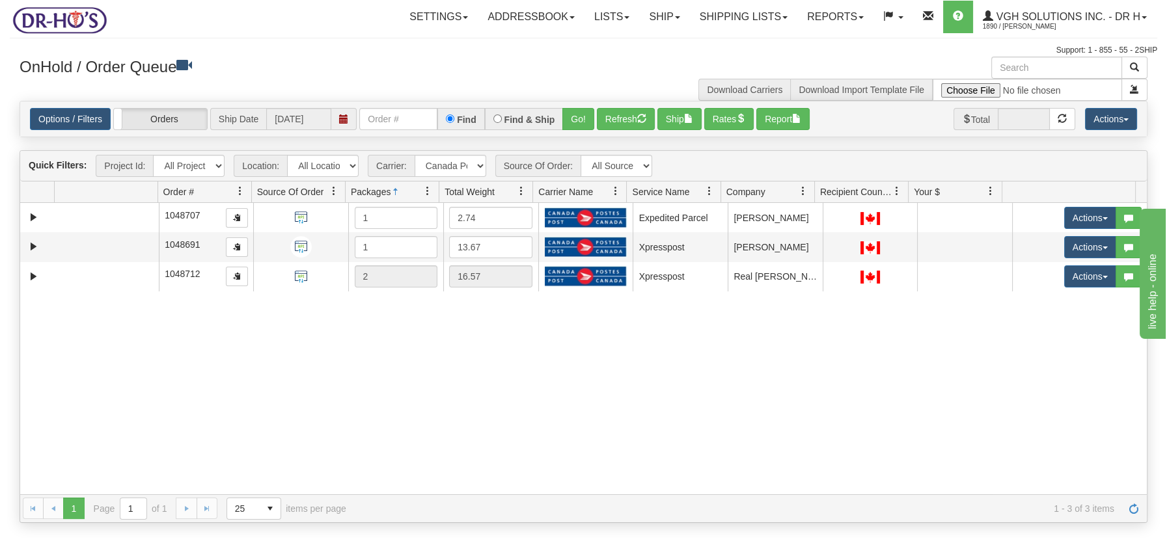
click at [422, 191] on span at bounding box center [427, 191] width 10 height 10
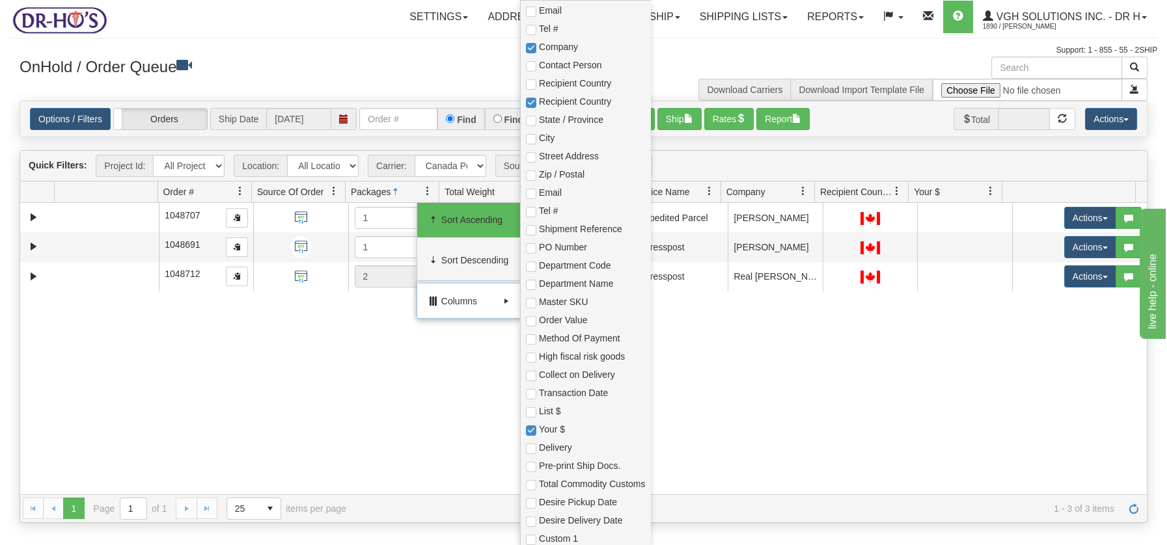
scroll to position [346, 0]
click at [526, 301] on input "checkbox" at bounding box center [531, 302] width 10 height 10
checkbox input "true"
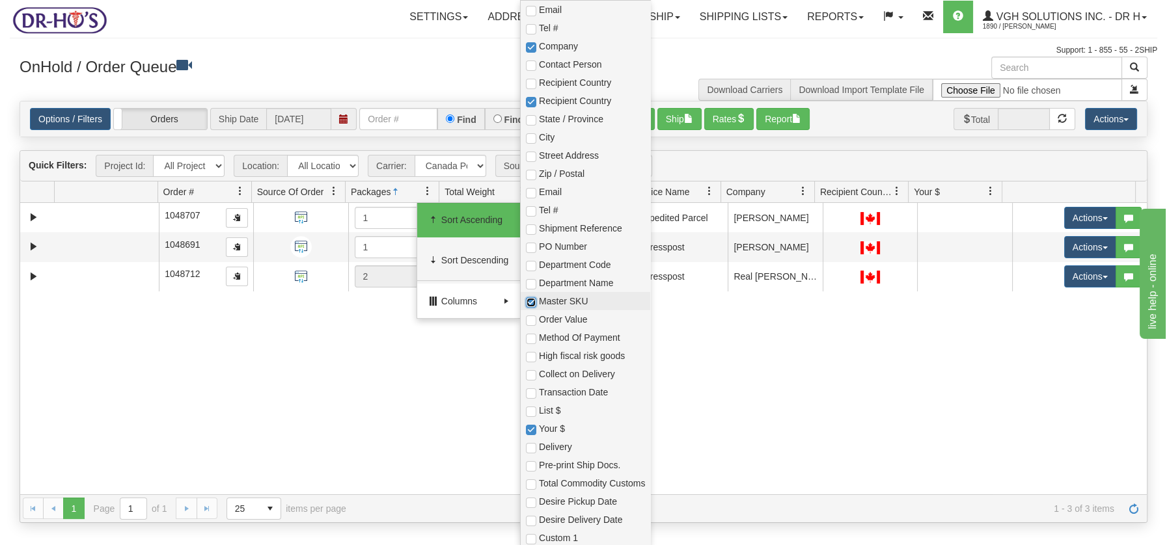
checkbox input "true"
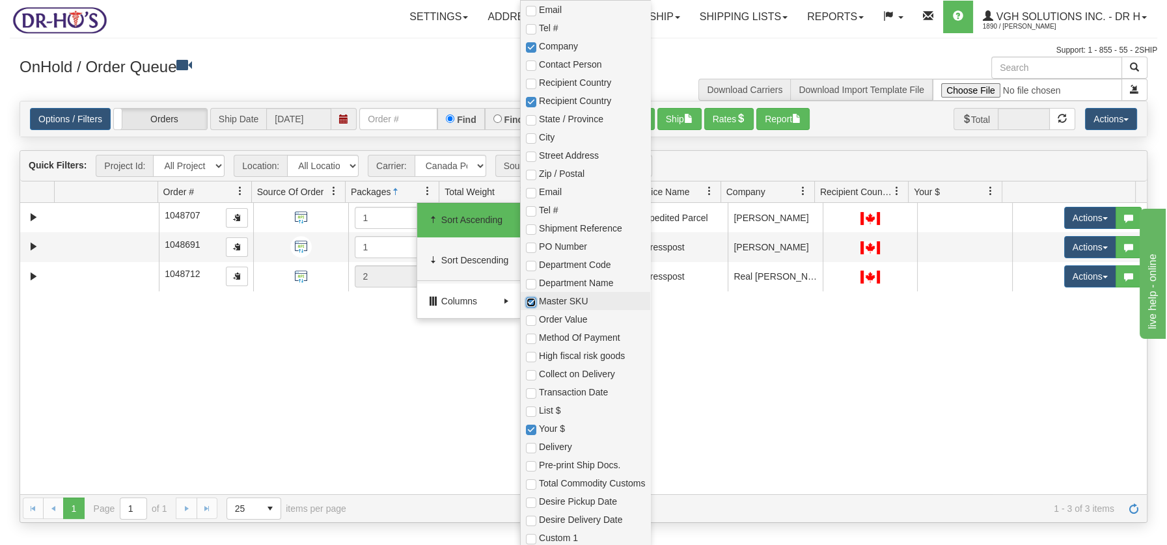
checkbox input "true"
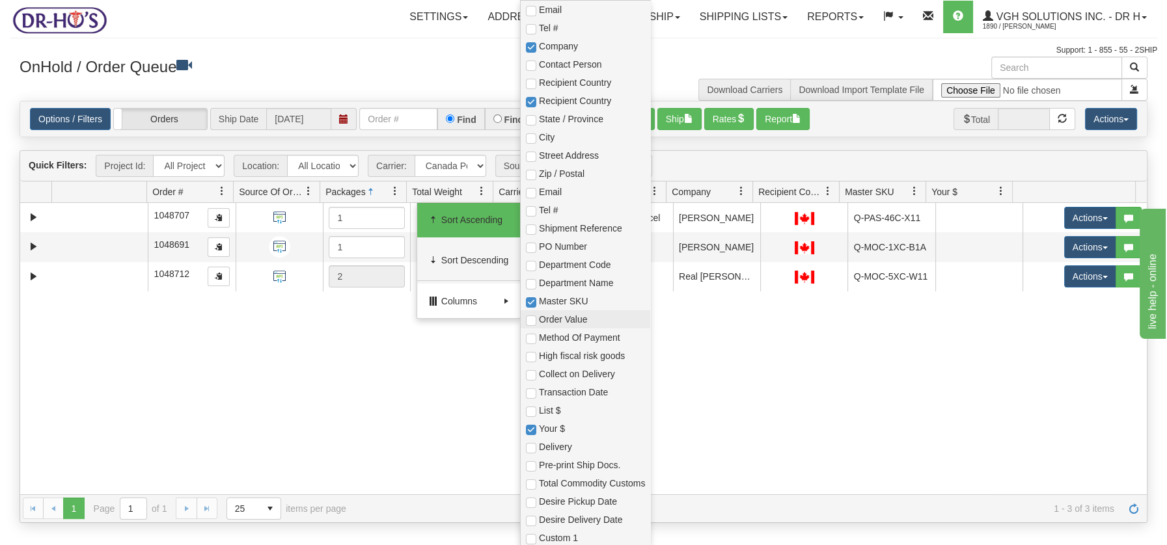
click at [526, 312] on span "Order Value" at bounding box center [586, 319] width 130 height 18
checkbox input "true"
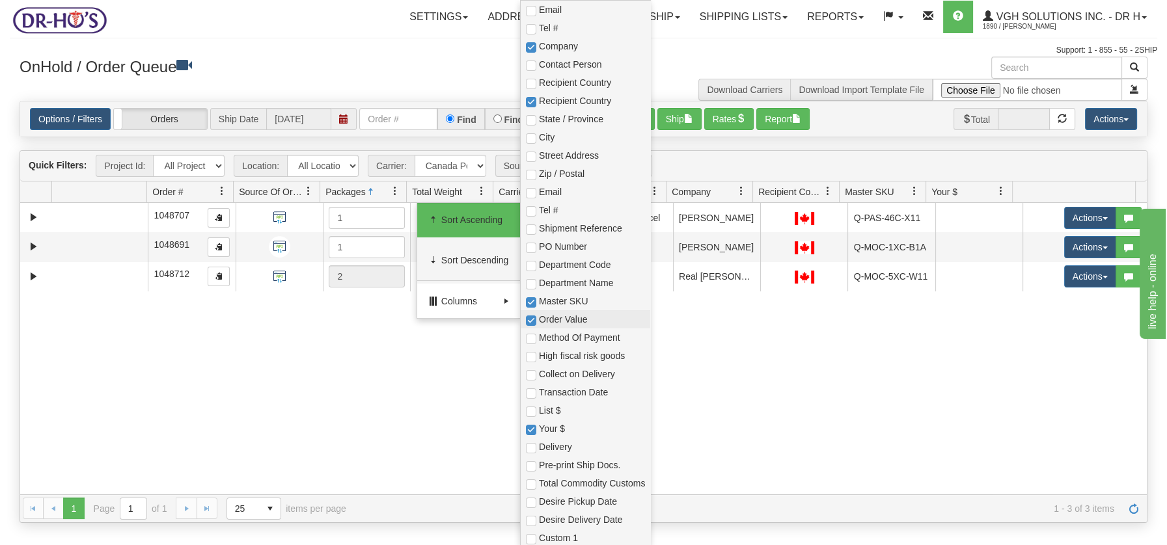
checkbox input "true"
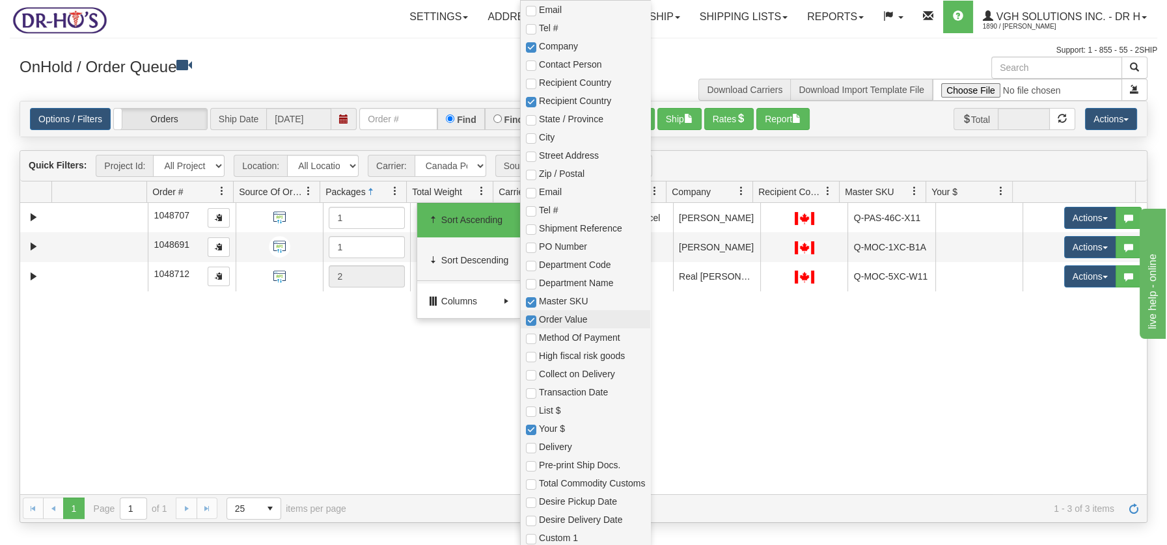
checkbox input "true"
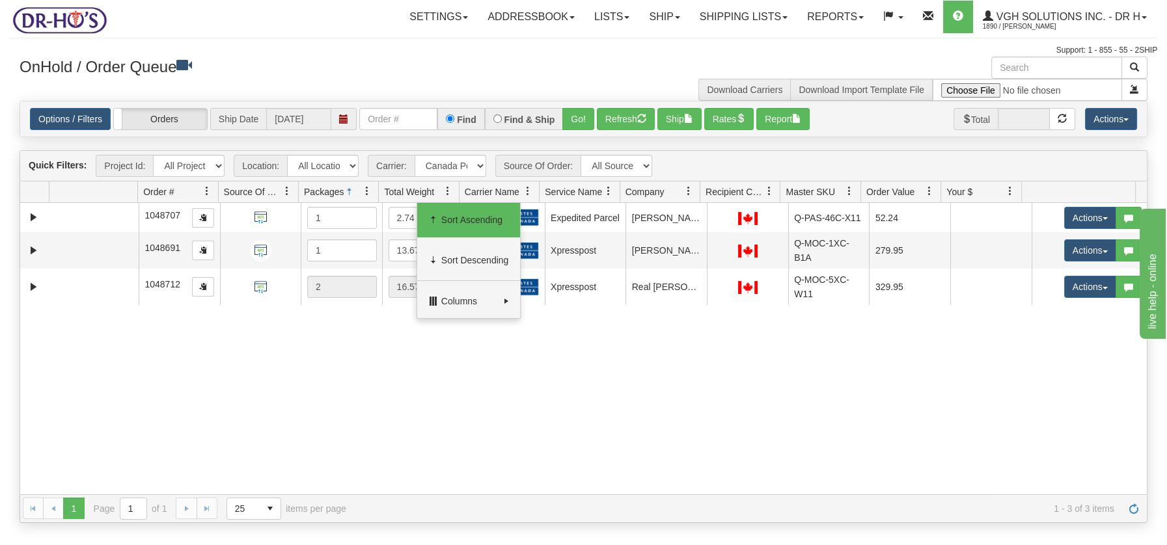
drag, startPoint x: 376, startPoint y: 461, endPoint x: 387, endPoint y: 429, distance: 34.2
click at [377, 459] on div "31603478 Markham 91063591 0 1048707 1 2.74 Expedited Parcel Pravesh Dhanjee DR-…" at bounding box center [583, 348] width 1127 height 291
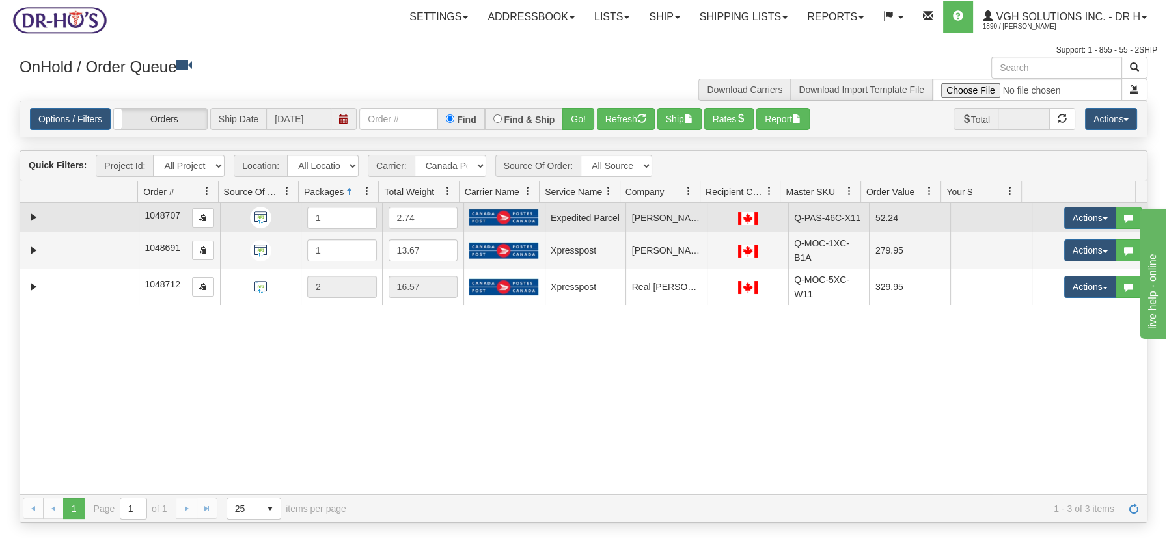
click at [131, 227] on td at bounding box center [93, 217] width 89 height 29
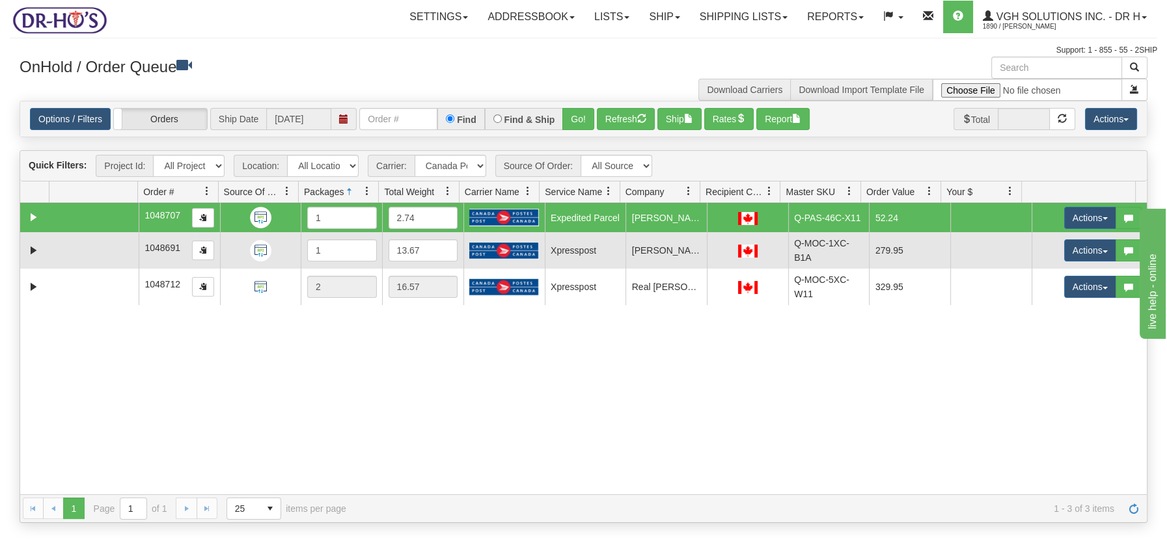
click at [113, 243] on td at bounding box center [93, 250] width 89 height 36
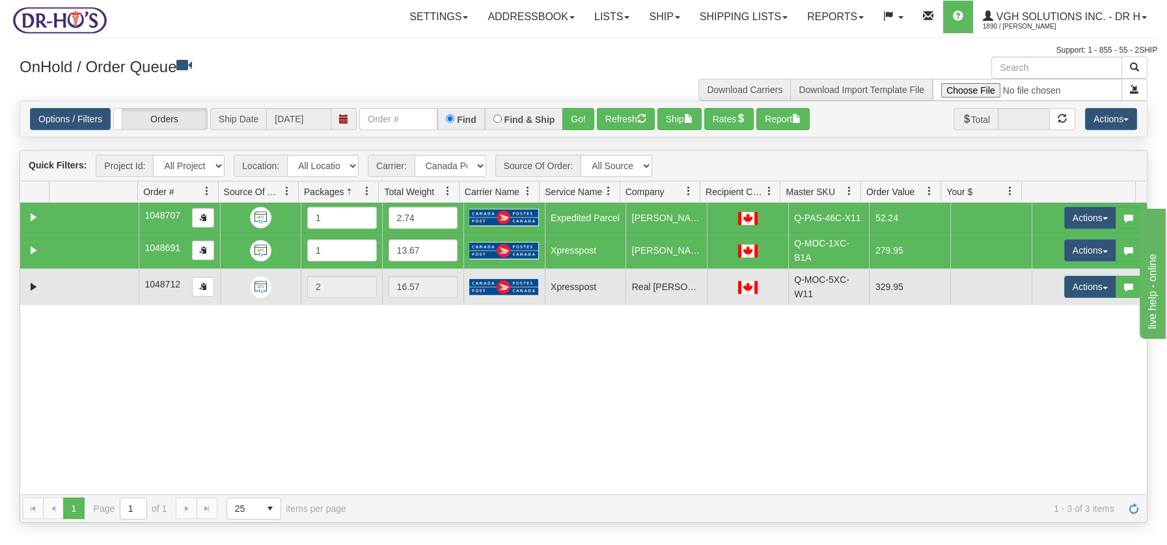
click at [91, 285] on td at bounding box center [93, 287] width 89 height 36
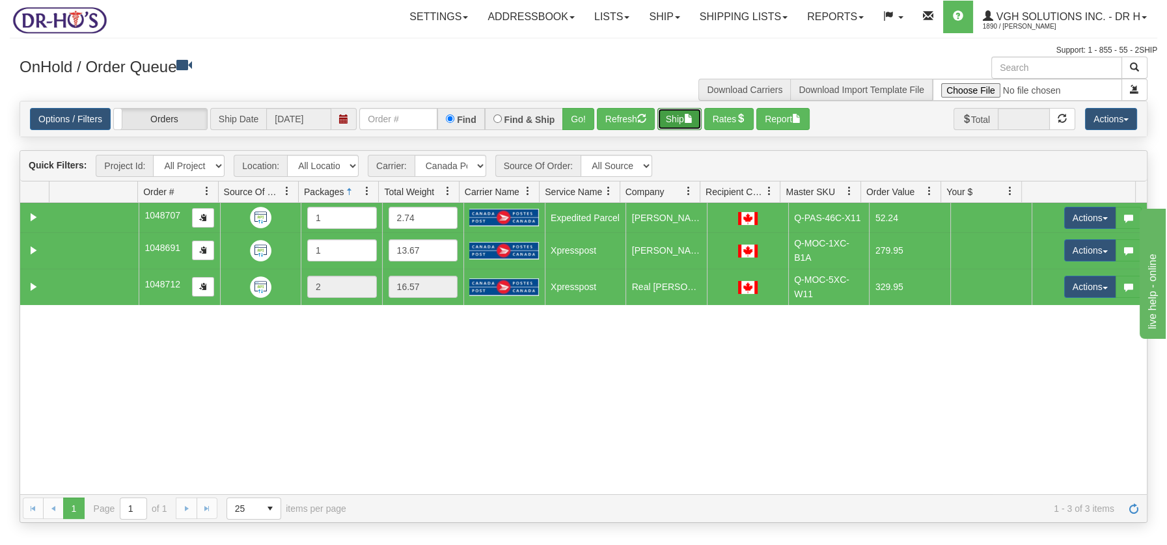
click at [692, 121] on span "button" at bounding box center [688, 118] width 9 height 9
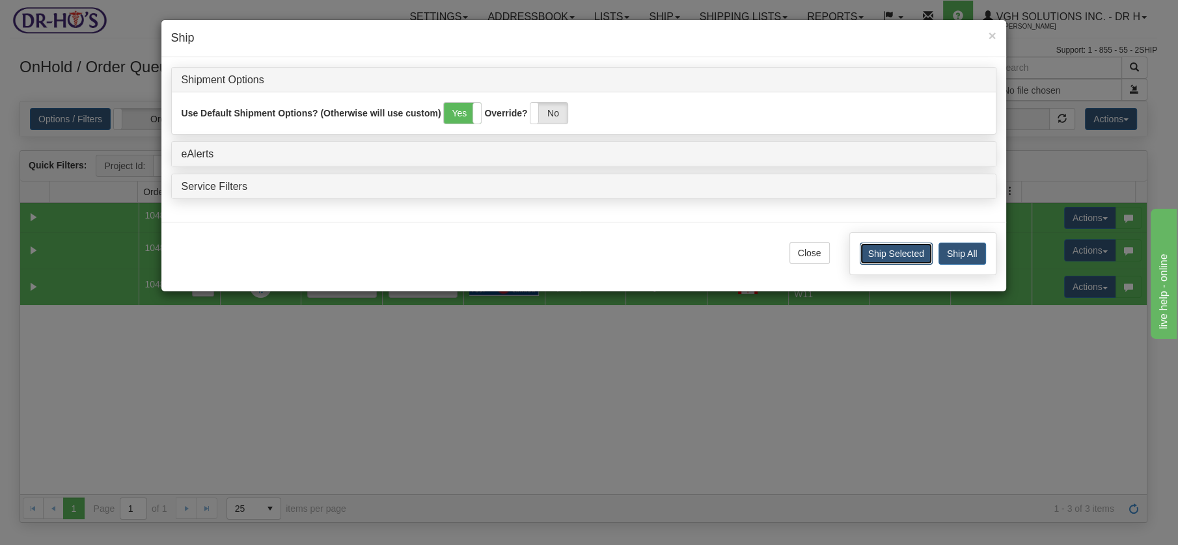
click at [892, 253] on button "Ship Selected" at bounding box center [896, 254] width 73 height 22
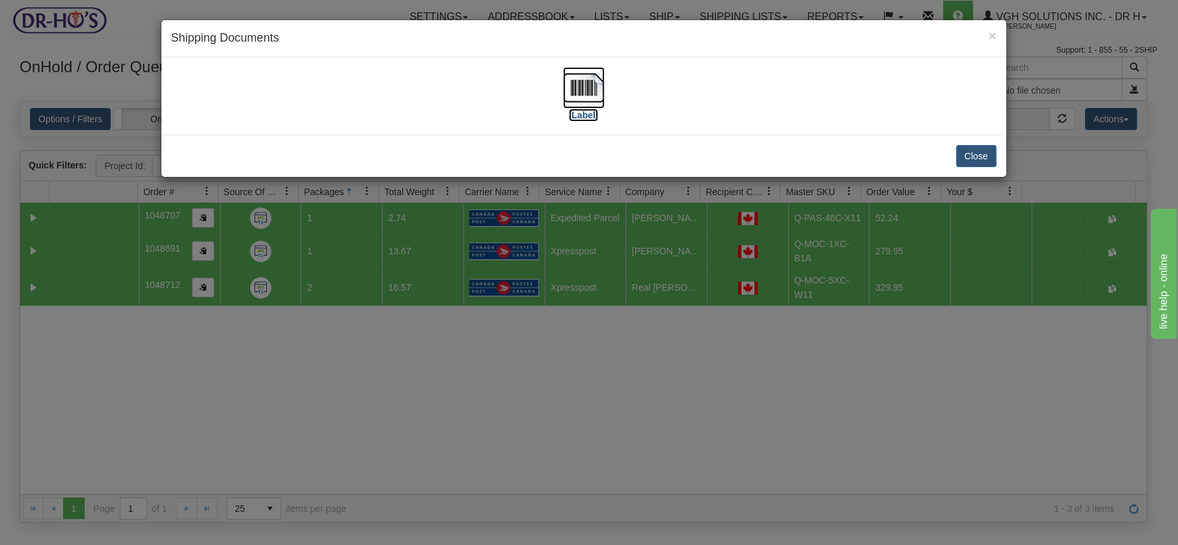
click at [598, 92] on img at bounding box center [584, 88] width 42 height 42
click at [989, 152] on button "Close" at bounding box center [976, 156] width 40 height 22
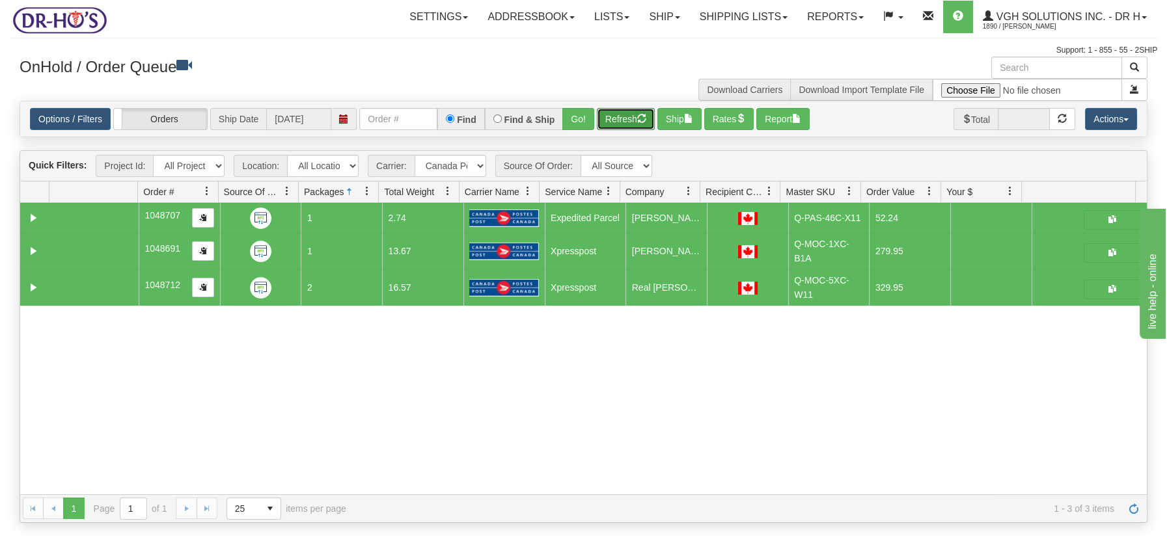
click at [638, 118] on button "Refresh" at bounding box center [626, 119] width 58 height 22
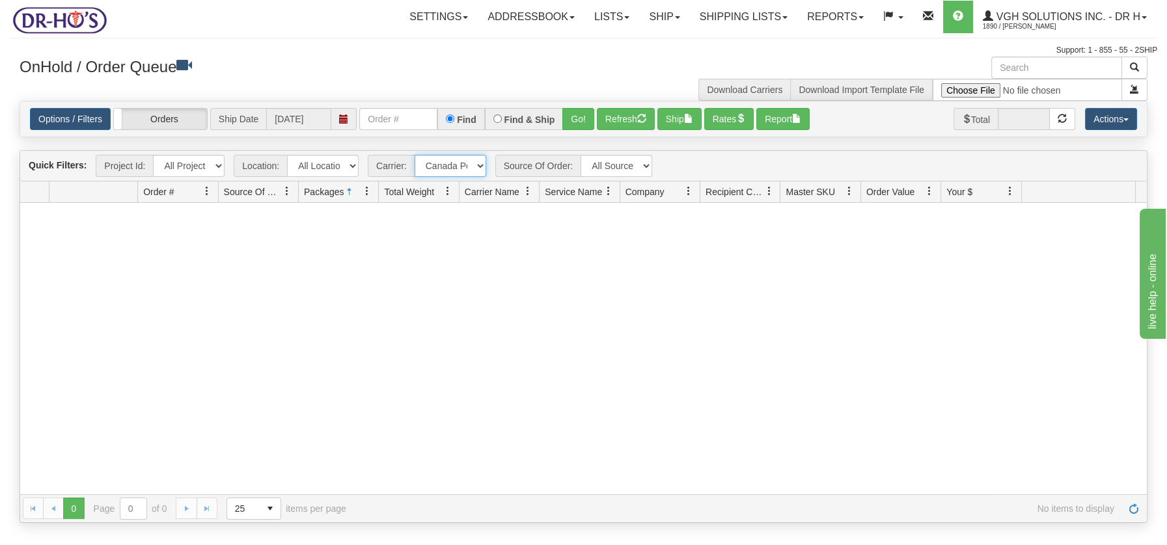
click at [478, 167] on select "- Any - Has NO carrier assigned - Has a carrier assigned FedEx Express® Canada …" at bounding box center [451, 166] width 72 height 22
select select "2"
click at [415, 155] on select "- Any - Has NO carrier assigned - Has a carrier assigned FedEx Express® Canada …" at bounding box center [451, 166] width 72 height 22
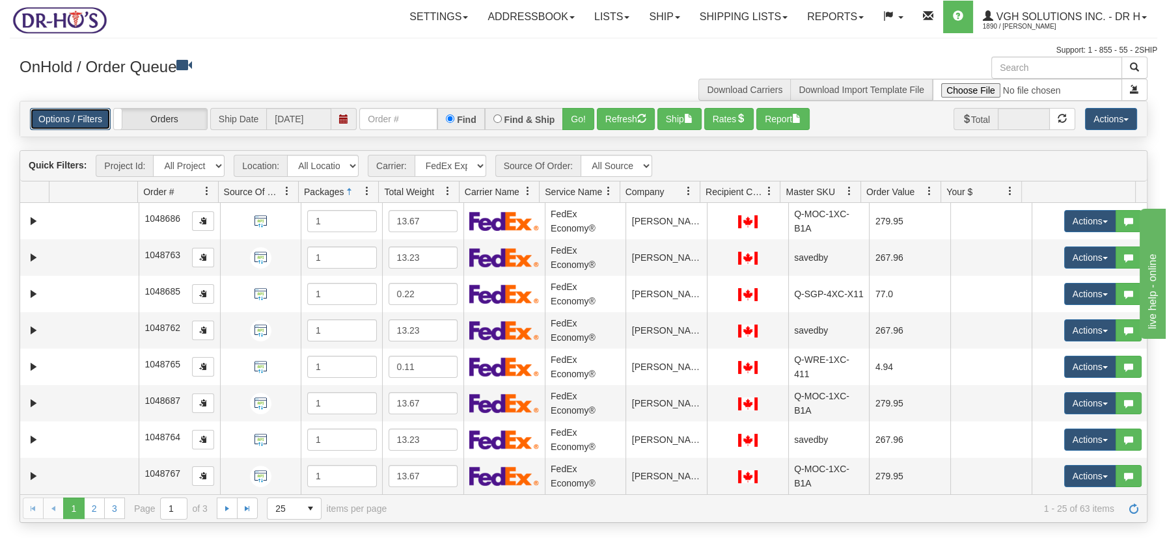
click at [46, 114] on link "Options / Filters" at bounding box center [70, 119] width 81 height 22
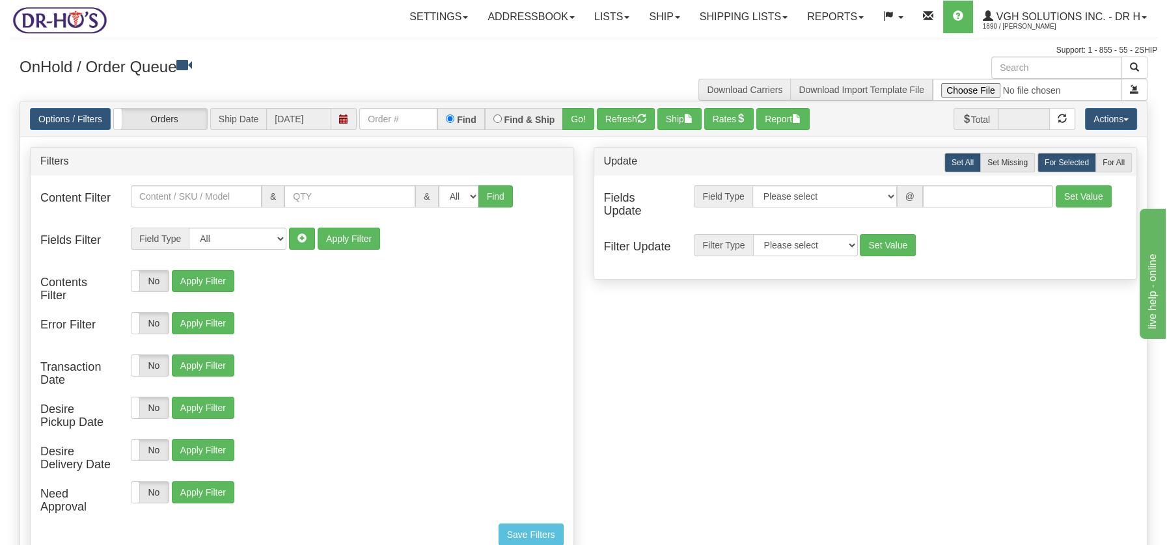
click at [283, 71] on h3 "OnHold / Order Queue" at bounding box center [297, 66] width 554 height 19
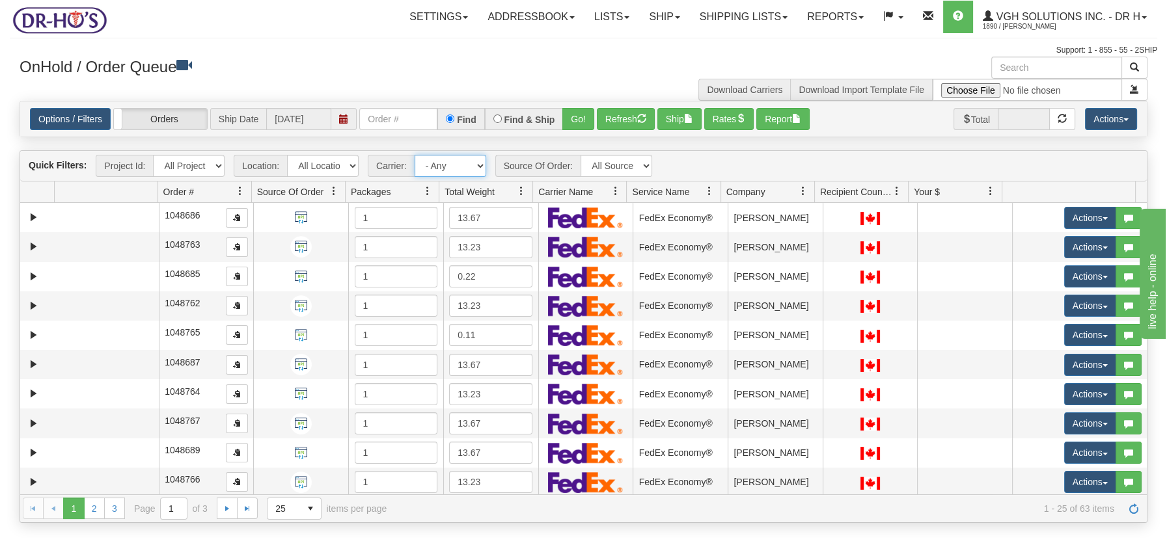
click at [480, 169] on select "- Any - Has NO carrier assigned - Has a carrier assigned FedEx Express®" at bounding box center [451, 166] width 72 height 22
select select "2"
click at [415, 155] on select "- Any - Has NO carrier assigned - Has a carrier assigned FedEx Express®" at bounding box center [451, 166] width 72 height 22
click at [519, 190] on span at bounding box center [521, 191] width 10 height 10
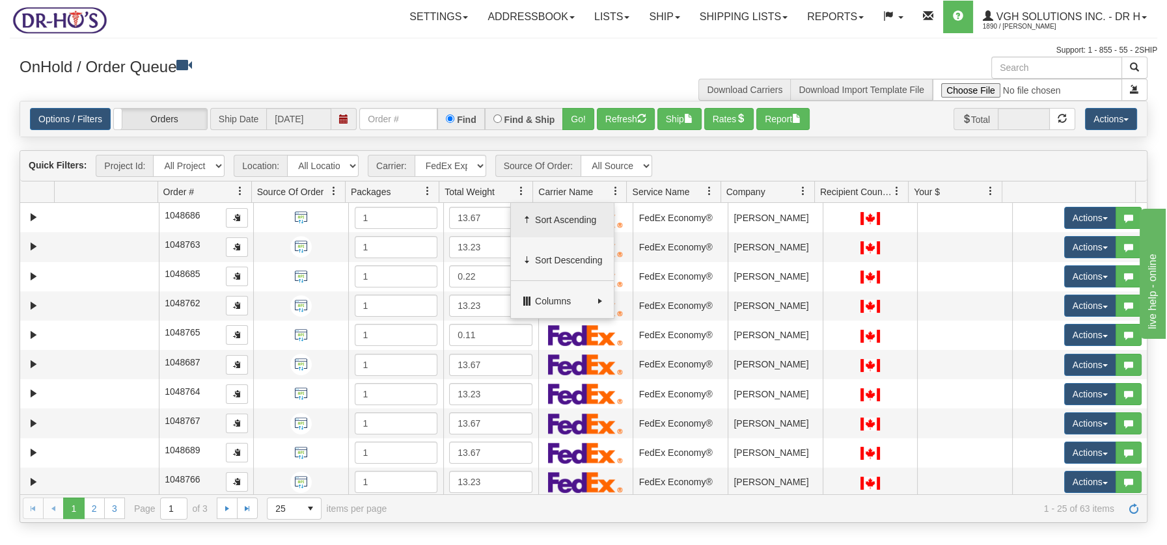
click at [538, 217] on span "Sort Ascending" at bounding box center [569, 219] width 68 height 13
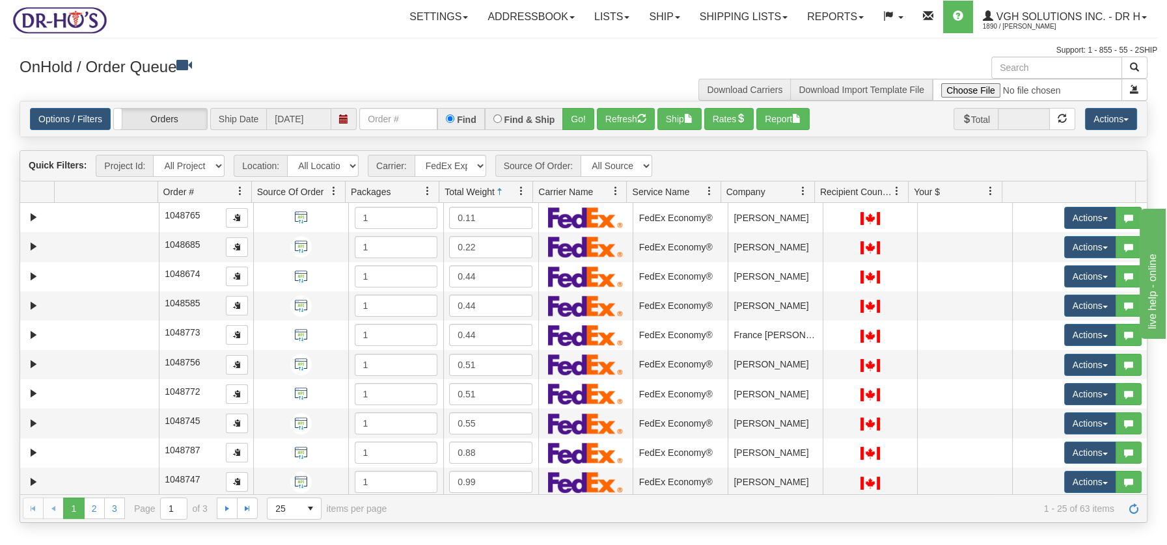
click at [518, 195] on span at bounding box center [521, 191] width 10 height 10
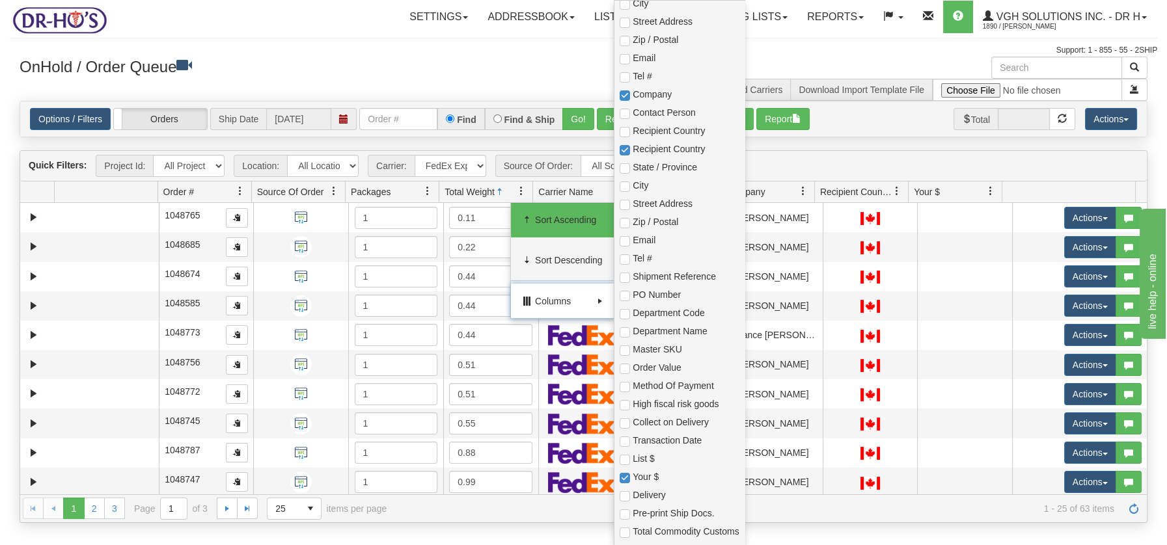
scroll to position [303, 0]
click at [623, 349] on input "checkbox" at bounding box center [625, 346] width 10 height 10
checkbox input "true"
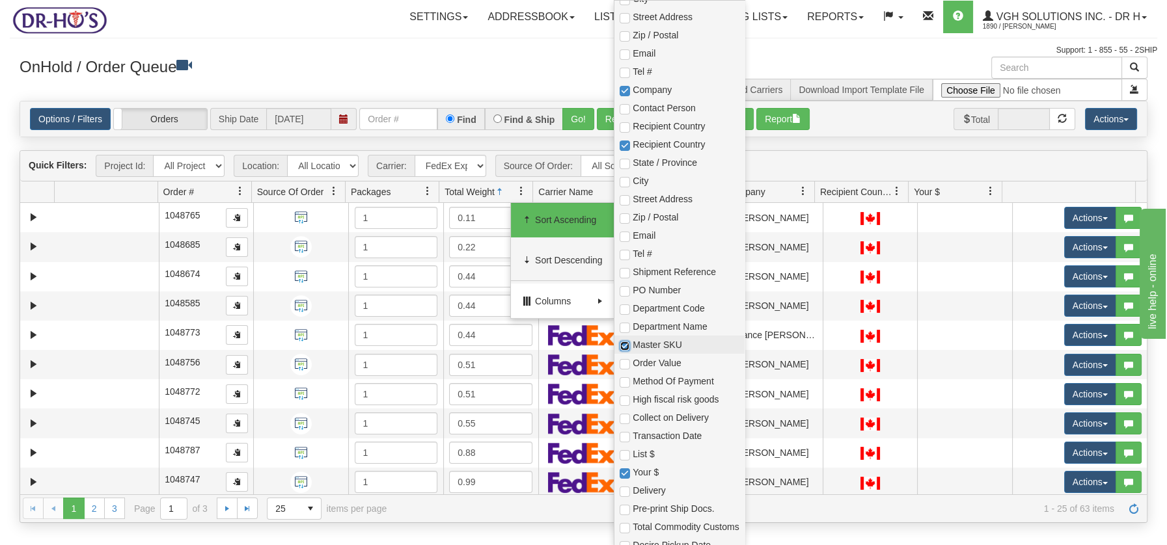
checkbox input "true"
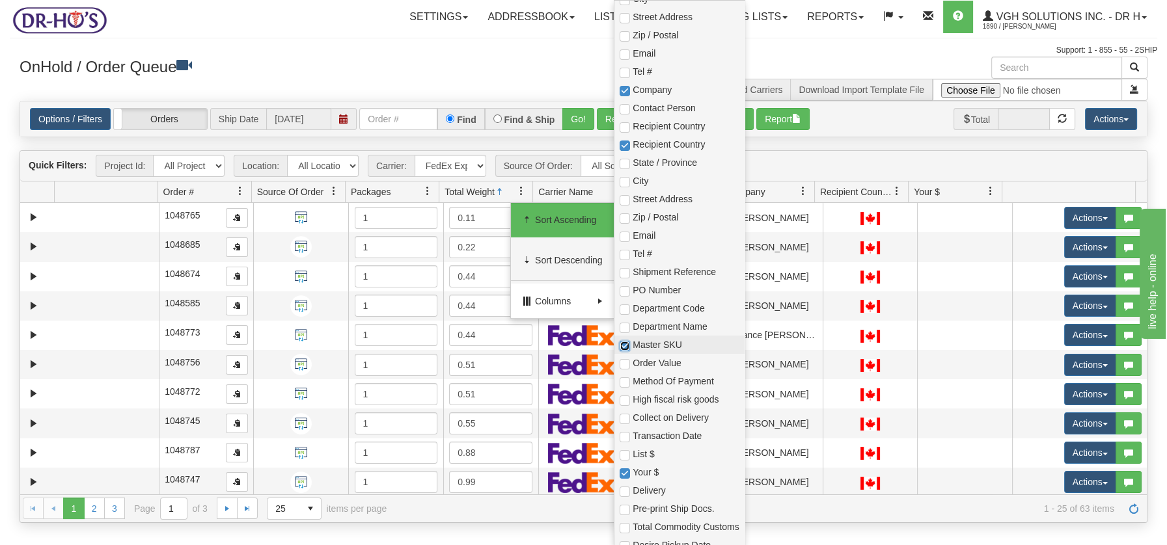
checkbox input "true"
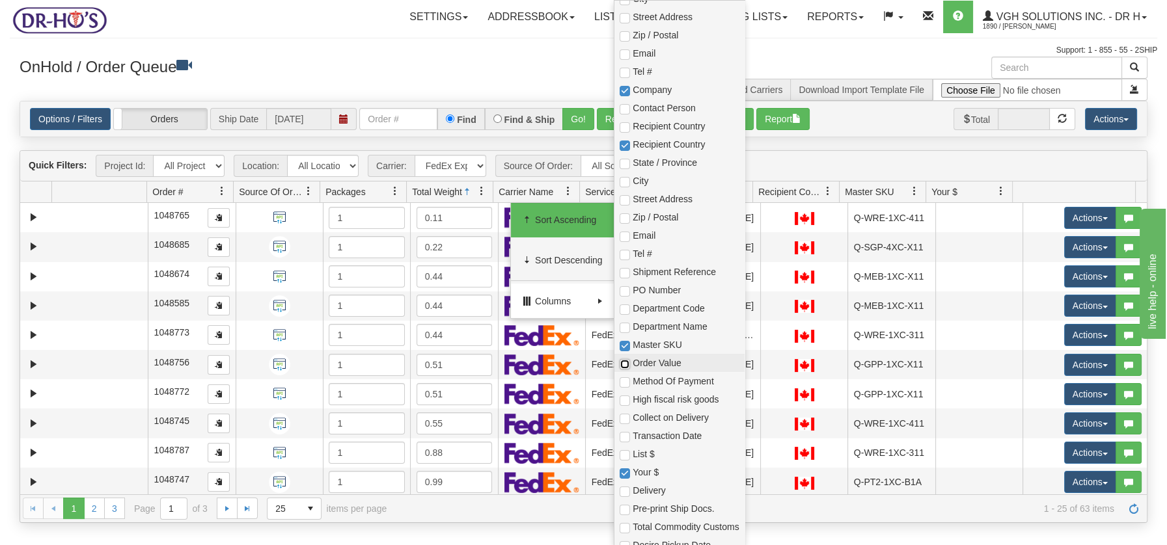
click at [623, 364] on input "checkbox" at bounding box center [625, 364] width 10 height 10
checkbox input "true"
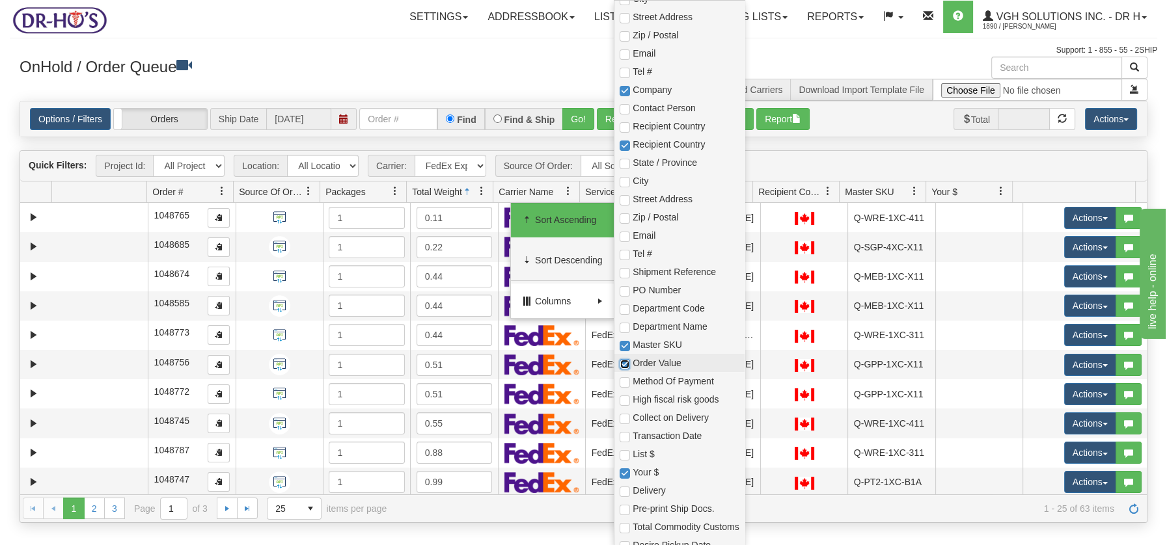
checkbox input "true"
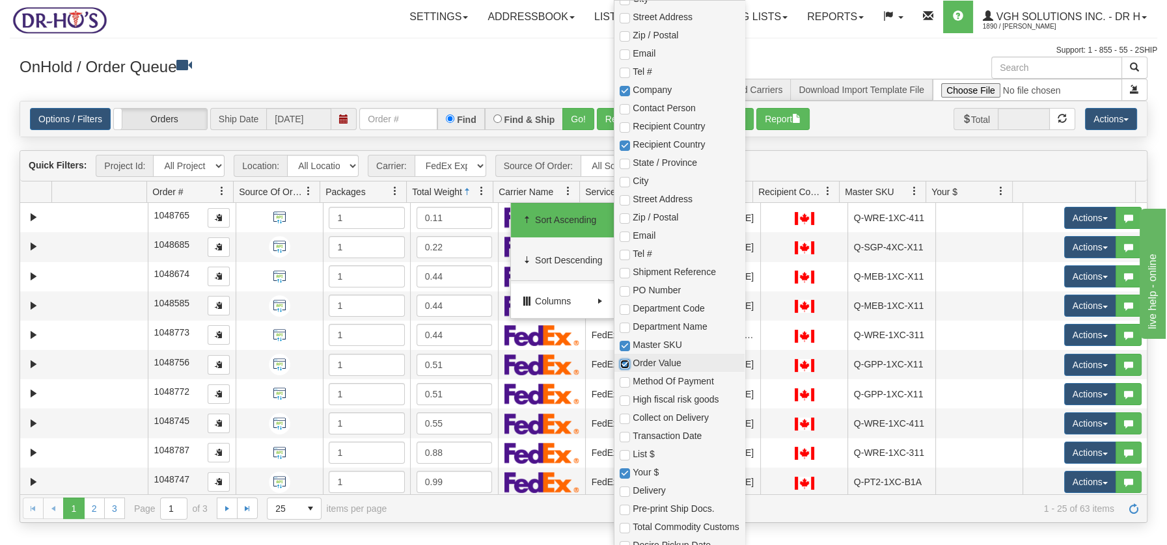
checkbox input "true"
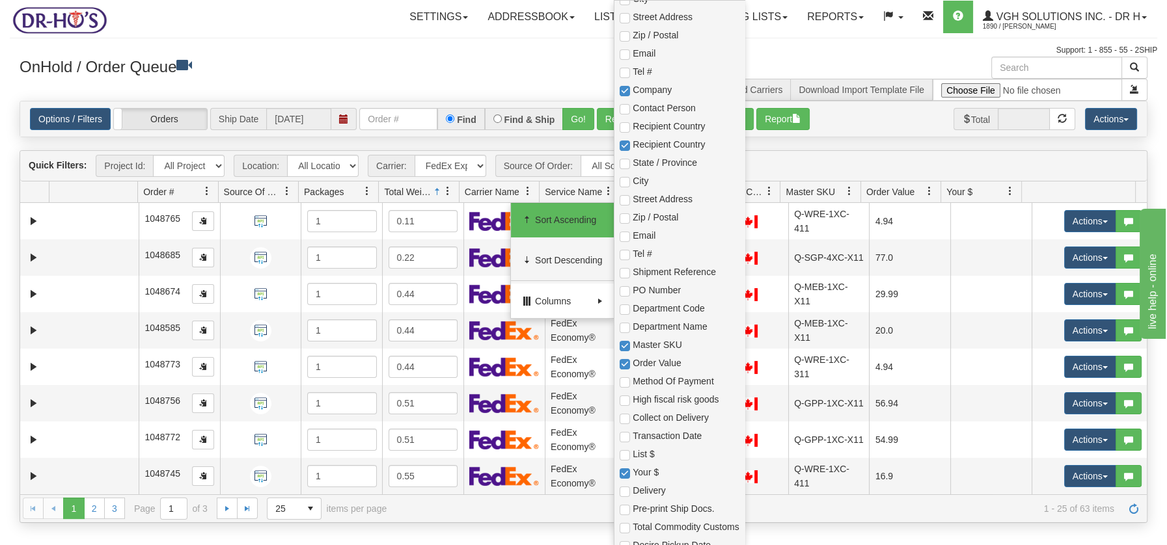
click at [309, 16] on div "Settings Shipping Preferences Fields Preferences New Addressbook Recipients" at bounding box center [684, 17] width 945 height 33
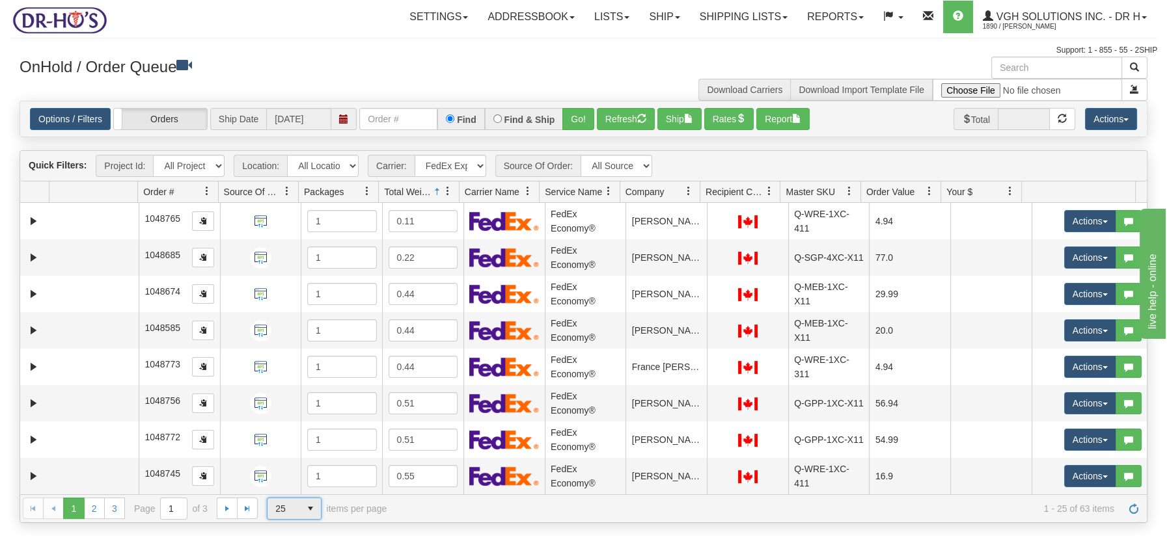
click at [312, 506] on span "select" at bounding box center [310, 509] width 21 height 21
click at [288, 488] on li "100" at bounding box center [293, 487] width 53 height 18
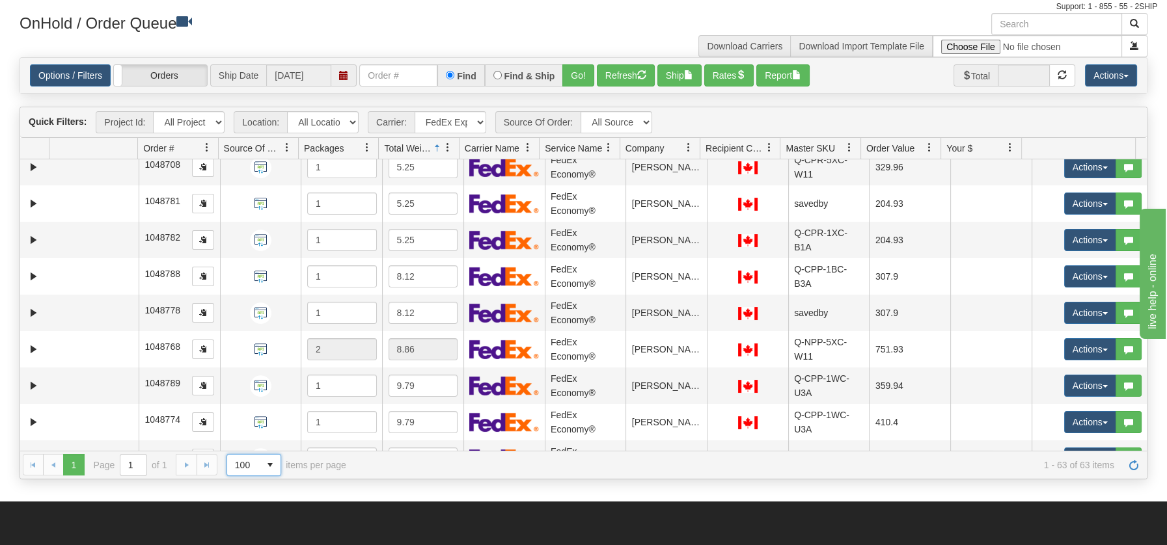
scroll to position [761, 0]
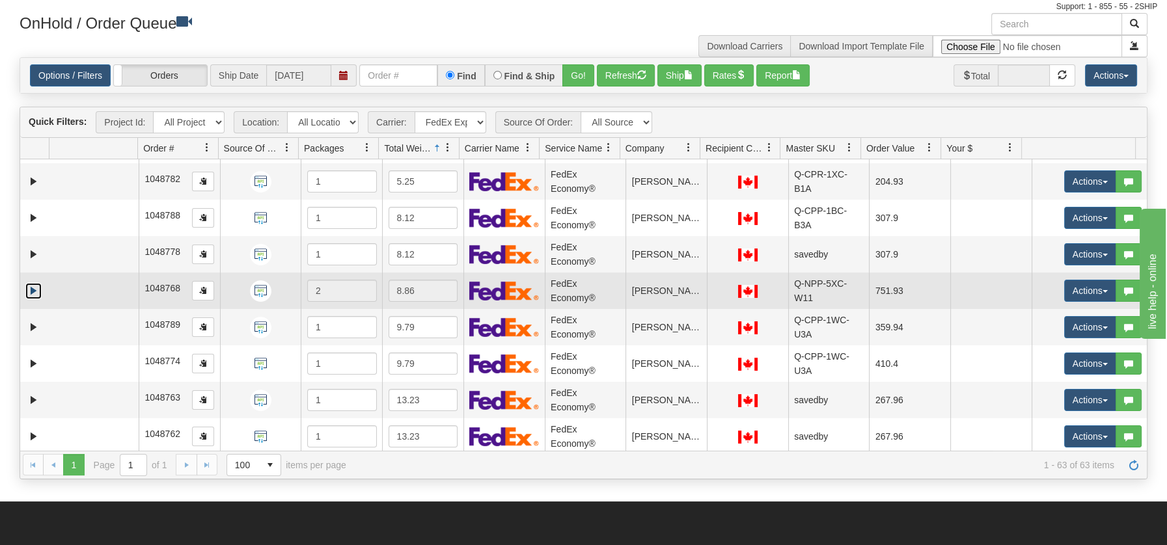
click at [34, 284] on link "Expand" at bounding box center [33, 291] width 16 height 16
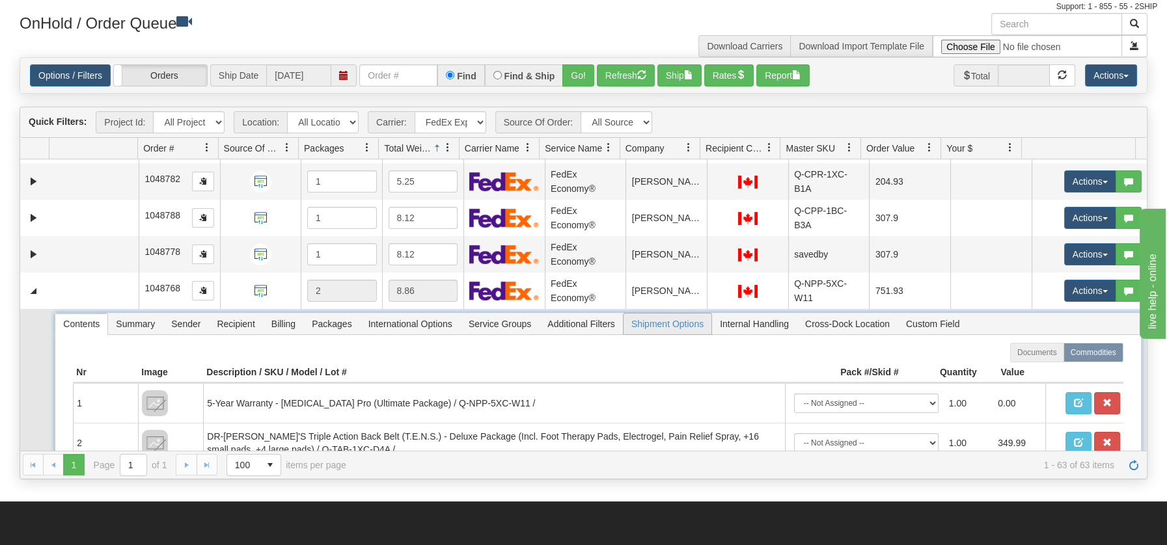
click at [680, 320] on span "Shipment Options" at bounding box center [667, 324] width 88 height 21
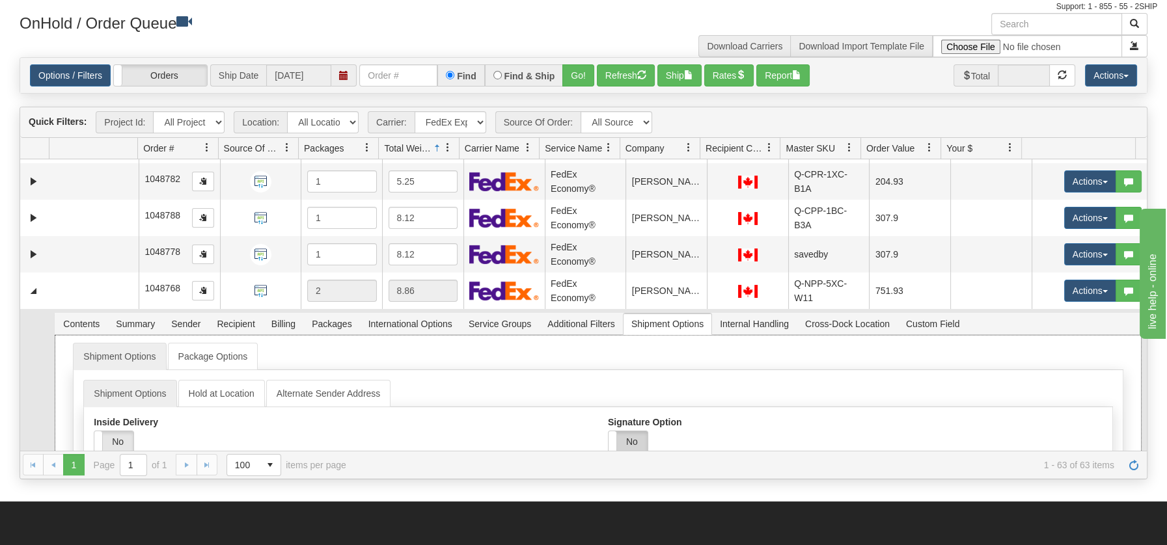
click at [623, 431] on label "No" at bounding box center [628, 441] width 39 height 21
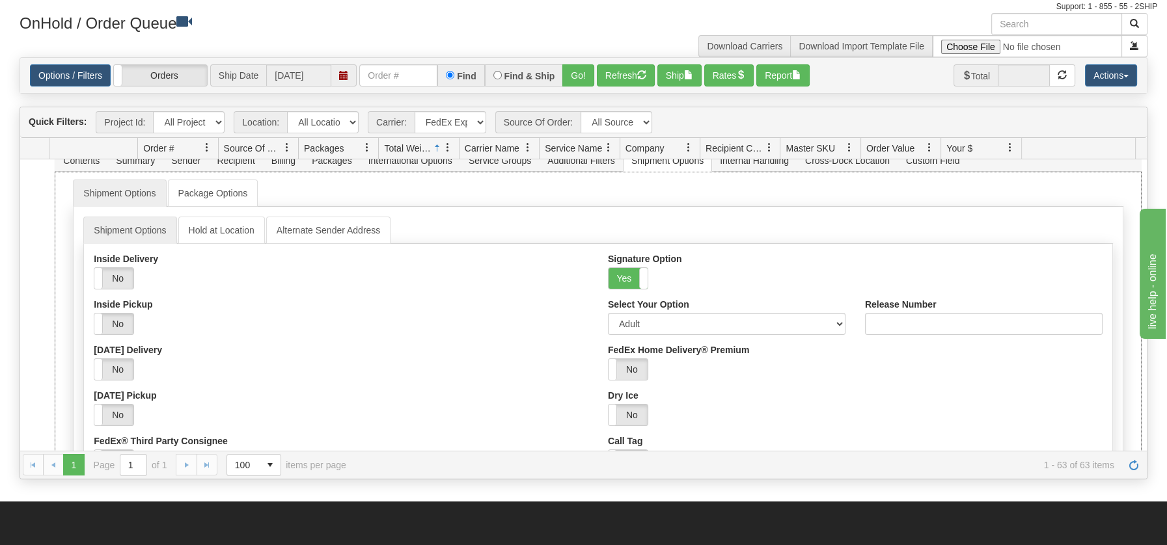
scroll to position [944, 0]
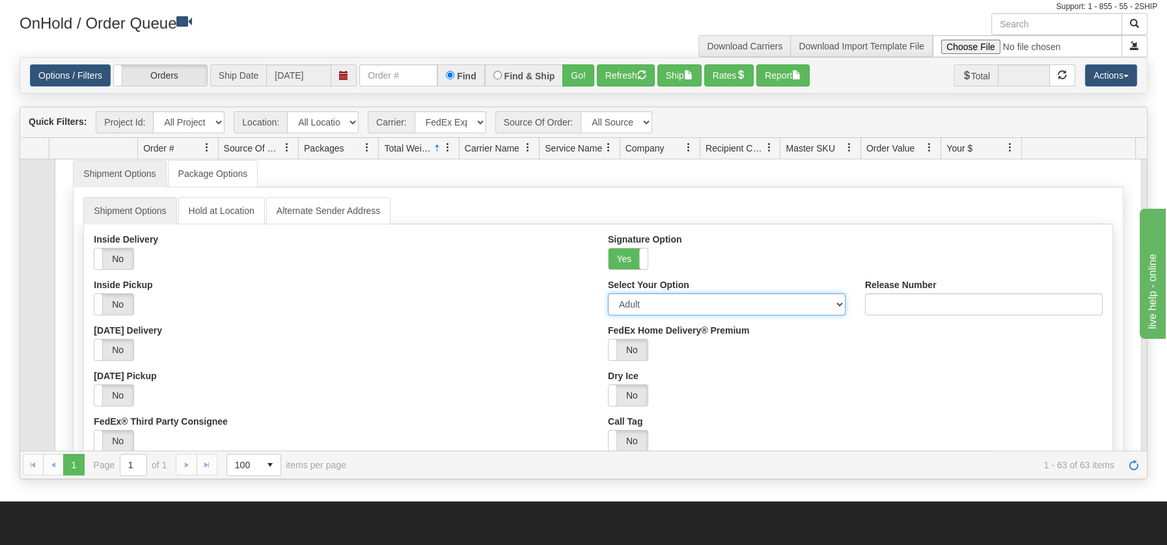
click at [828, 300] on select "Adult Direct Indirect No Signature Required Service Default" at bounding box center [727, 305] width 238 height 22
select select "2"
click at [608, 294] on select "Adult Direct Indirect No Signature Required Service Default" at bounding box center [727, 305] width 238 height 22
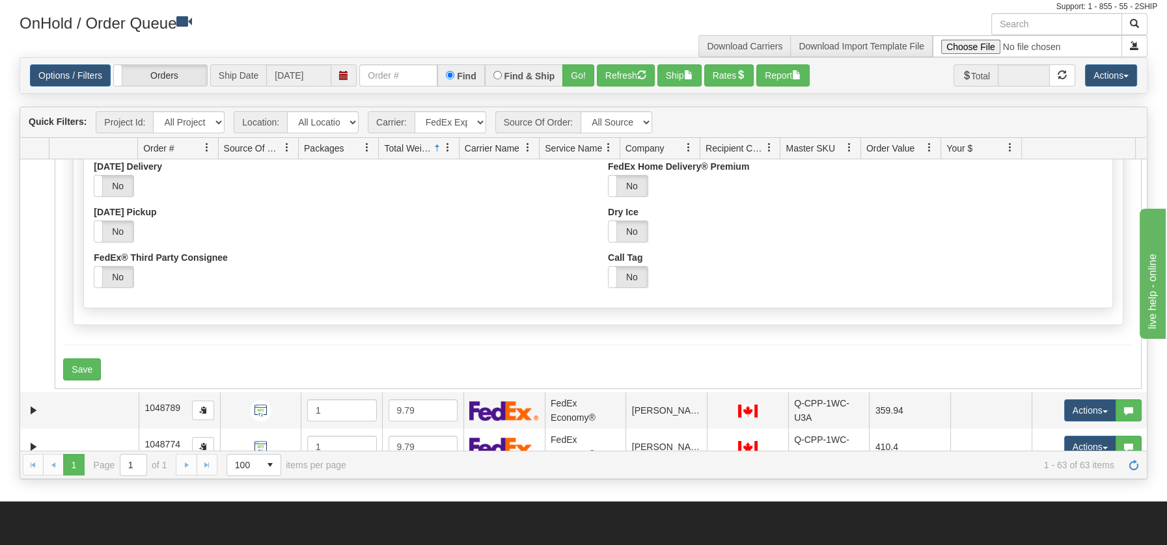
scroll to position [1137, 0]
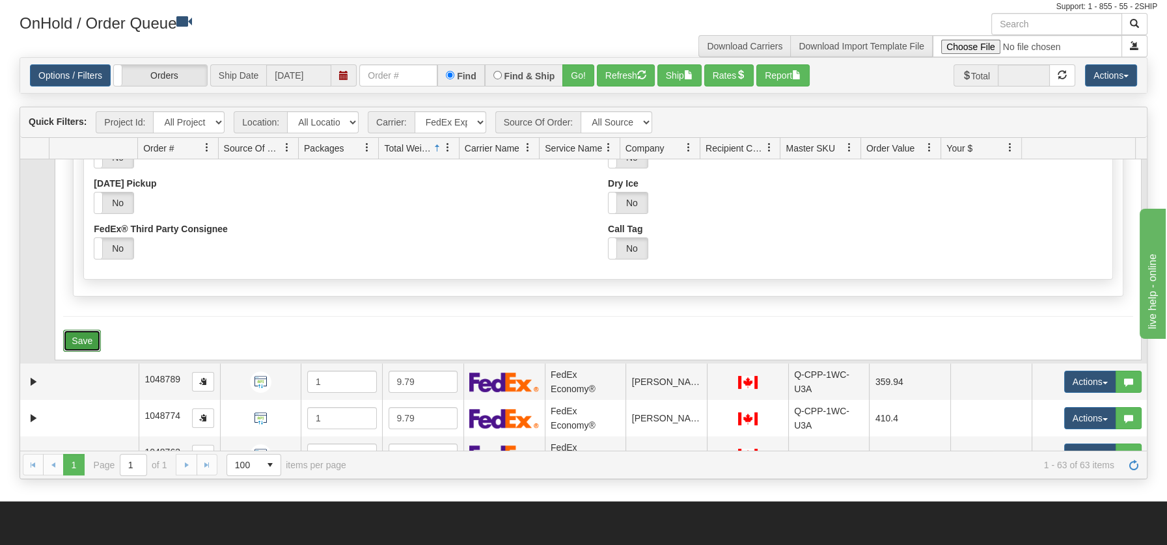
click at [76, 330] on button "Save" at bounding box center [82, 341] width 38 height 22
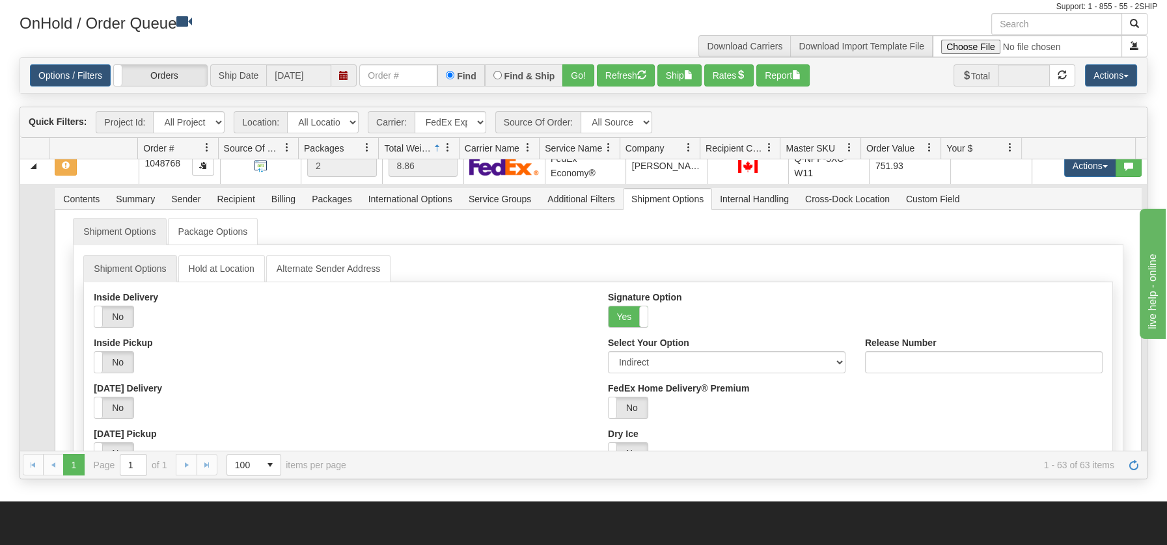
scroll to position [839, 0]
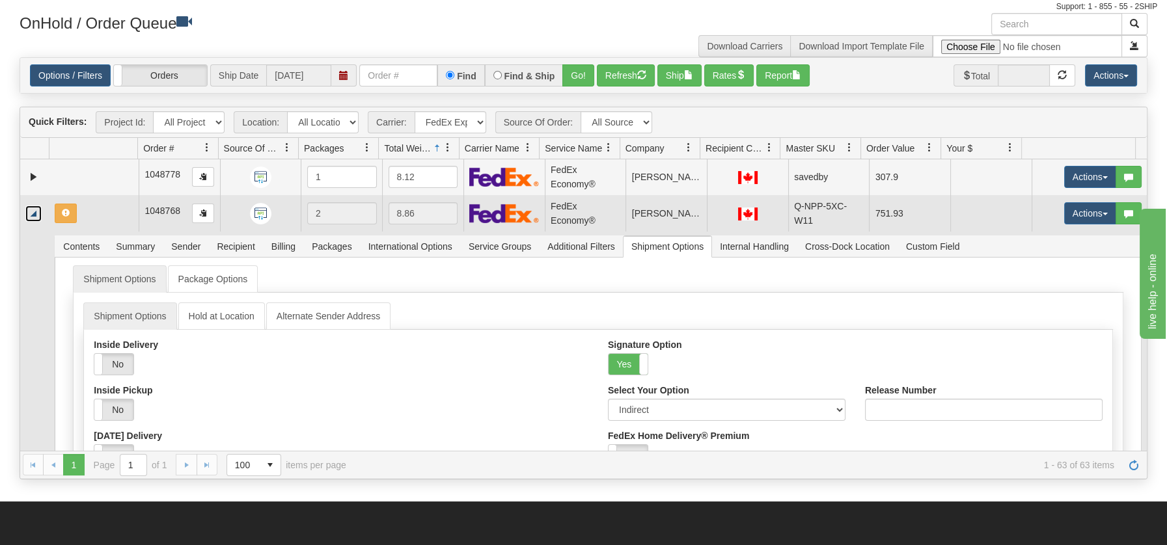
click at [28, 210] on link "Collapse" at bounding box center [33, 214] width 16 height 16
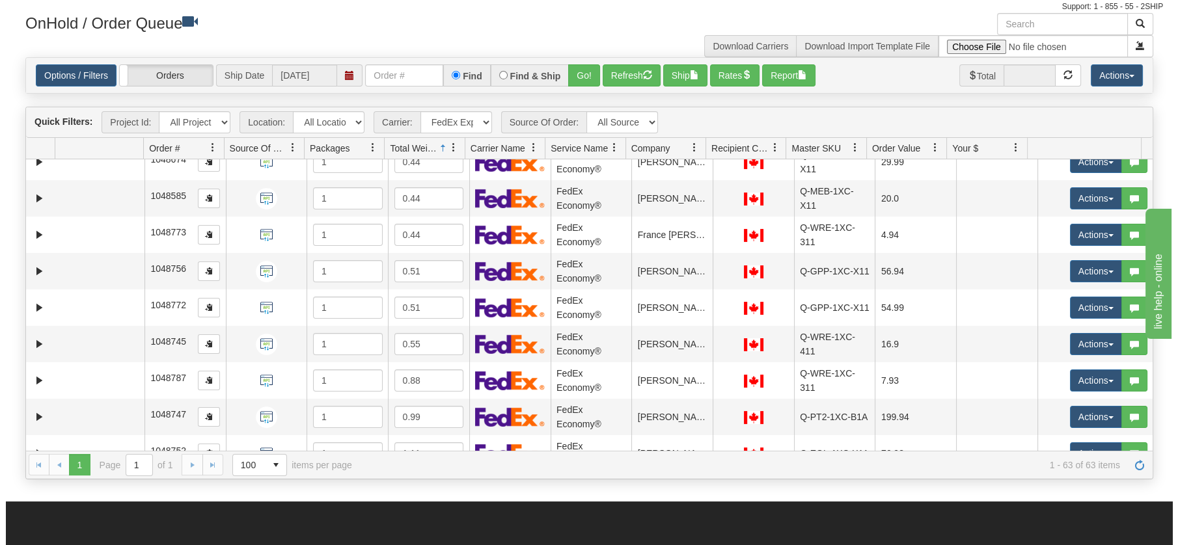
scroll to position [0, 0]
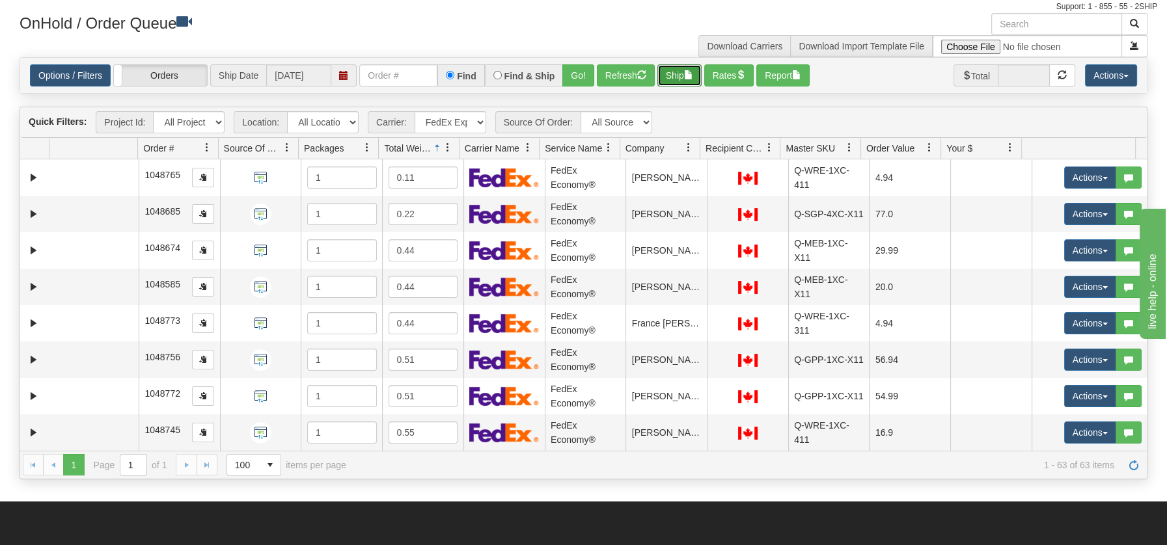
click at [687, 72] on span "button" at bounding box center [688, 74] width 9 height 9
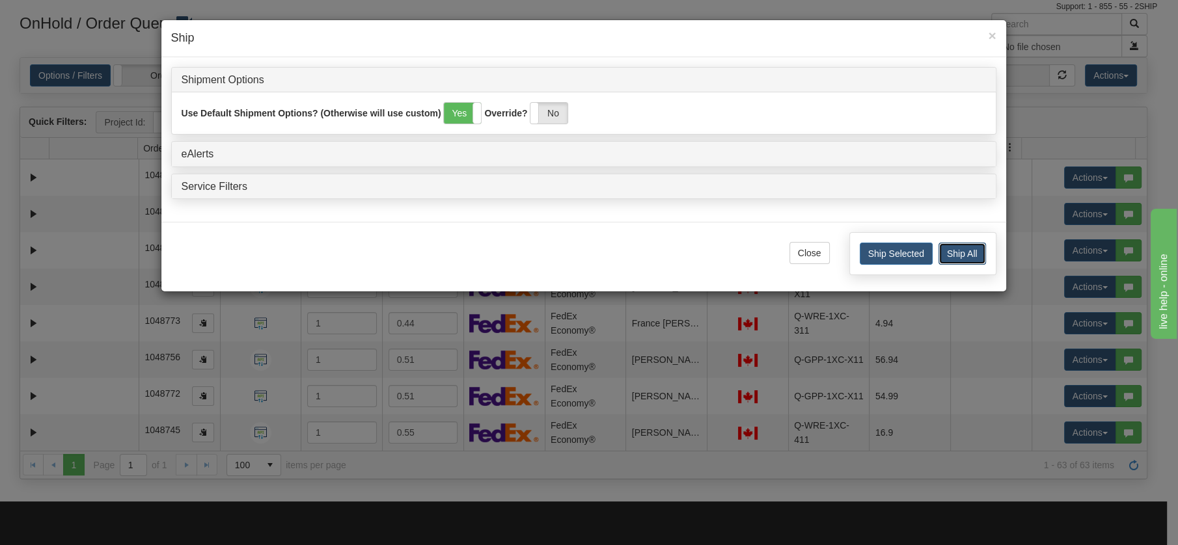
click at [958, 256] on button "Ship All" at bounding box center [962, 254] width 48 height 22
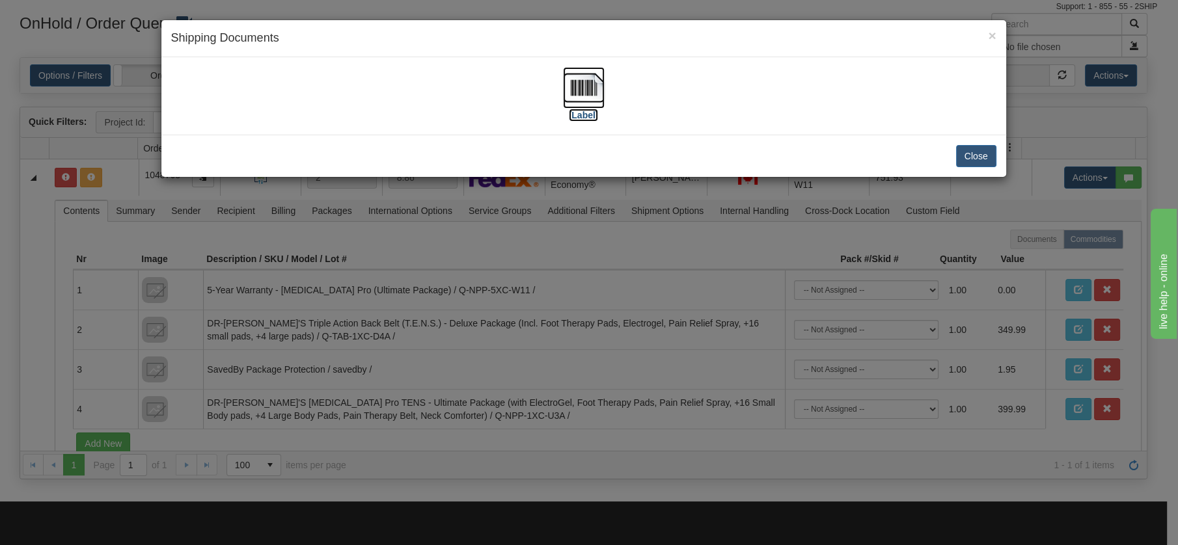
click at [589, 87] on img at bounding box center [584, 88] width 42 height 42
click at [970, 158] on button "Close" at bounding box center [976, 156] width 40 height 22
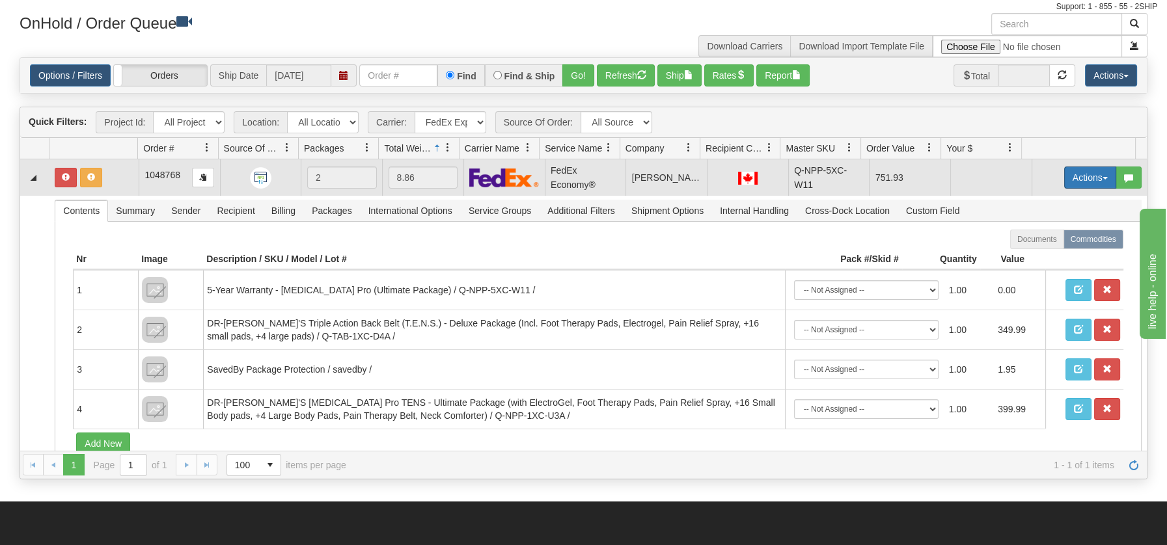
click at [1093, 172] on button "Actions" at bounding box center [1090, 178] width 52 height 22
click at [1035, 202] on span "Open" at bounding box center [1039, 202] width 31 height 10
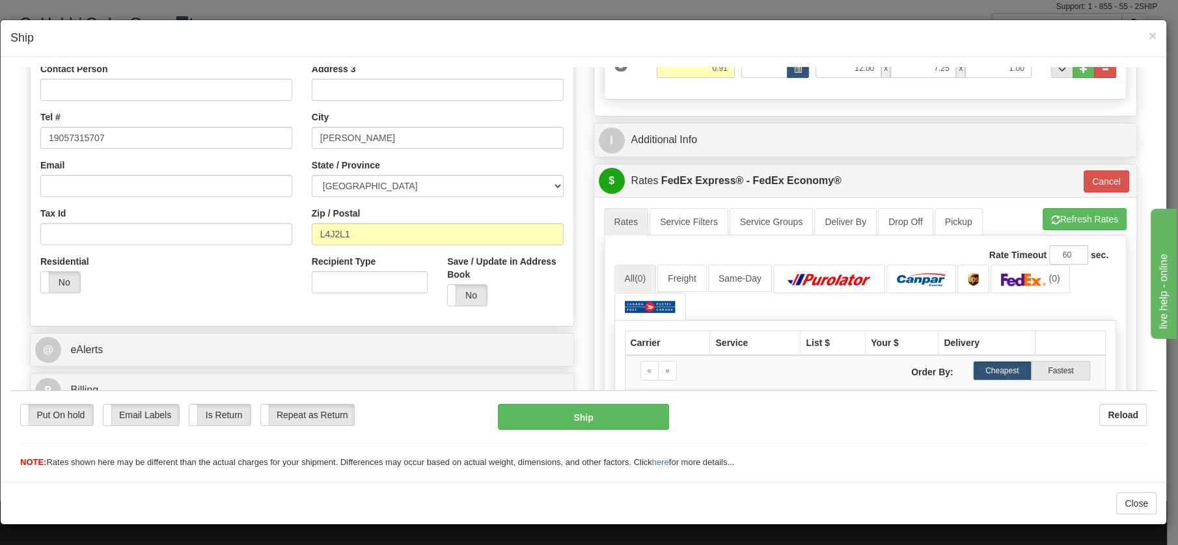
scroll to position [259, 0]
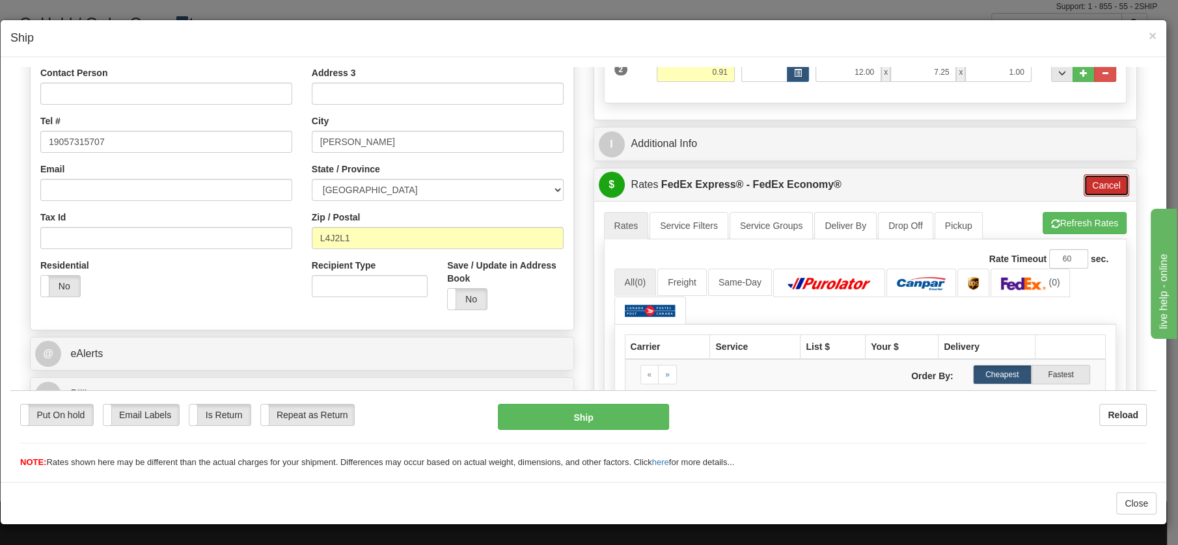
click at [1097, 182] on button "Cancel" at bounding box center [1107, 185] width 46 height 22
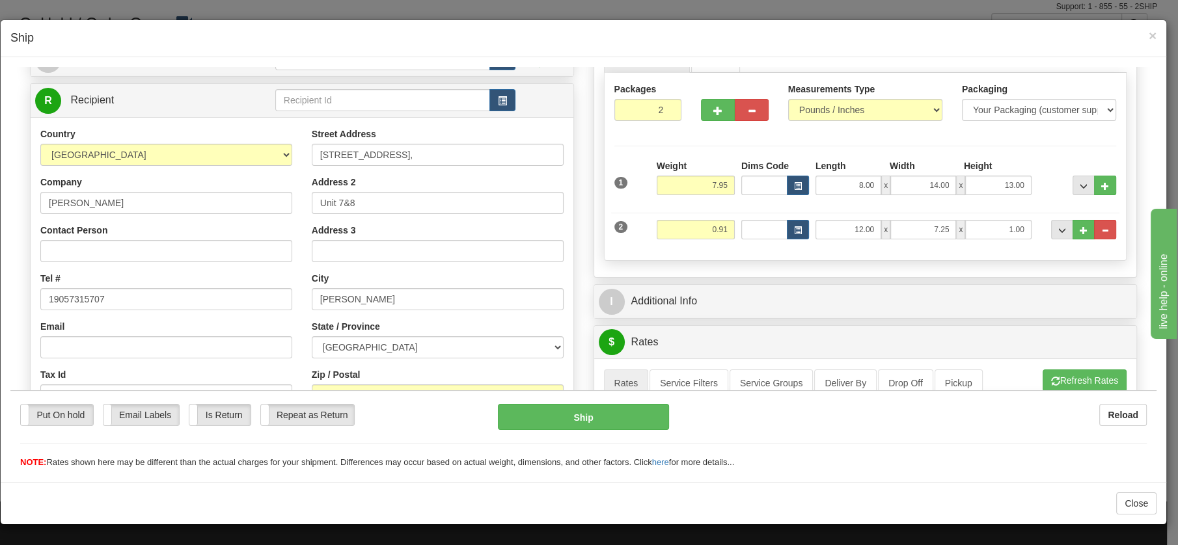
scroll to position [100, 0]
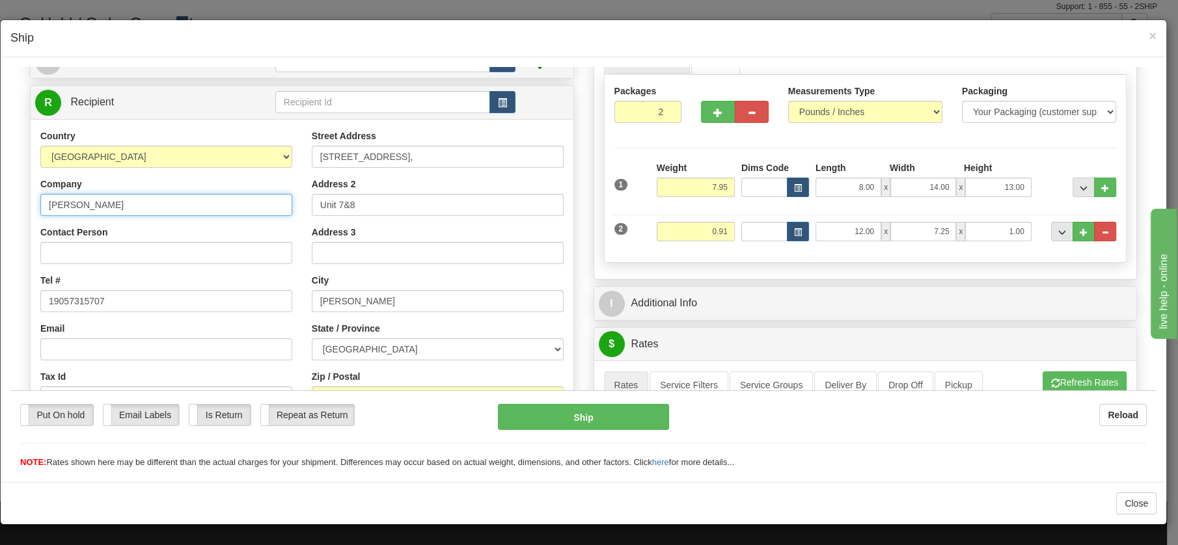
drag, startPoint x: 134, startPoint y: 202, endPoint x: 30, endPoint y: 198, distance: 104.2
click at [31, 198] on div "Country AFGHANISTAN ALAND ISLANDS ALBANIA ALGERIA AMERICAN SAMOA ANDORRA ANGOLA…" at bounding box center [166, 297] width 271 height 337
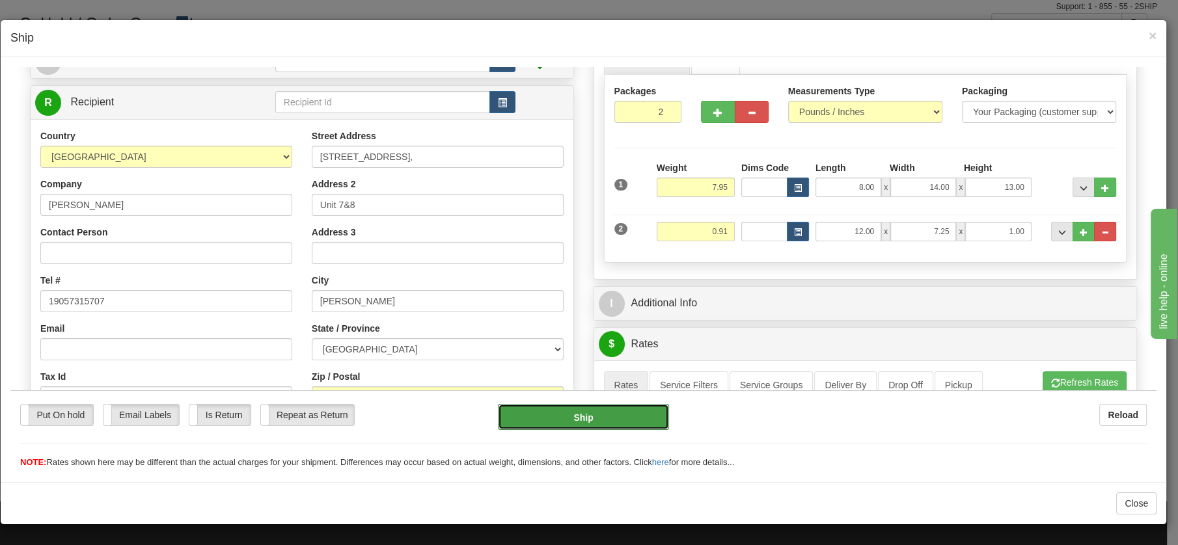
click at [583, 418] on button "Ship" at bounding box center [583, 417] width 171 height 26
type input "DOM.EP"
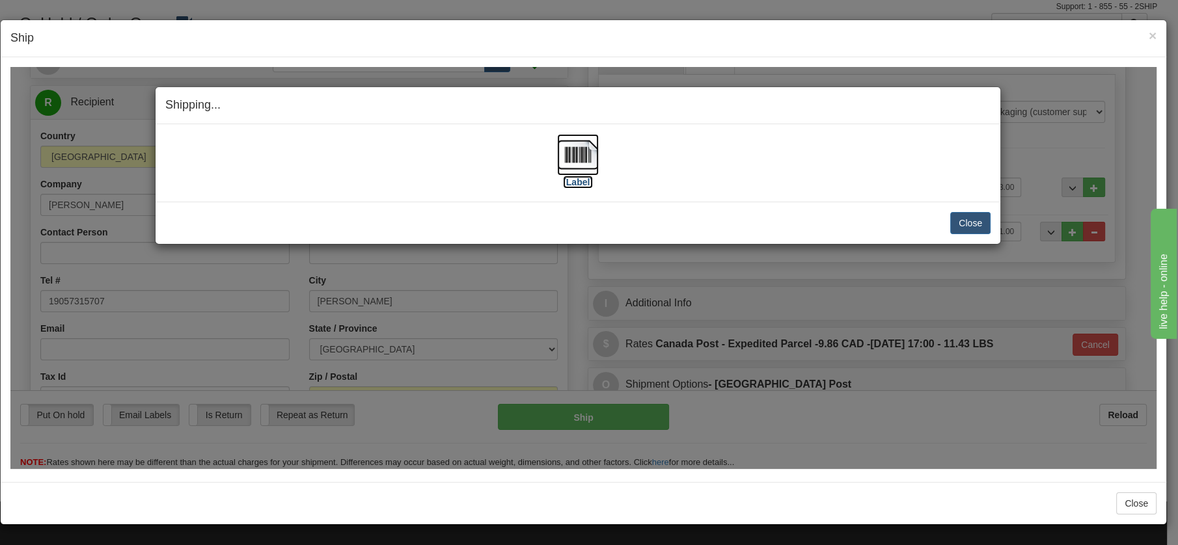
click at [560, 153] on img at bounding box center [578, 154] width 42 height 42
click at [964, 217] on button "Close" at bounding box center [970, 223] width 40 height 22
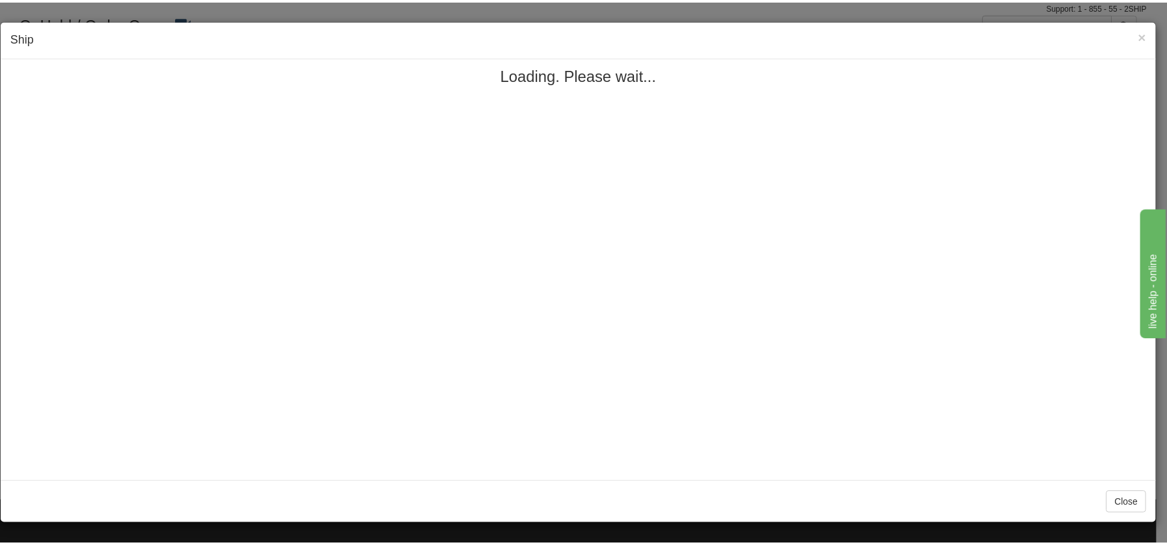
scroll to position [0, 0]
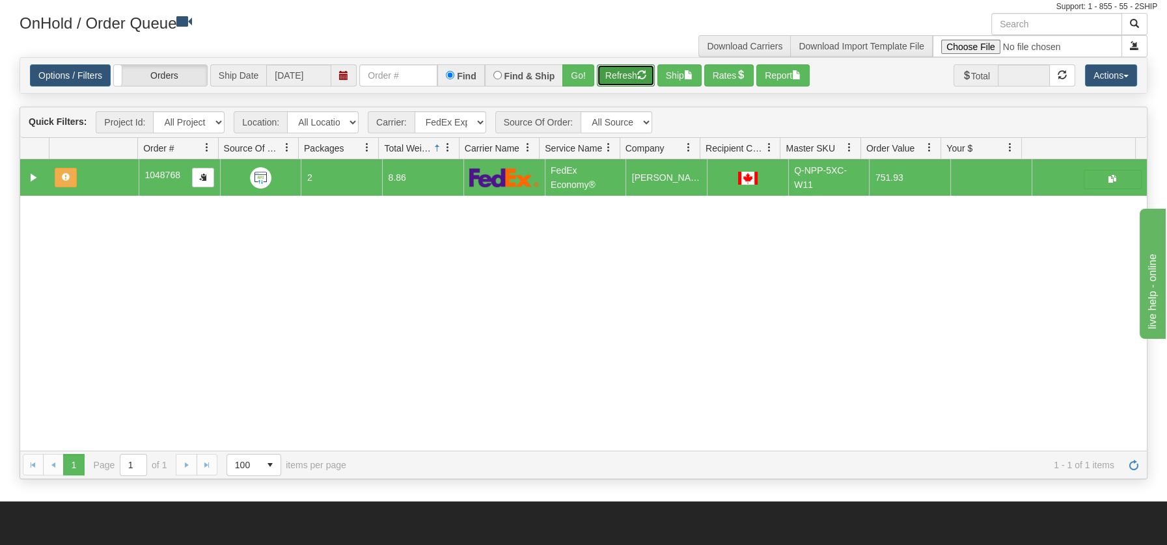
click at [638, 74] on button "Refresh" at bounding box center [626, 75] width 58 height 22
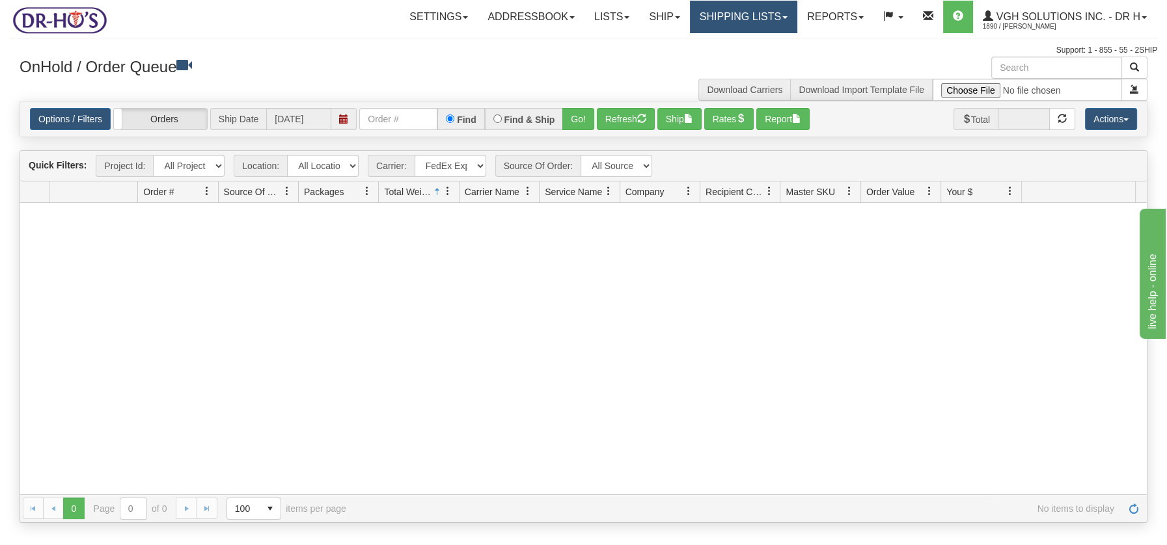
click at [728, 20] on link "Shipping lists" at bounding box center [743, 17] width 107 height 33
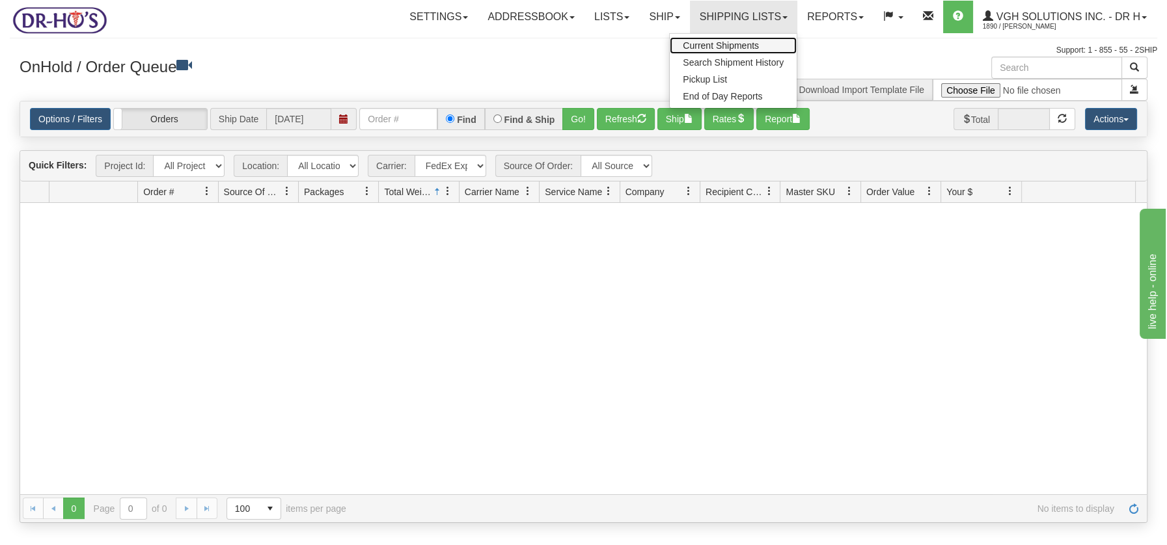
click at [714, 40] on span "Current Shipments" at bounding box center [721, 45] width 76 height 10
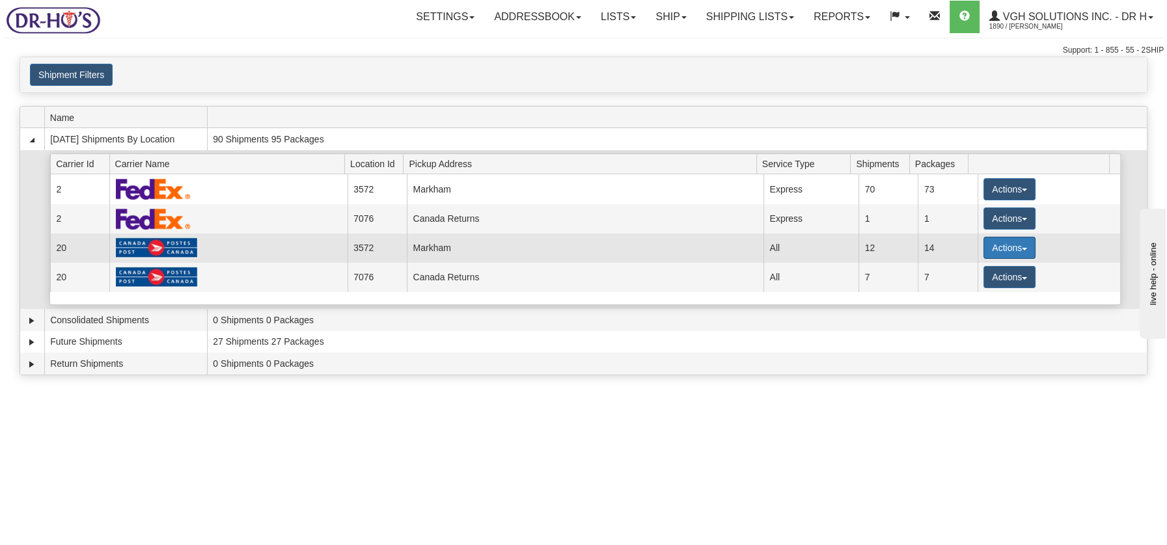
click at [1018, 248] on button "Actions" at bounding box center [1009, 248] width 52 height 22
click at [953, 270] on span "Details" at bounding box center [961, 271] width 35 height 9
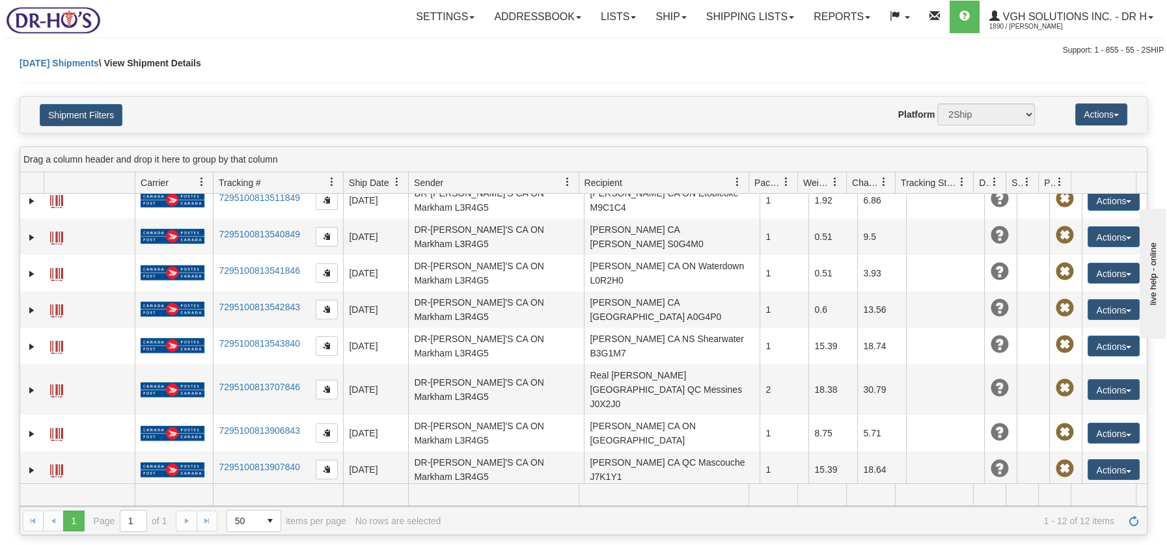
scroll to position [128, 0]
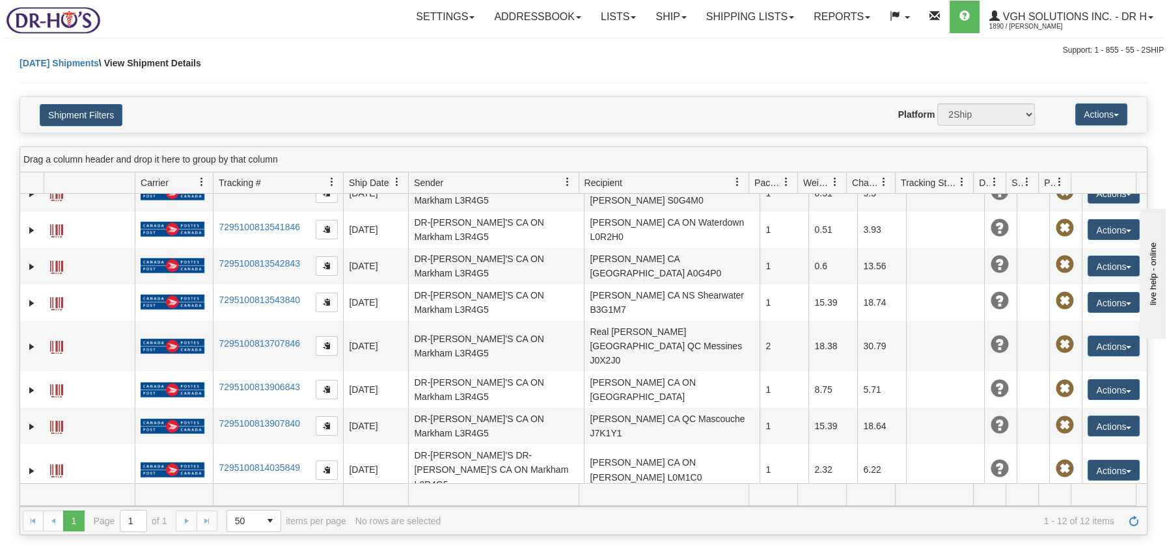
click at [1126, 514] on span "button" at bounding box center [1128, 515] width 5 height 3
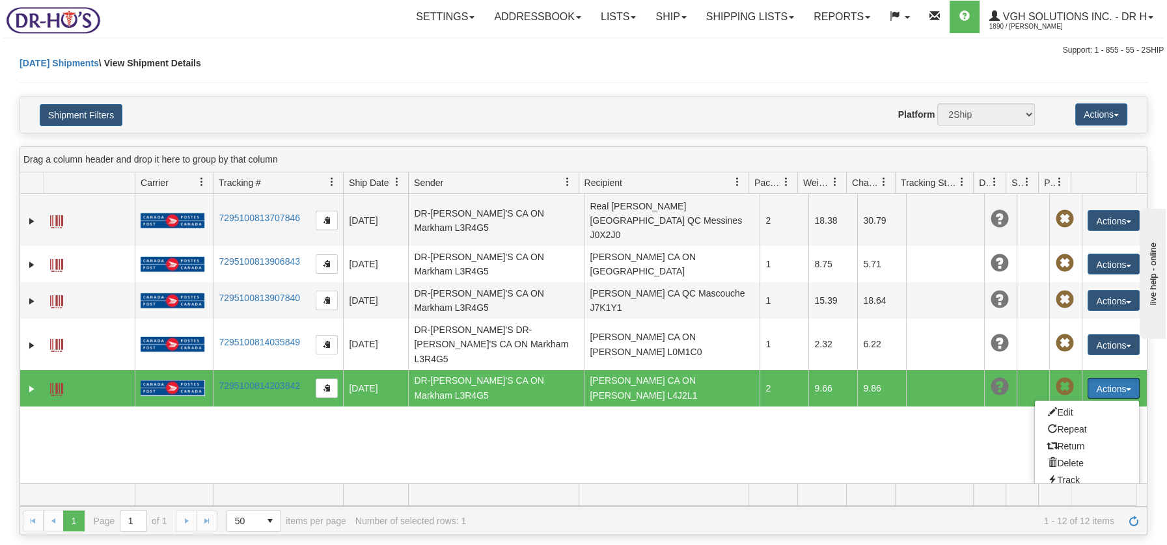
scroll to position [264, 0]
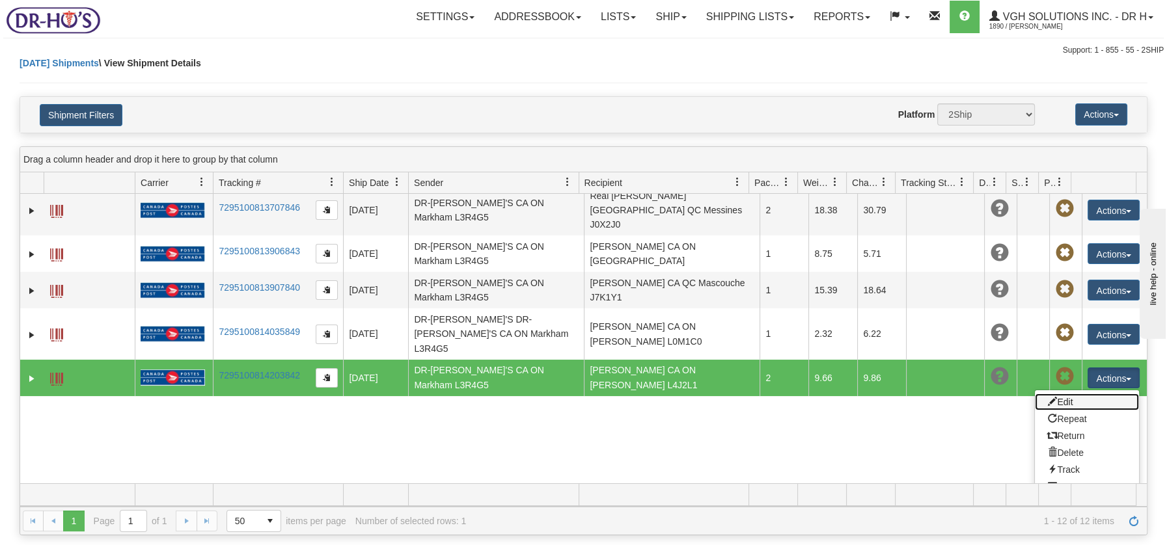
click at [1060, 394] on link "Edit" at bounding box center [1087, 402] width 104 height 17
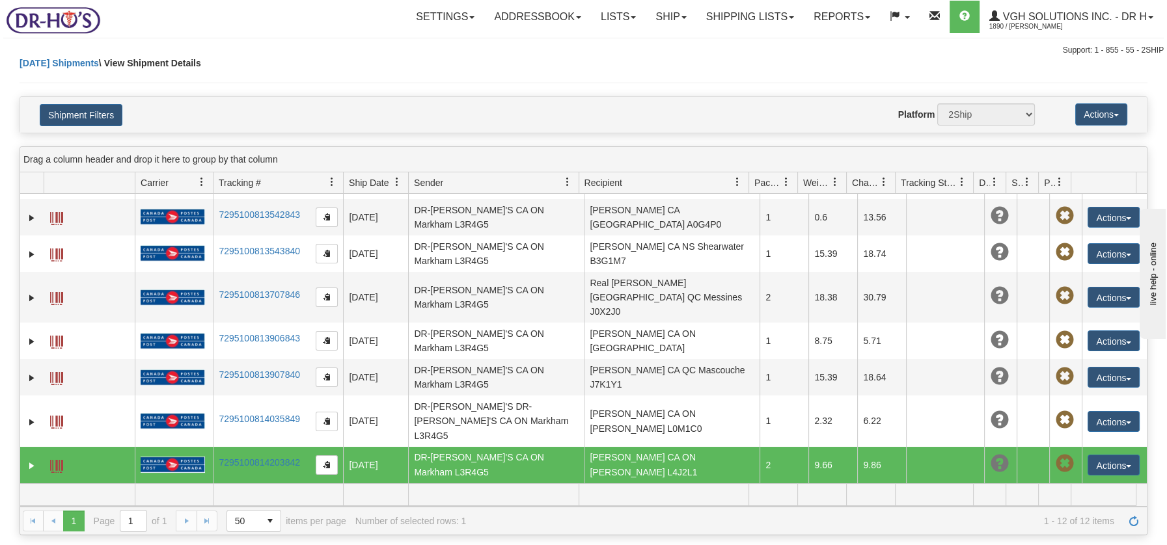
scroll to position [128, 0]
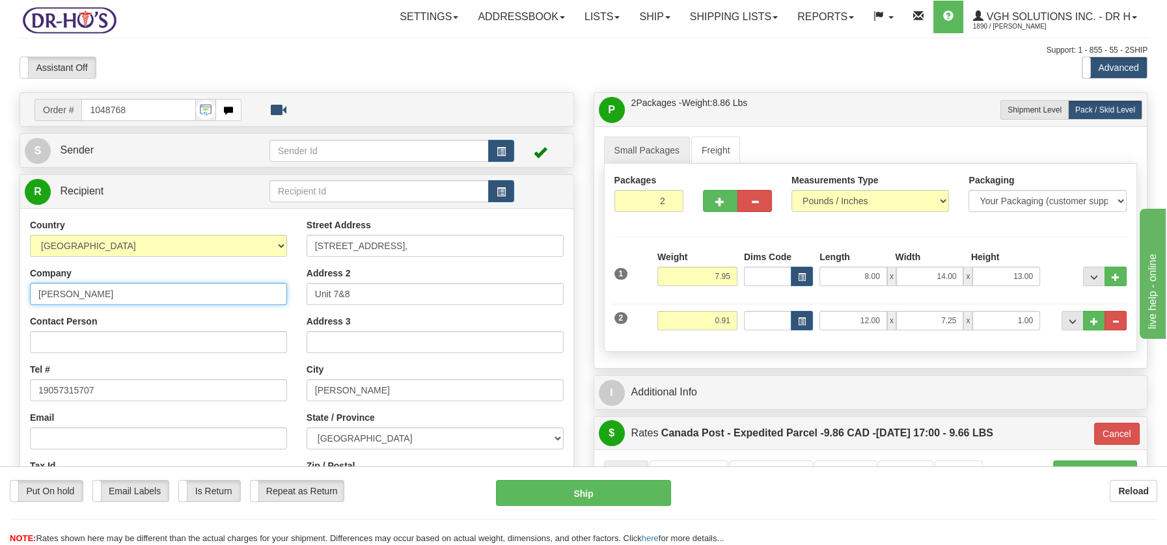
drag, startPoint x: 136, startPoint y: 288, endPoint x: 10, endPoint y: 294, distance: 126.4
click at [10, 294] on div "Order # 1048768 S" at bounding box center [297, 379] width 574 height 575
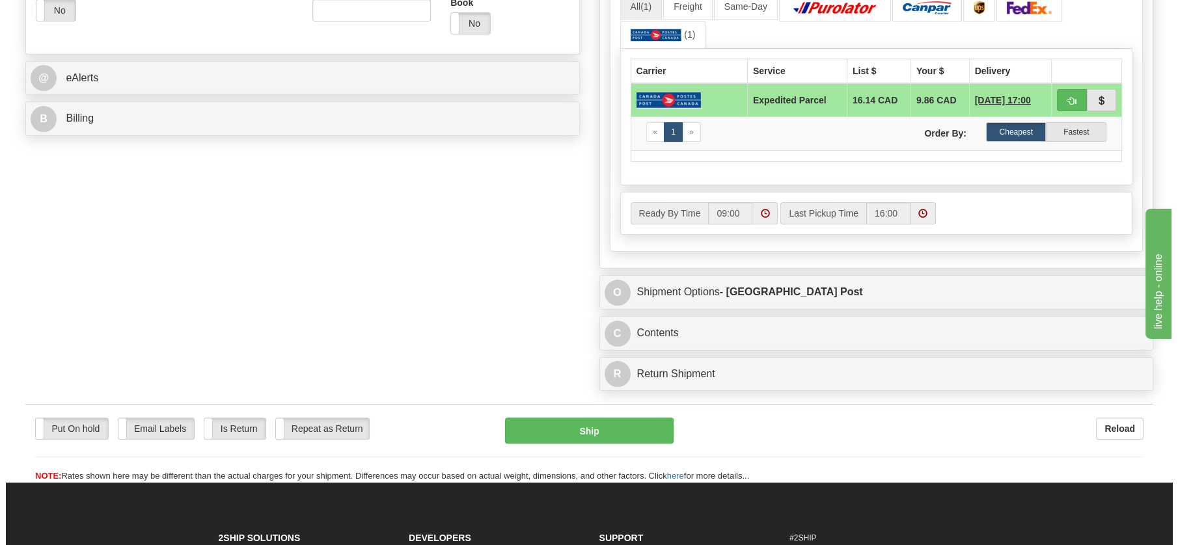
scroll to position [530, 0]
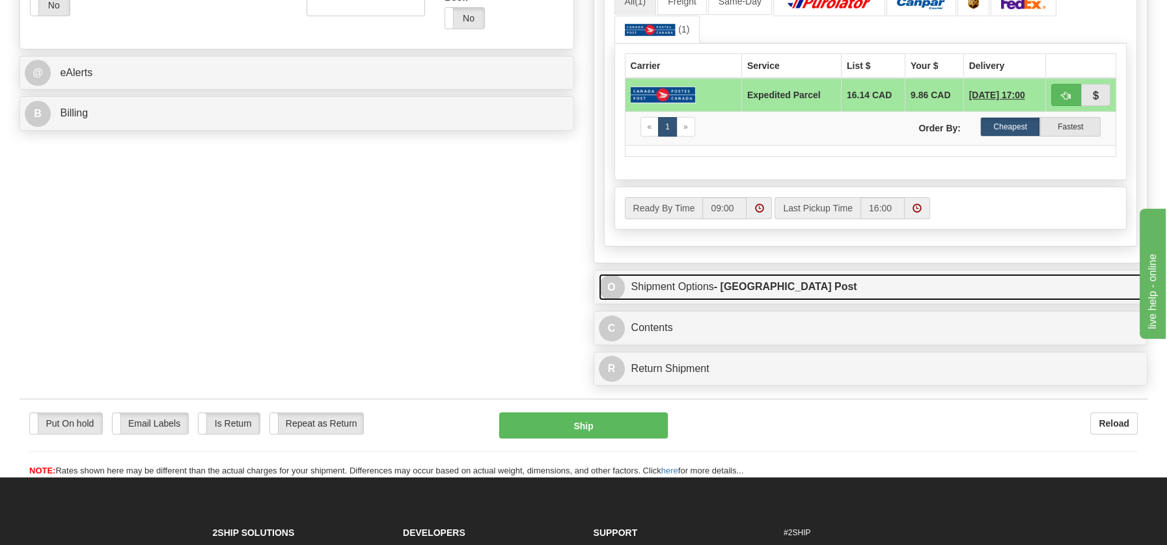
click at [656, 284] on link "O Shipment Options - [GEOGRAPHIC_DATA] Post" at bounding box center [871, 287] width 544 height 27
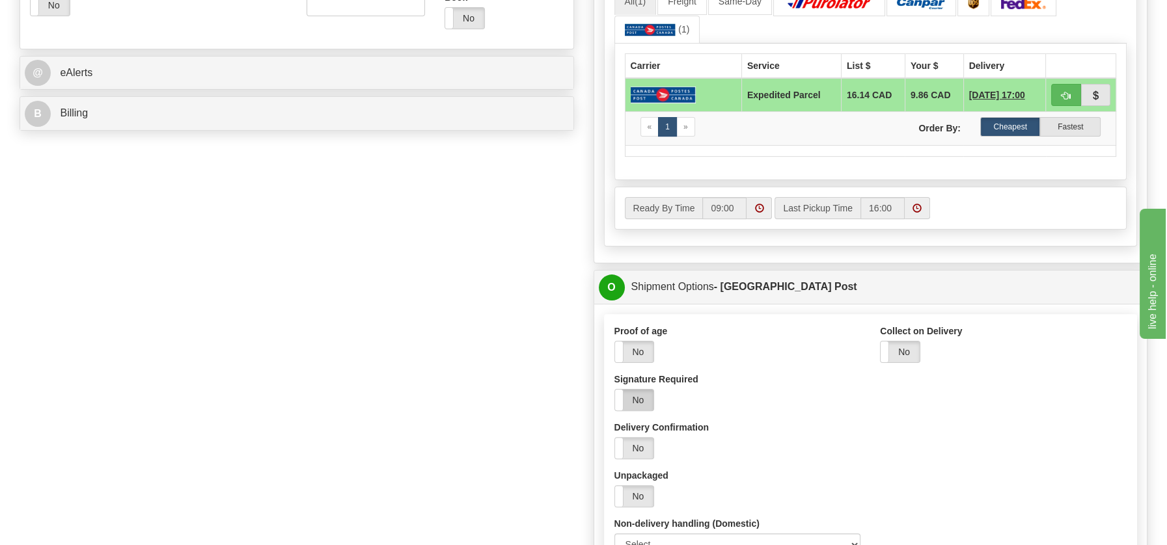
click at [634, 396] on label "No" at bounding box center [634, 400] width 39 height 21
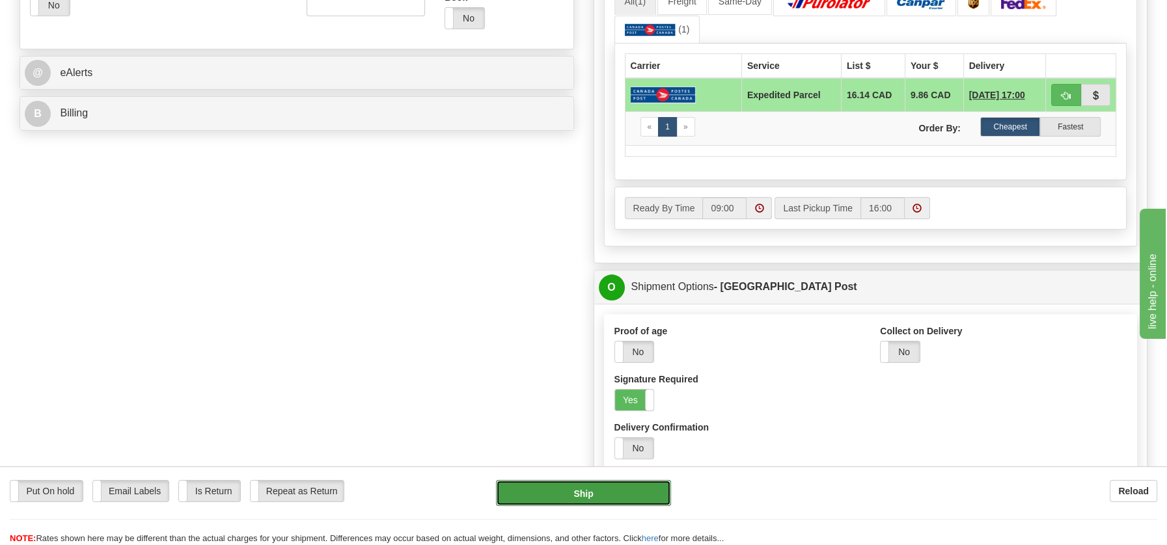
click at [595, 495] on button "Ship" at bounding box center [583, 493] width 175 height 26
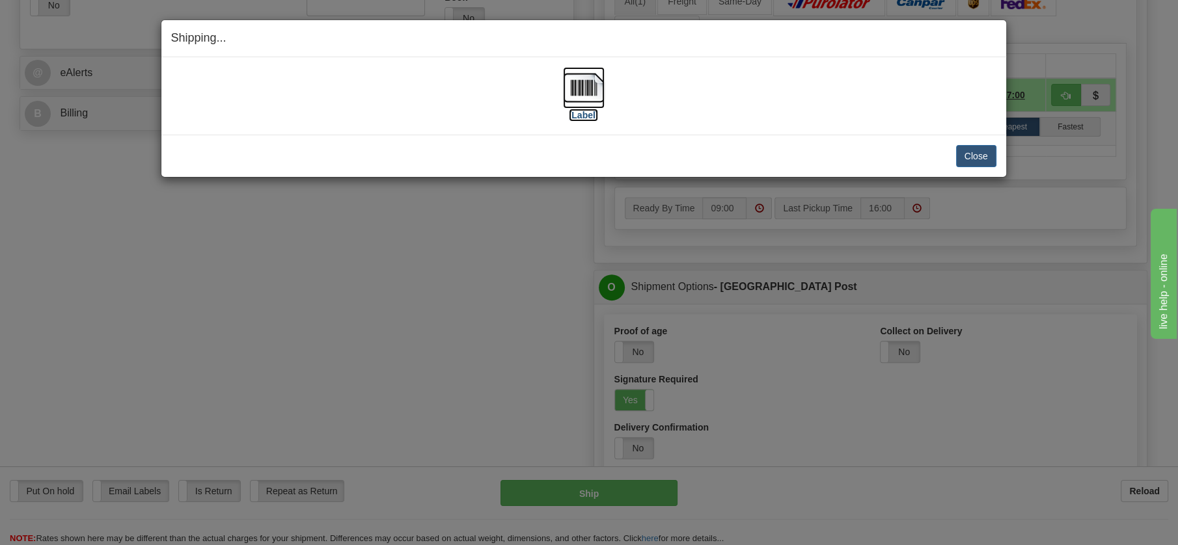
click at [586, 80] on img at bounding box center [584, 88] width 42 height 42
click at [976, 152] on button "Close" at bounding box center [976, 156] width 40 height 22
